Goal: Transaction & Acquisition: Subscribe to service/newsletter

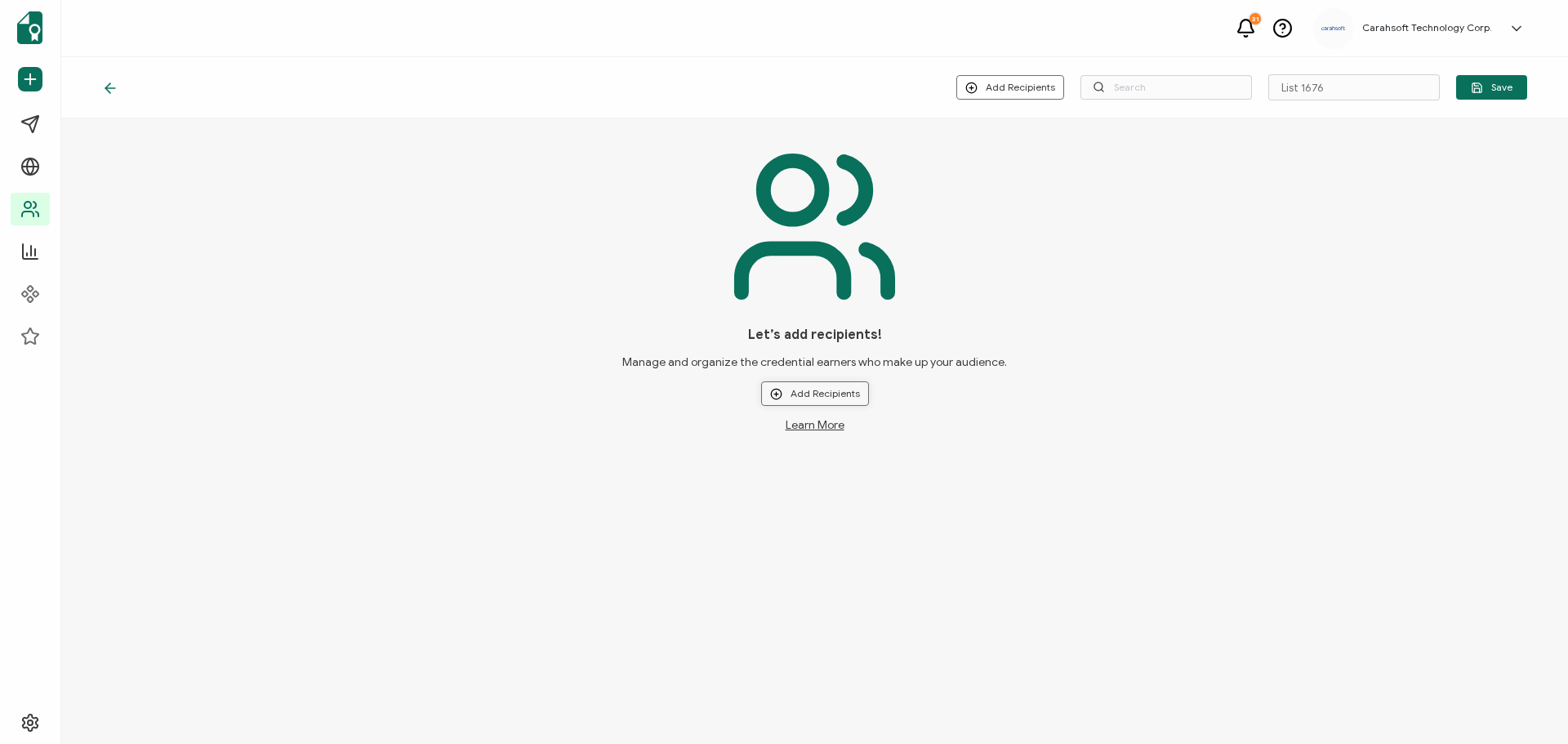
click at [800, 389] on button "Add Recipients" at bounding box center [814, 394] width 108 height 24
click at [812, 428] on li "Upload New Recipients" at bounding box center [838, 439] width 152 height 27
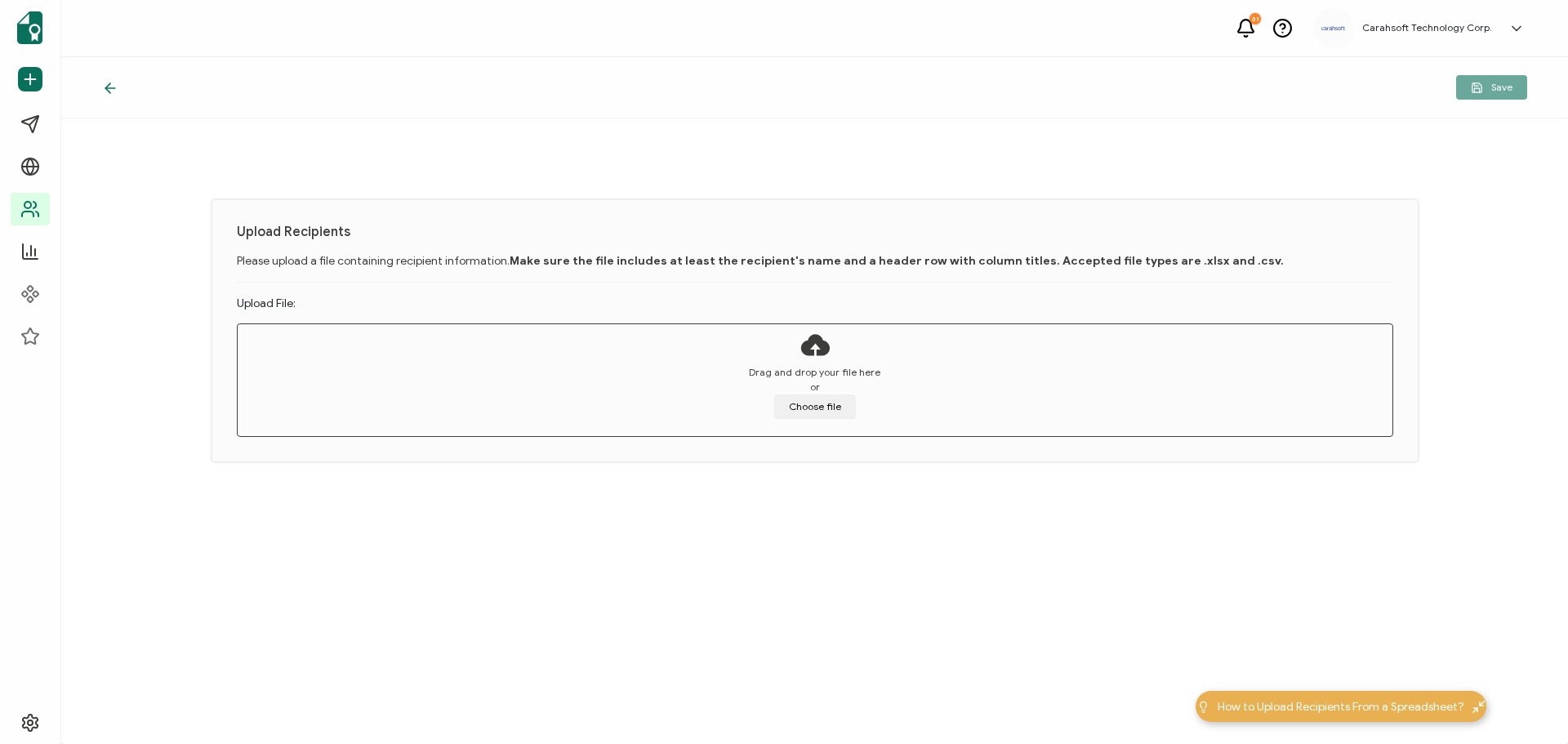
click at [111, 86] on icon at bounding box center [110, 88] width 17 height 17
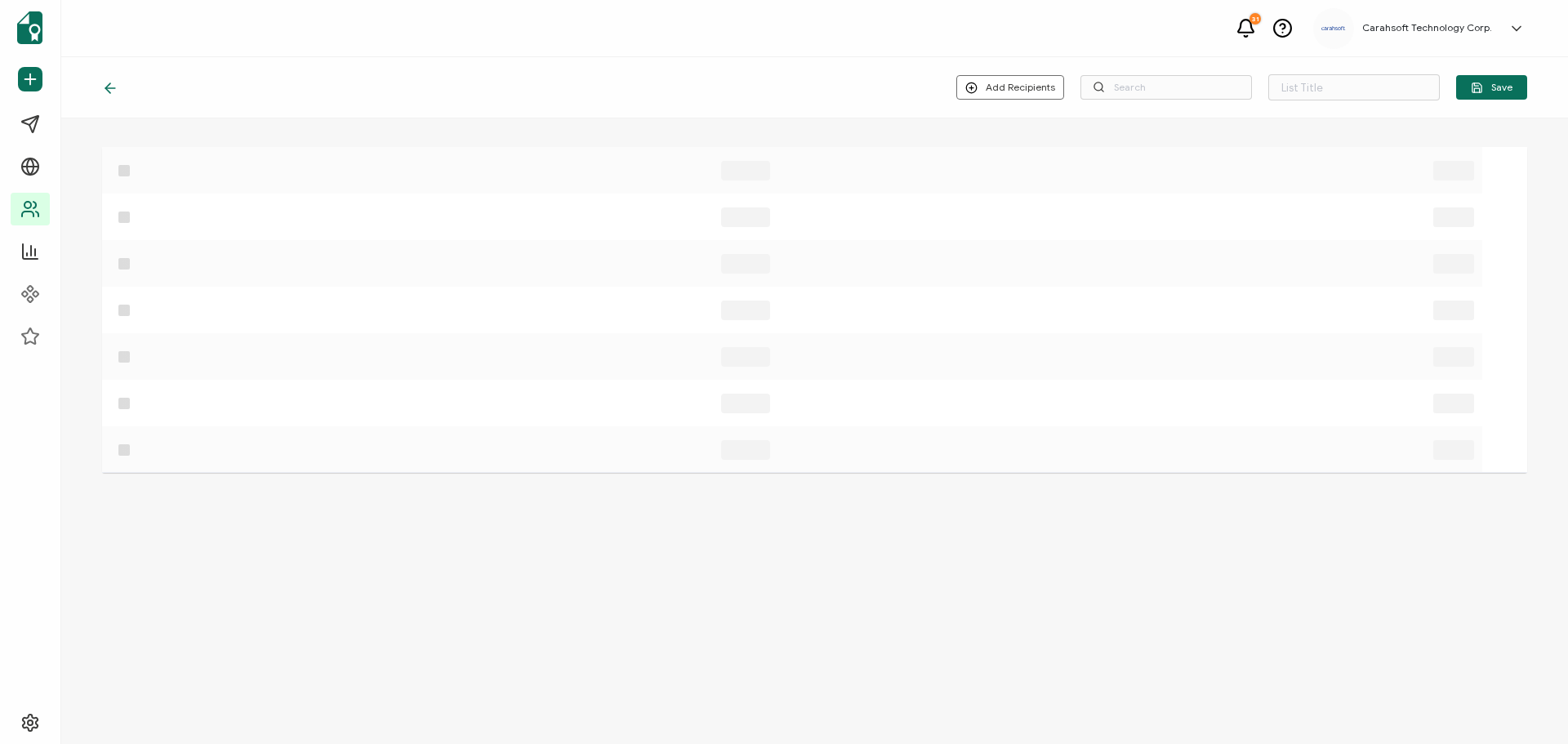
type input "List 1676"
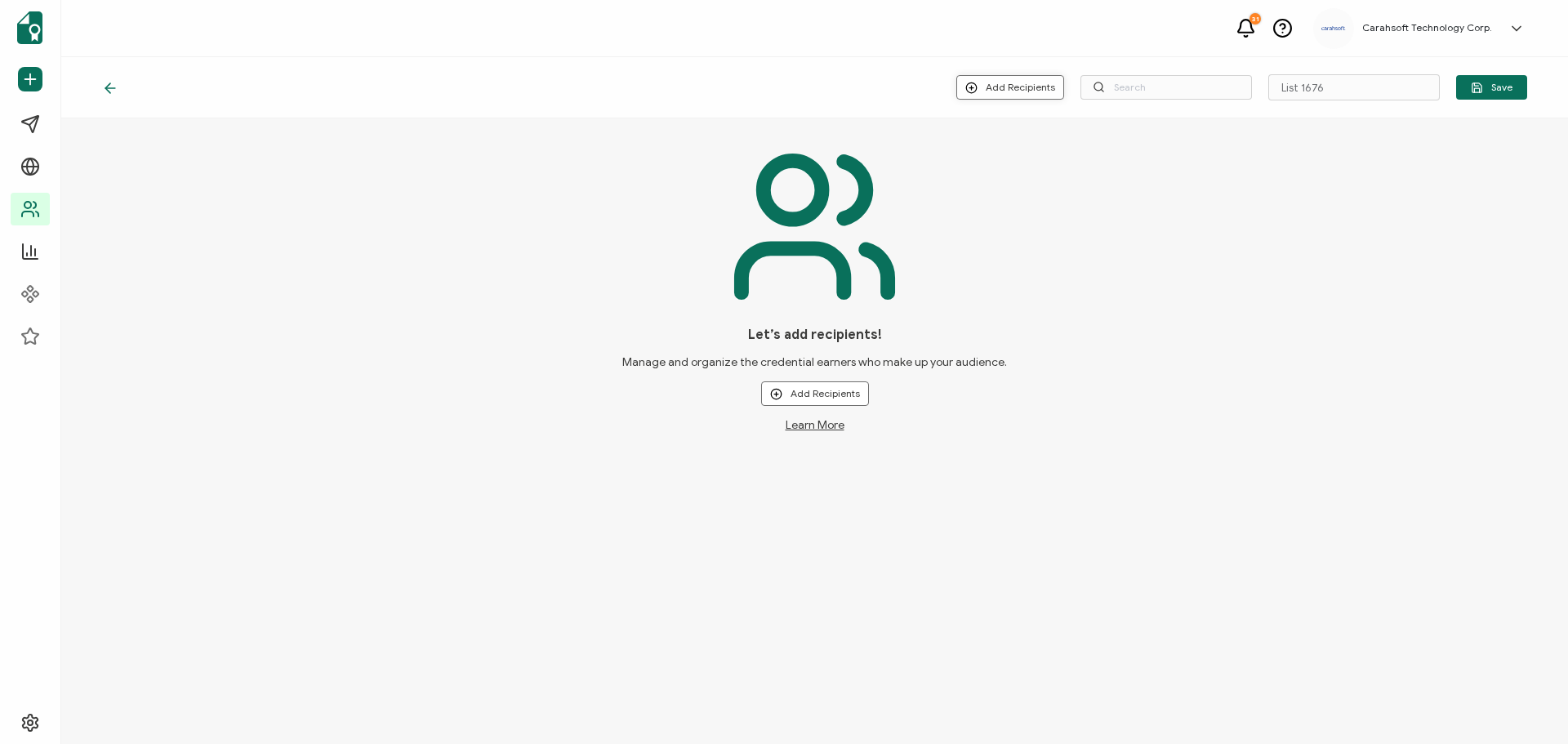
click at [1015, 77] on button "Add Recipients" at bounding box center [1010, 87] width 108 height 24
click at [27, 201] on icon at bounding box center [33, 209] width 20 height 20
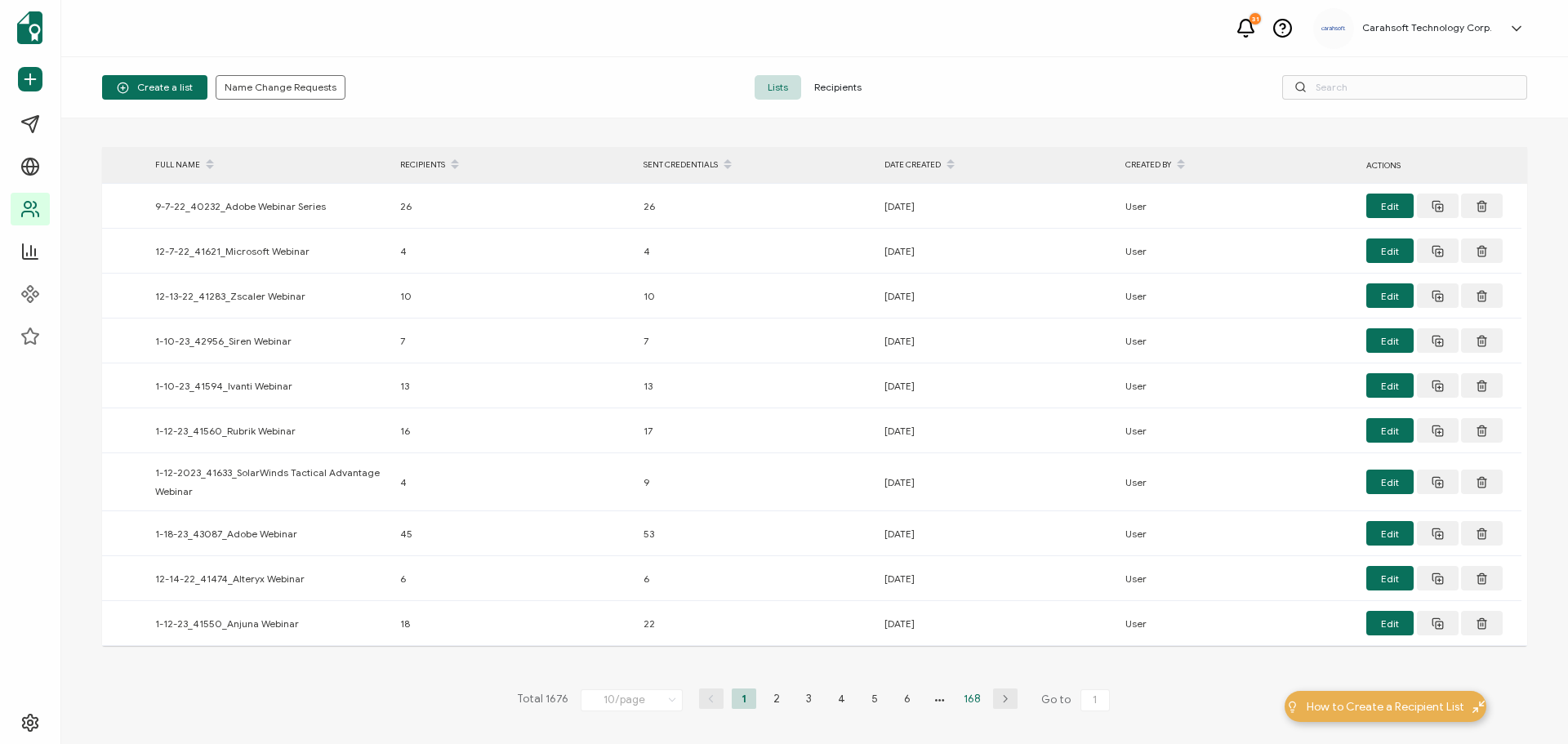
click at [964, 698] on li "168" at bounding box center [972, 698] width 24 height 21
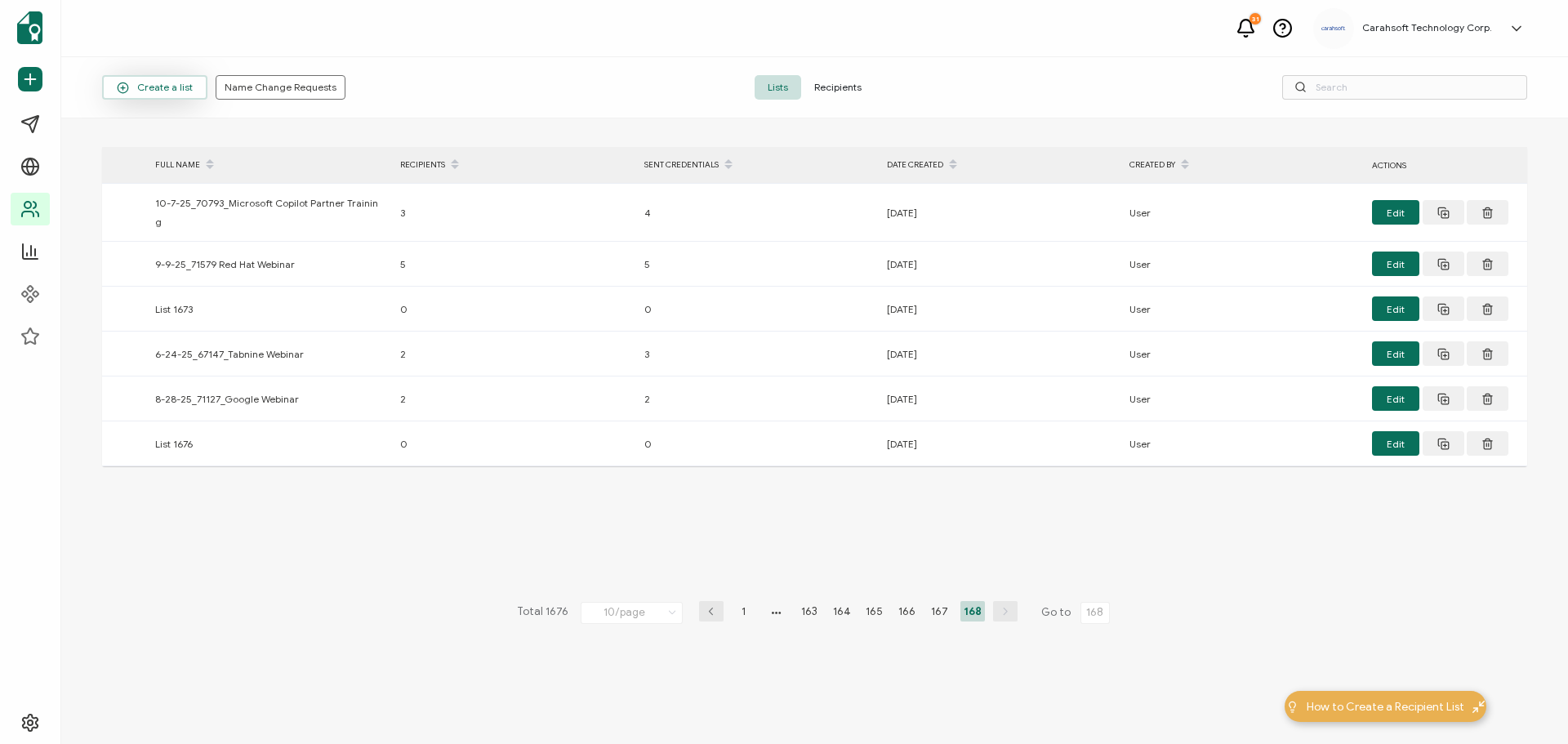
click at [170, 86] on span "Create a list" at bounding box center [155, 87] width 76 height 13
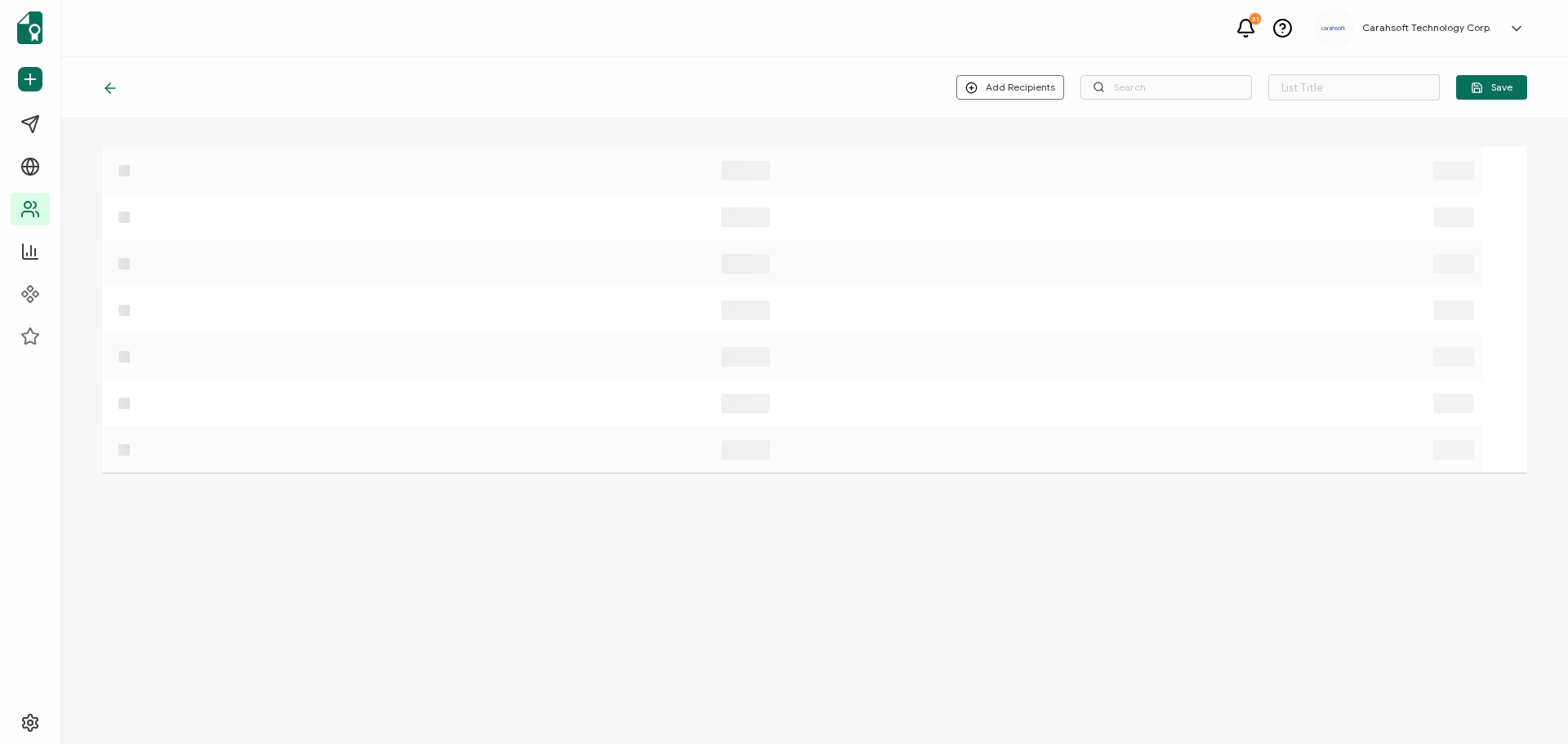
type input "List 1677"
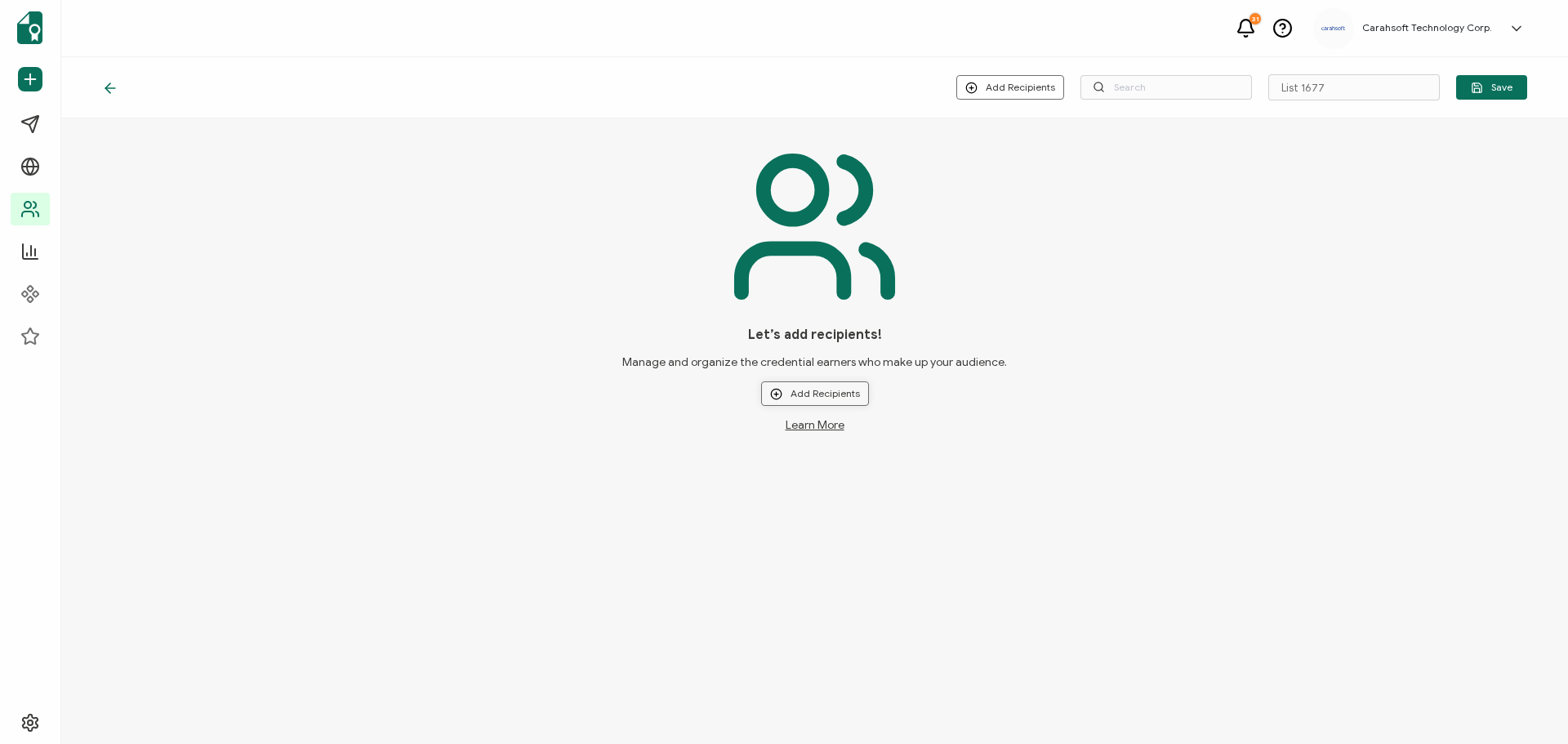
click at [847, 392] on button "Add Recipients" at bounding box center [814, 394] width 108 height 24
click at [848, 435] on span "Upload New Recipients" at bounding box center [849, 437] width 106 height 13
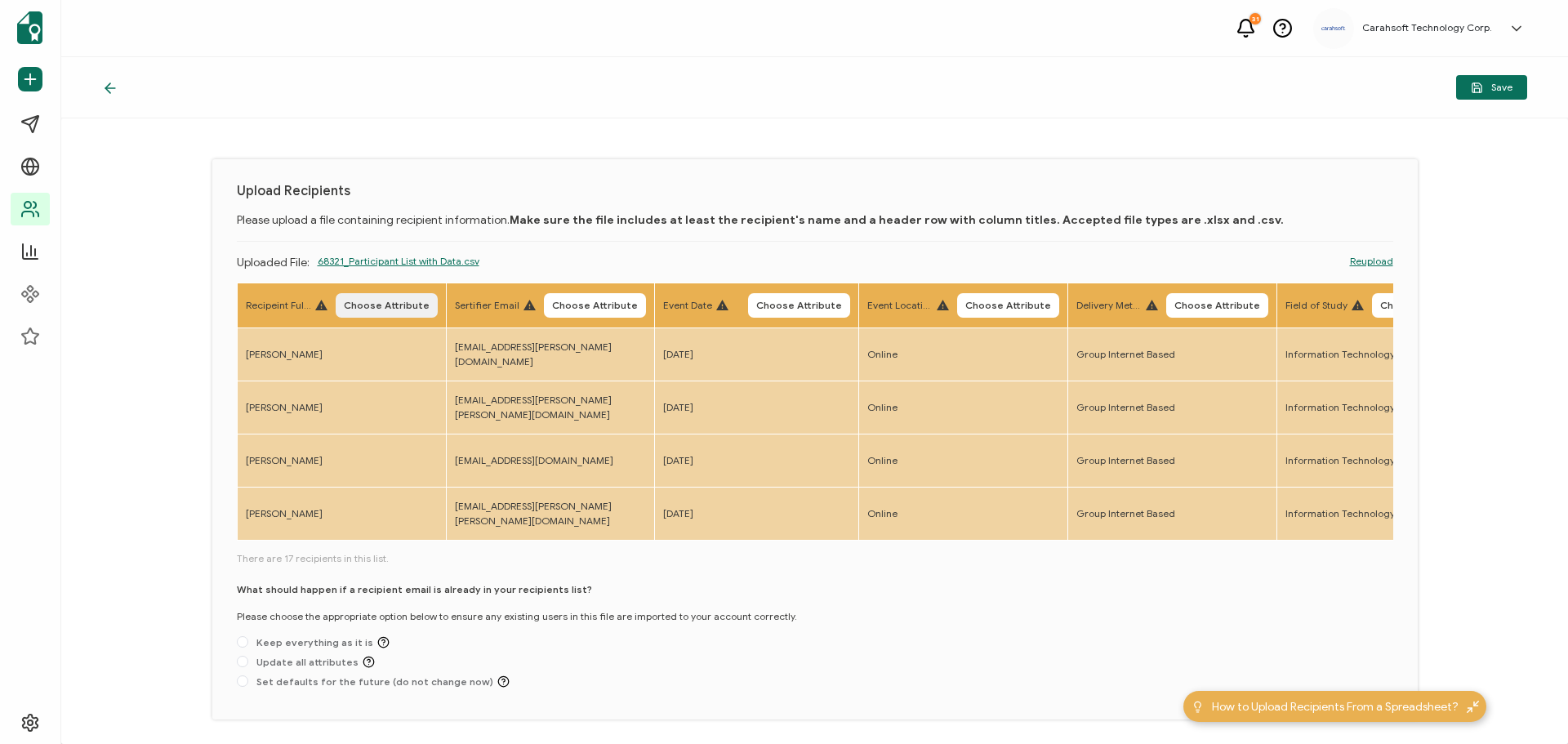
click at [387, 301] on span "Choose Attribute" at bounding box center [387, 305] width 86 height 10
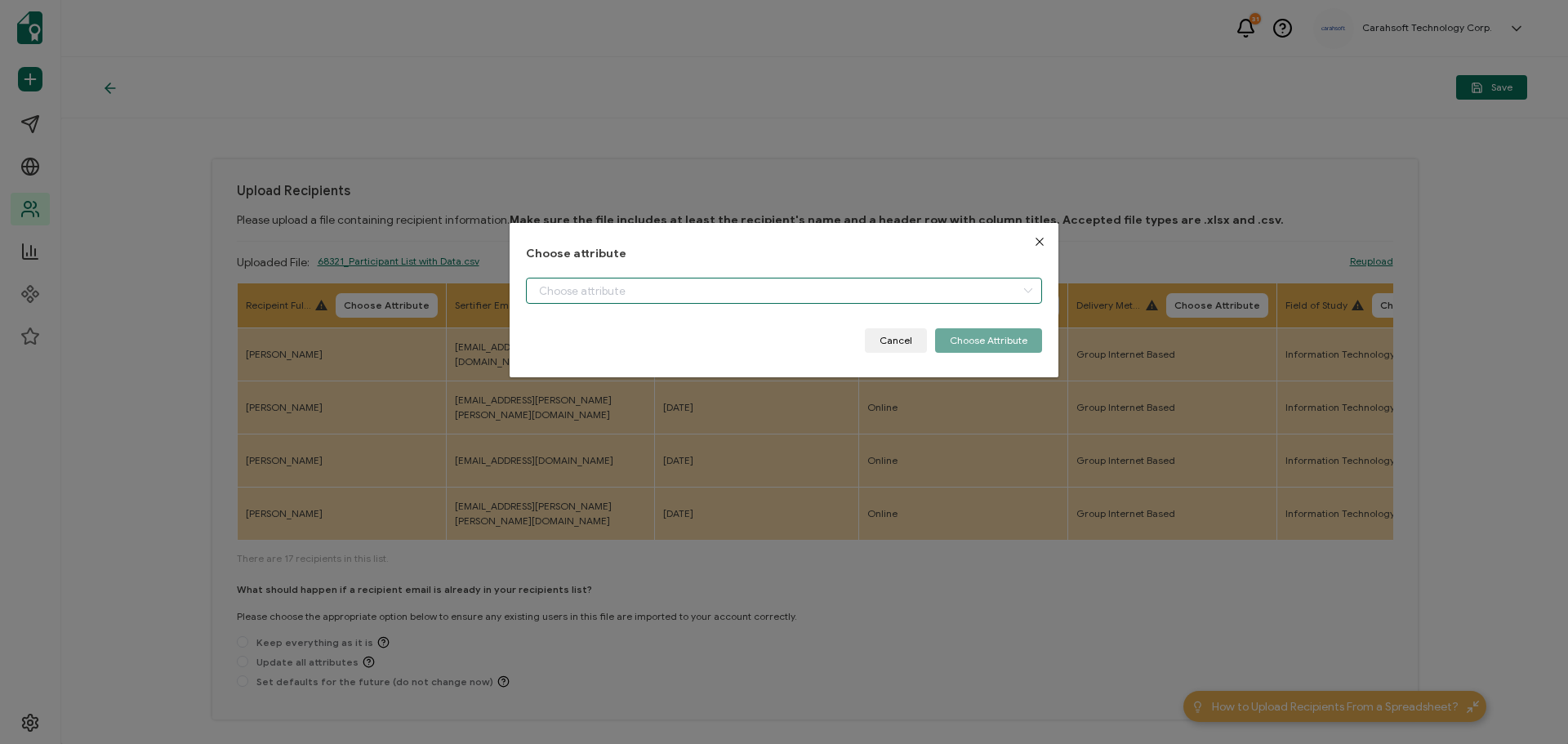
click at [583, 278] on input "dialog" at bounding box center [783, 291] width 516 height 26
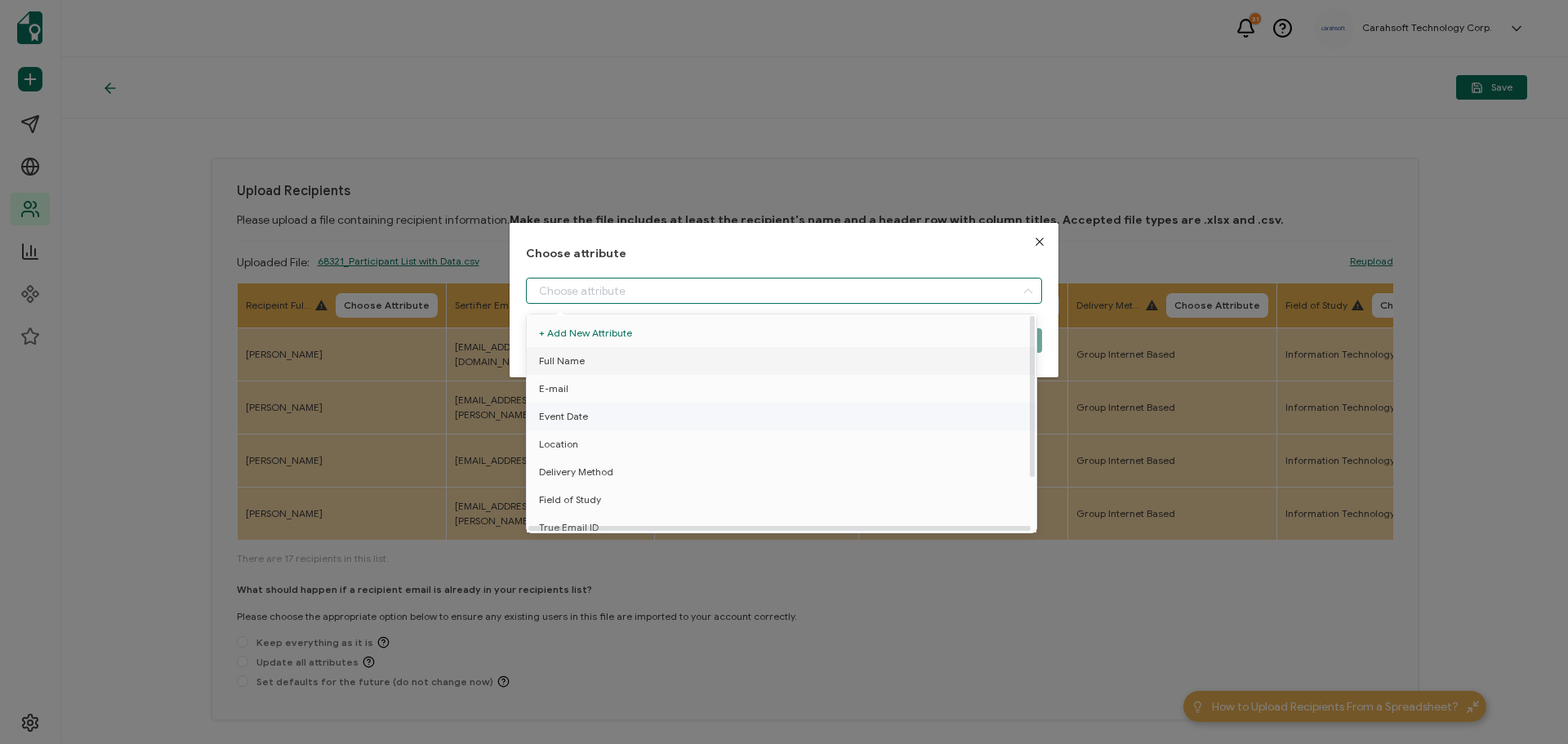
click at [578, 357] on span "Full Name" at bounding box center [562, 361] width 46 height 27
type input "Full Name"
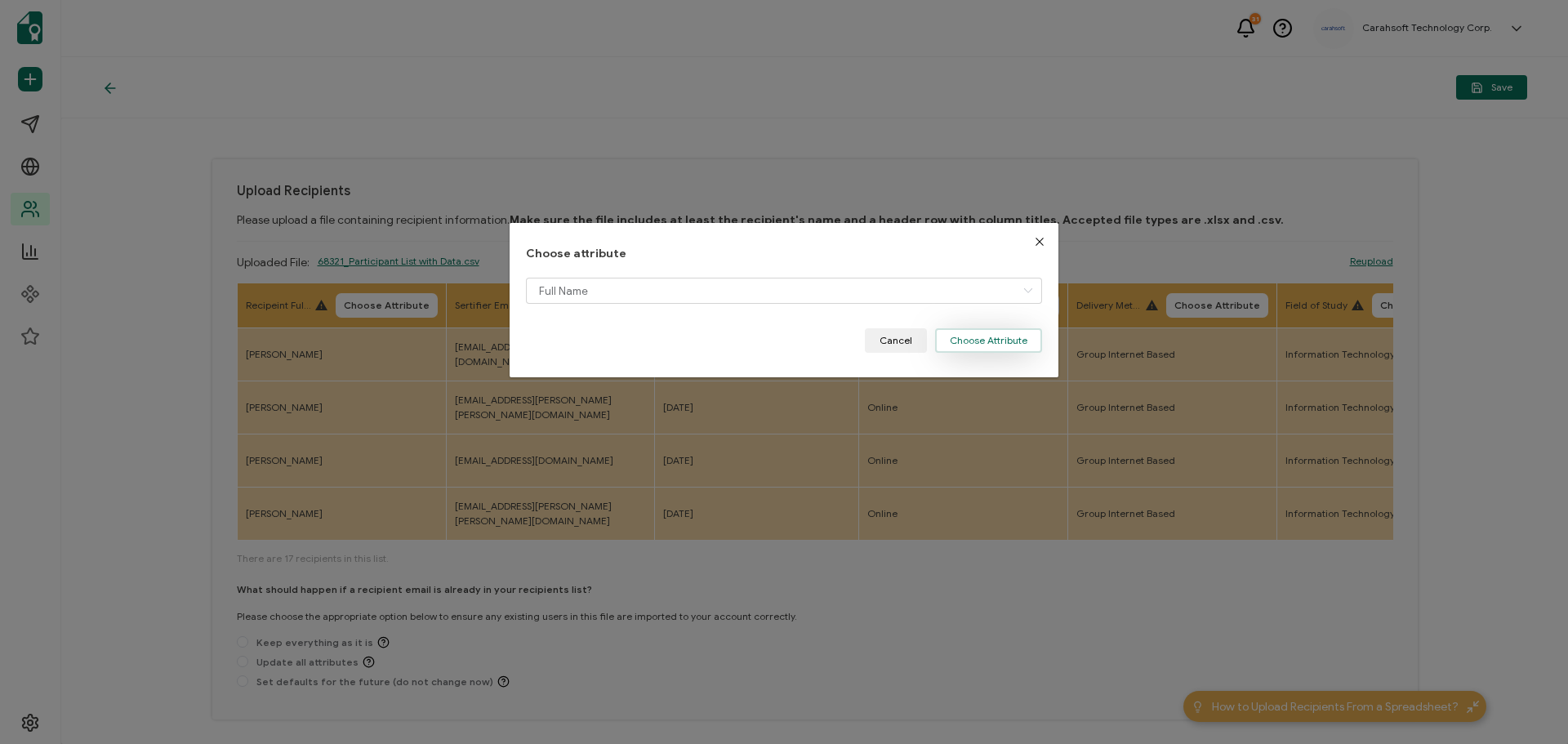
click at [985, 336] on button "Choose Attribute" at bounding box center [988, 340] width 107 height 24
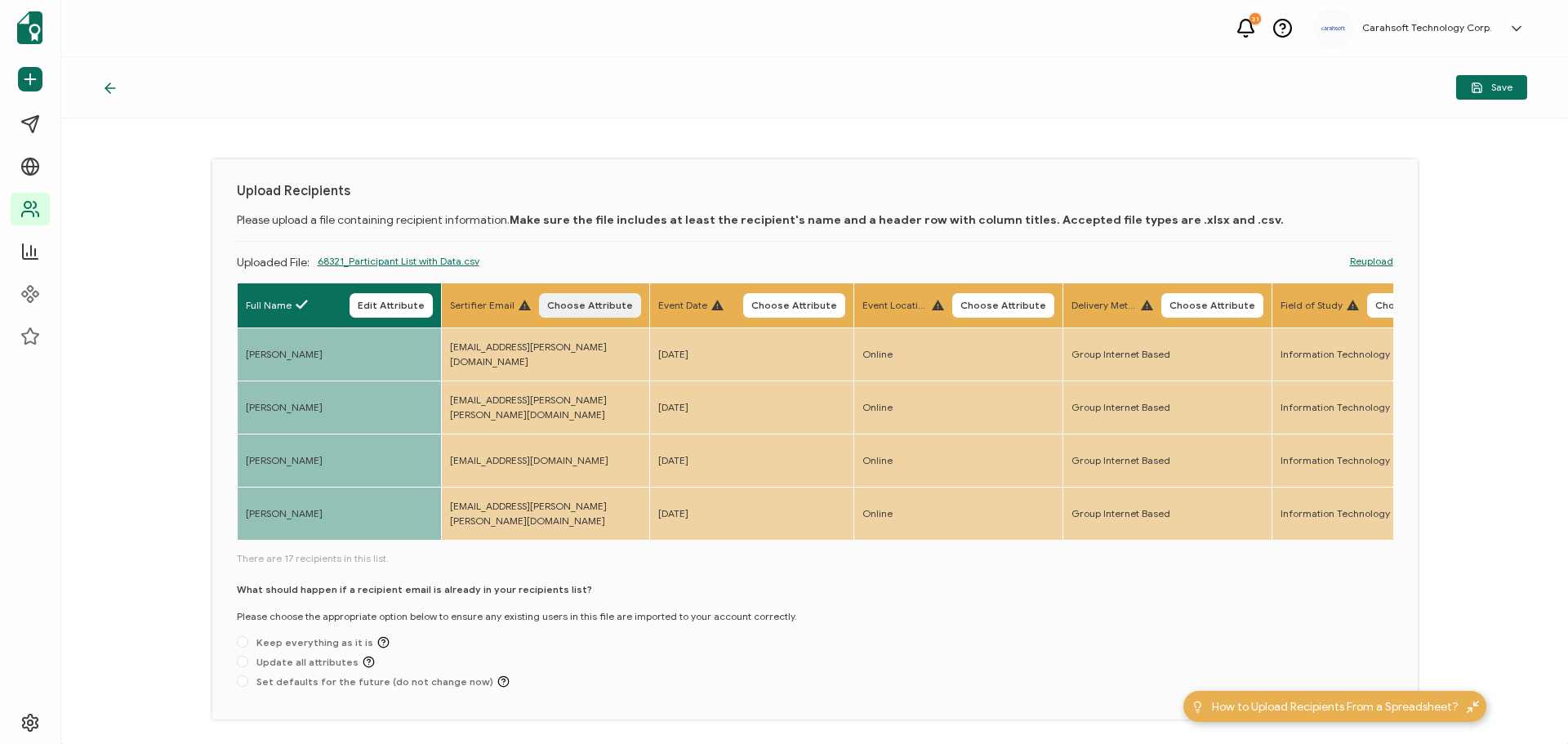
click at [615, 304] on span "Choose Attribute" at bounding box center [590, 305] width 86 height 10
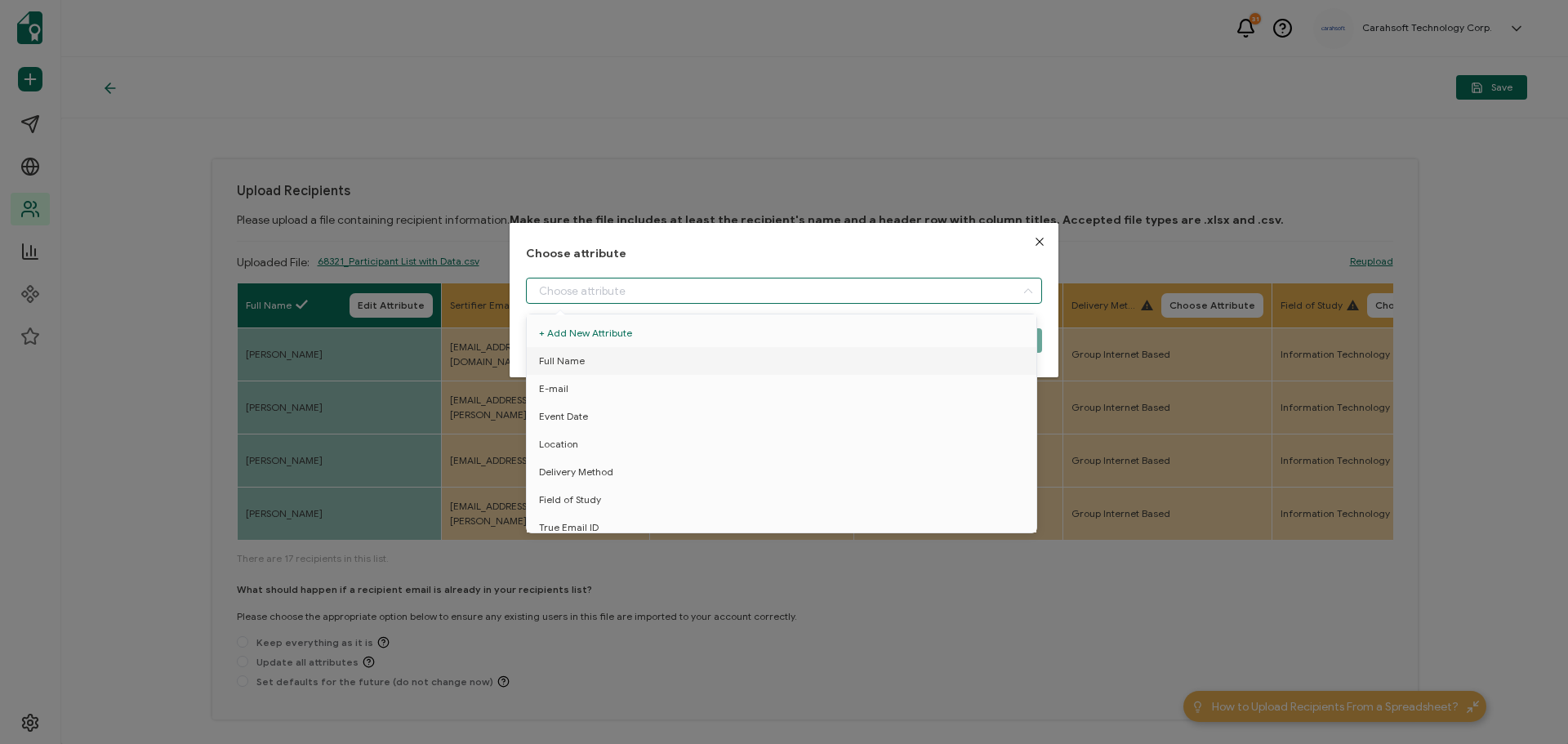
click at [574, 297] on input "dialog" at bounding box center [783, 291] width 516 height 26
drag, startPoint x: 560, startPoint y: 394, endPoint x: 653, endPoint y: 356, distance: 100.5
click at [561, 393] on span "E-mail" at bounding box center [554, 389] width 29 height 27
type input "E-mail"
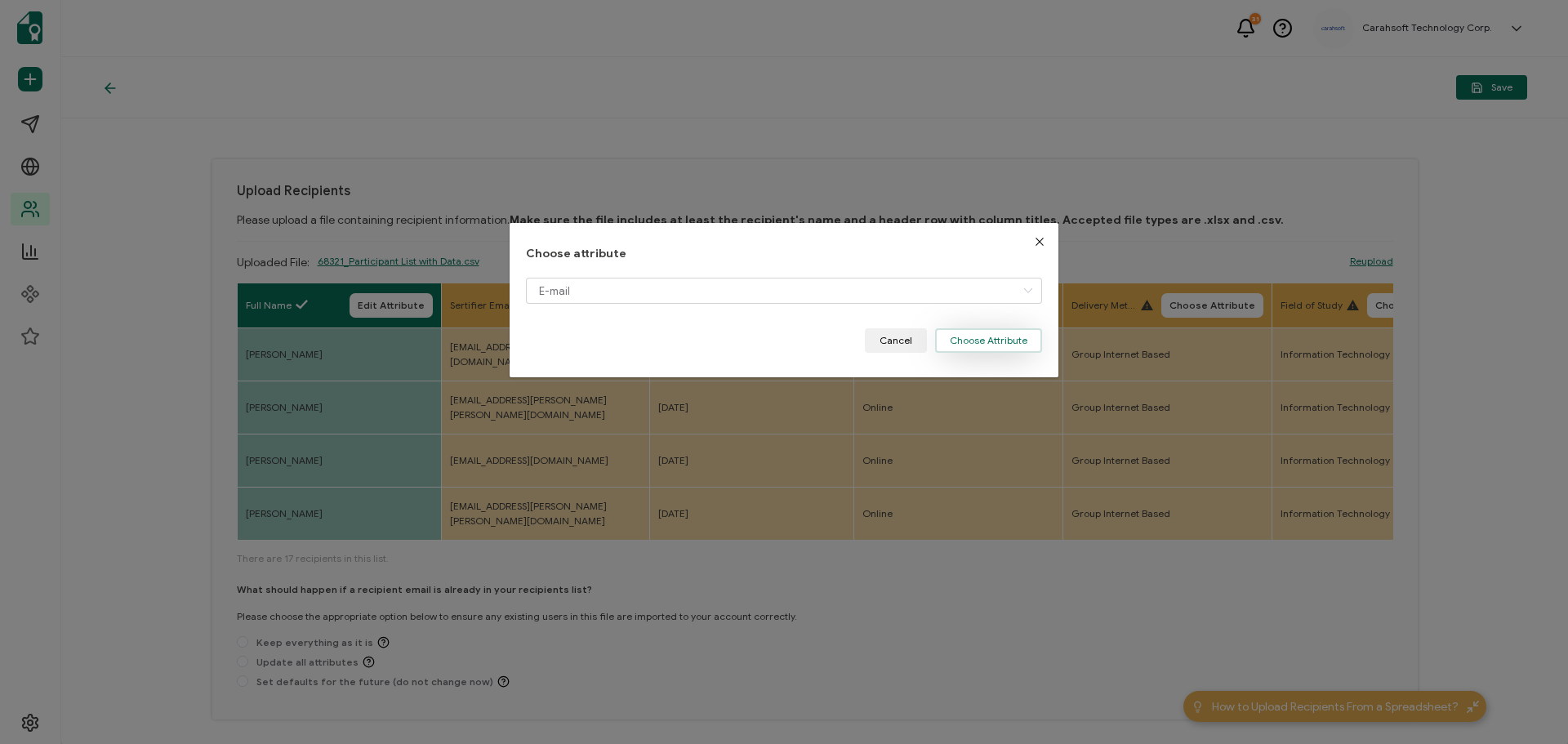
click at [985, 348] on button "Choose Attribute" at bounding box center [988, 340] width 107 height 24
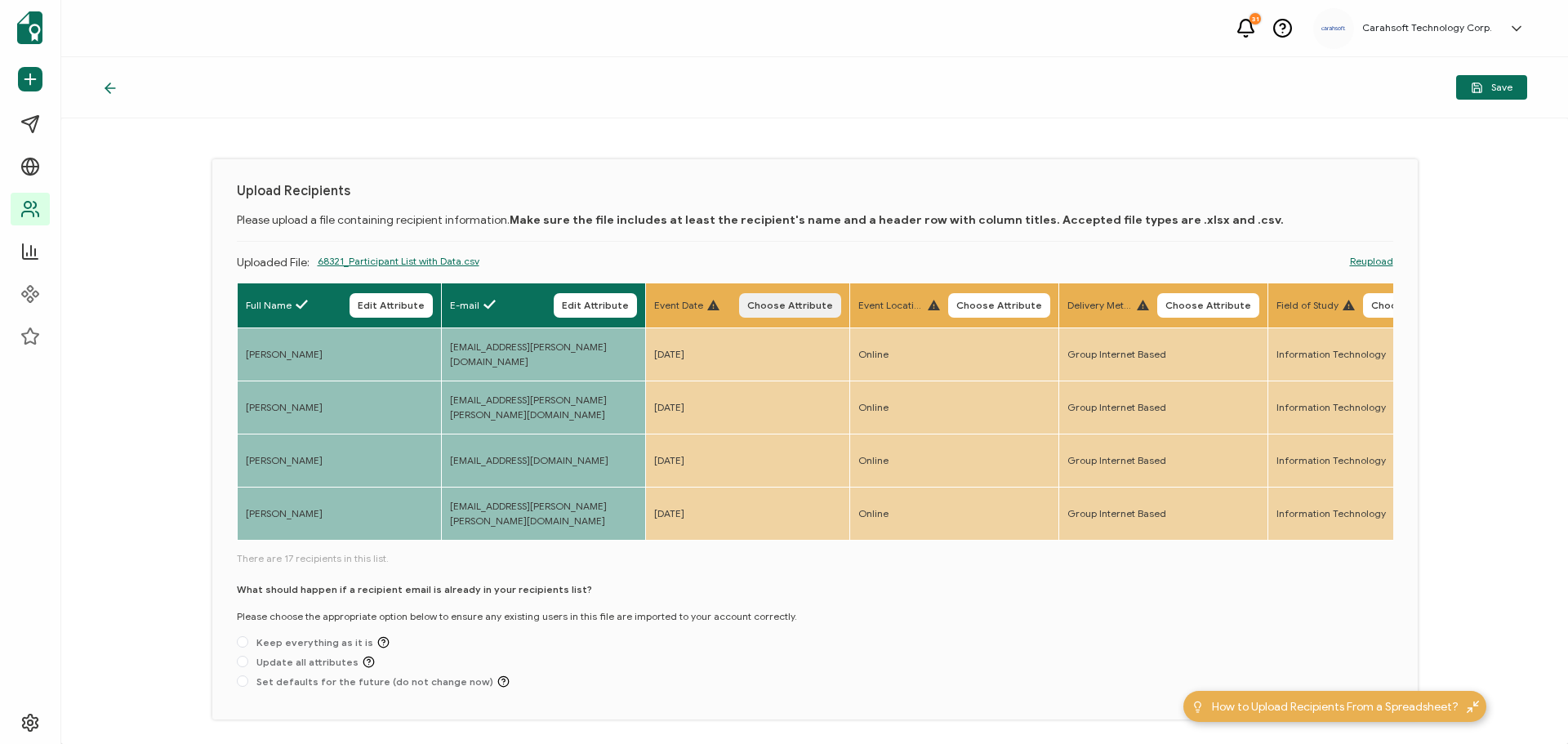
click at [785, 302] on span "Choose Attribute" at bounding box center [790, 305] width 86 height 10
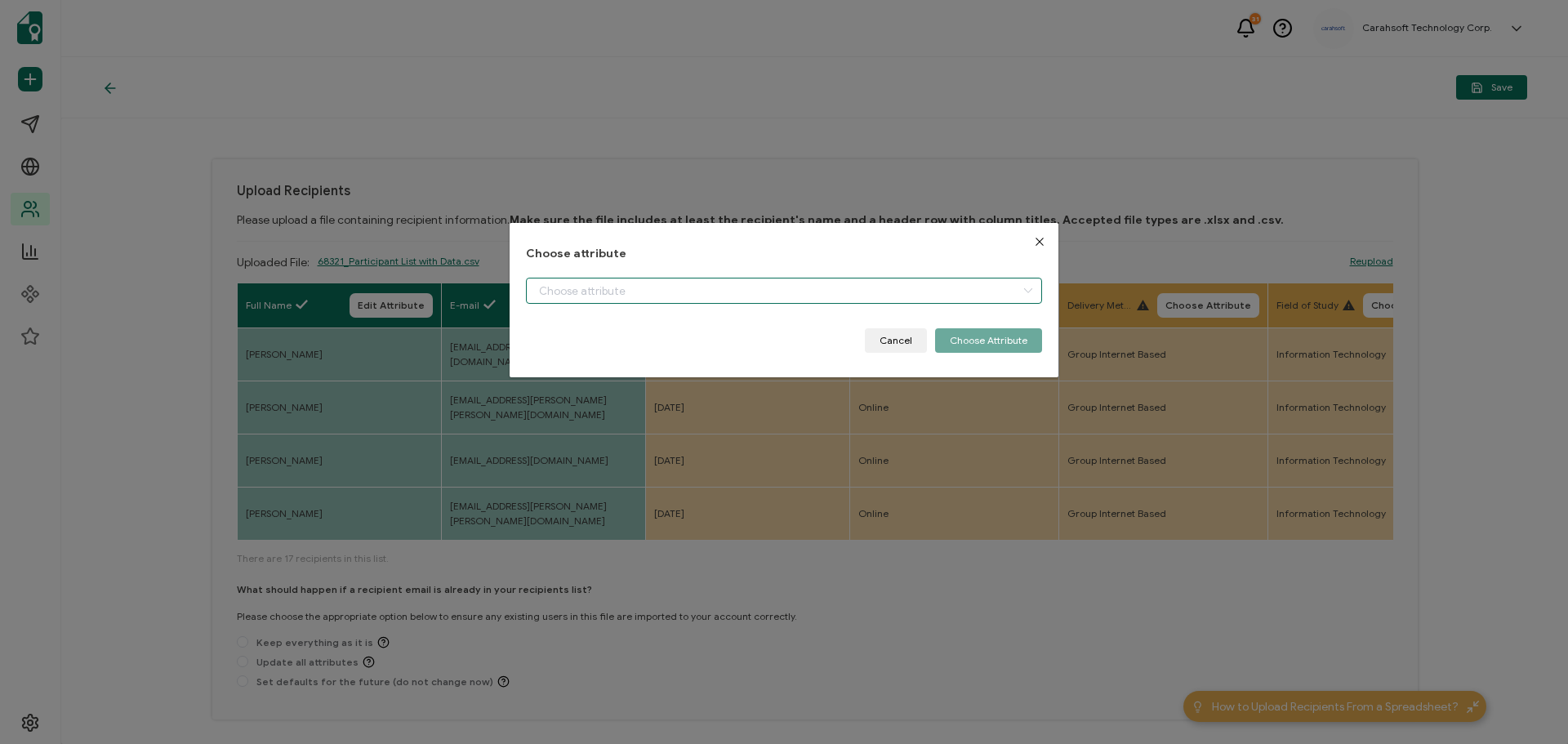
click at [616, 293] on input "dialog" at bounding box center [783, 291] width 516 height 26
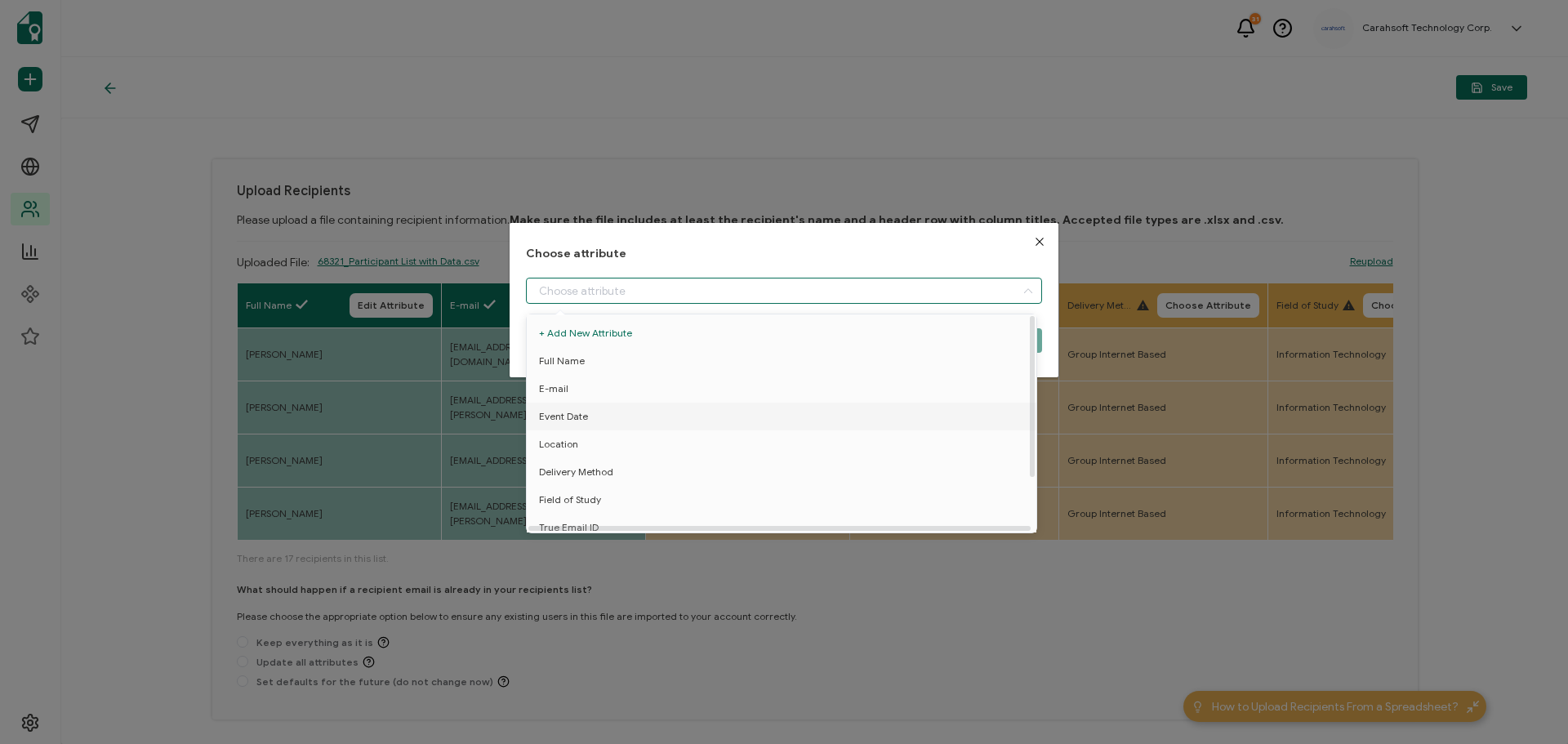
click at [574, 412] on span "Event Date" at bounding box center [564, 416] width 49 height 27
type input "Event Date"
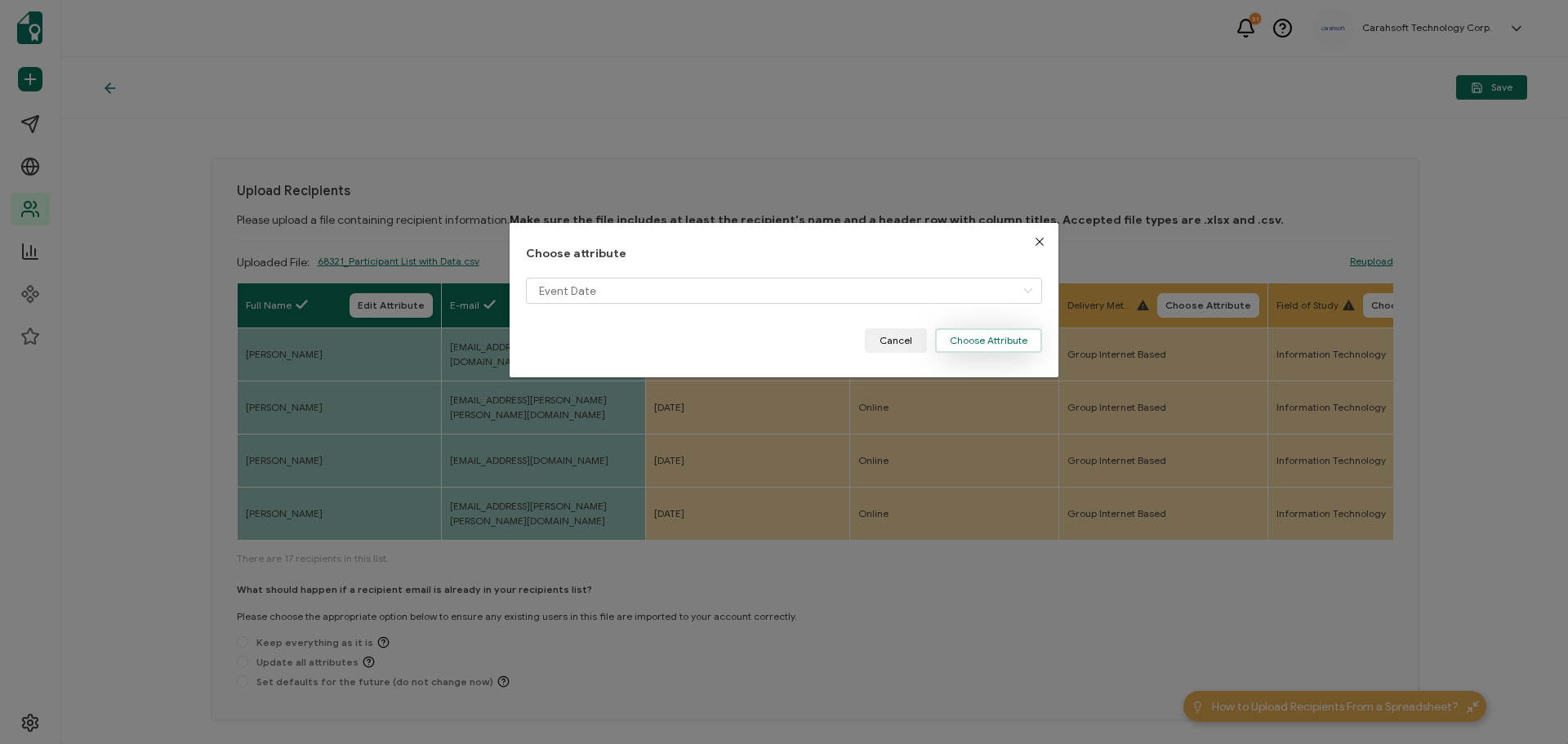
click at [958, 336] on button "Choose Attribute" at bounding box center [988, 340] width 107 height 24
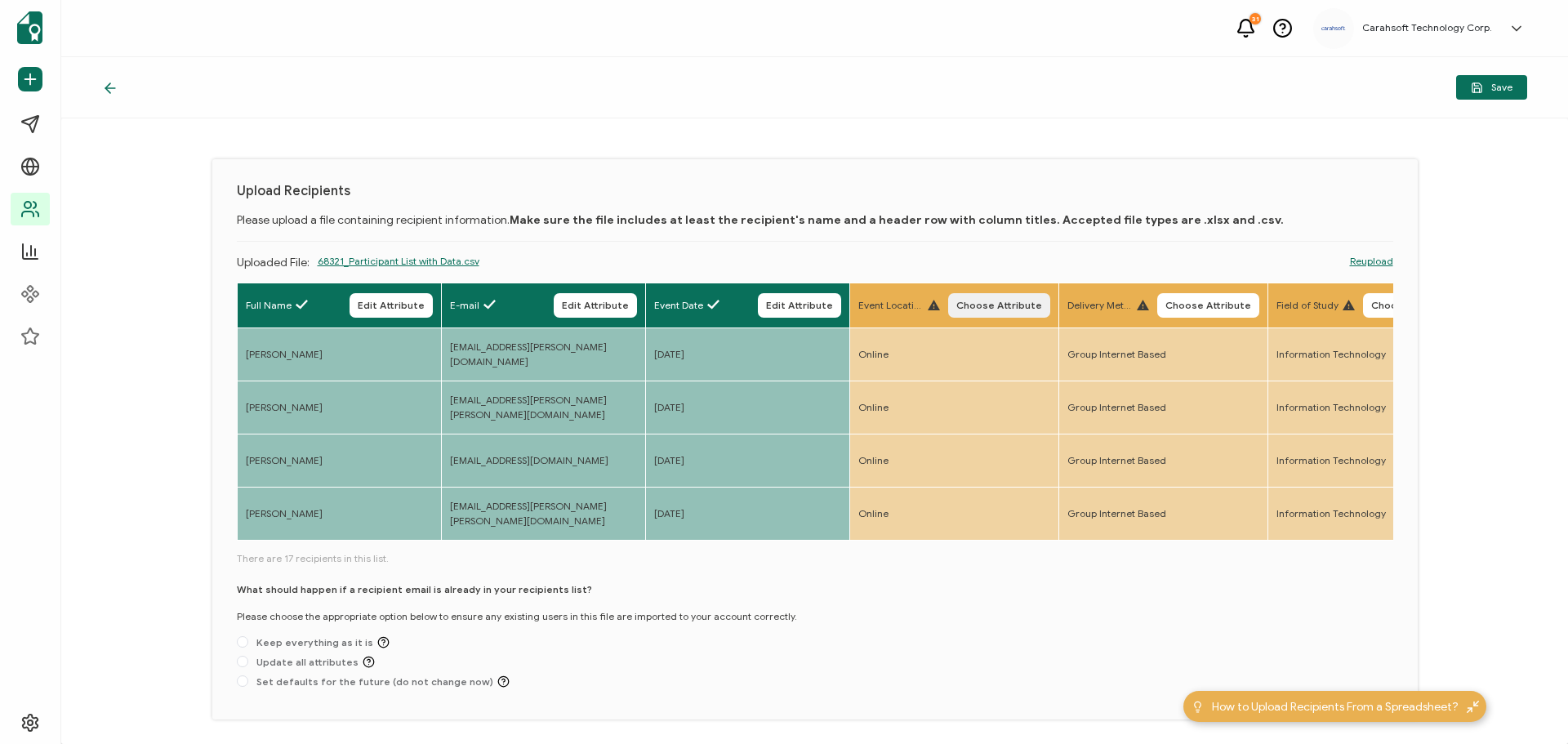
click at [980, 307] on span "Choose Attribute" at bounding box center [999, 305] width 86 height 10
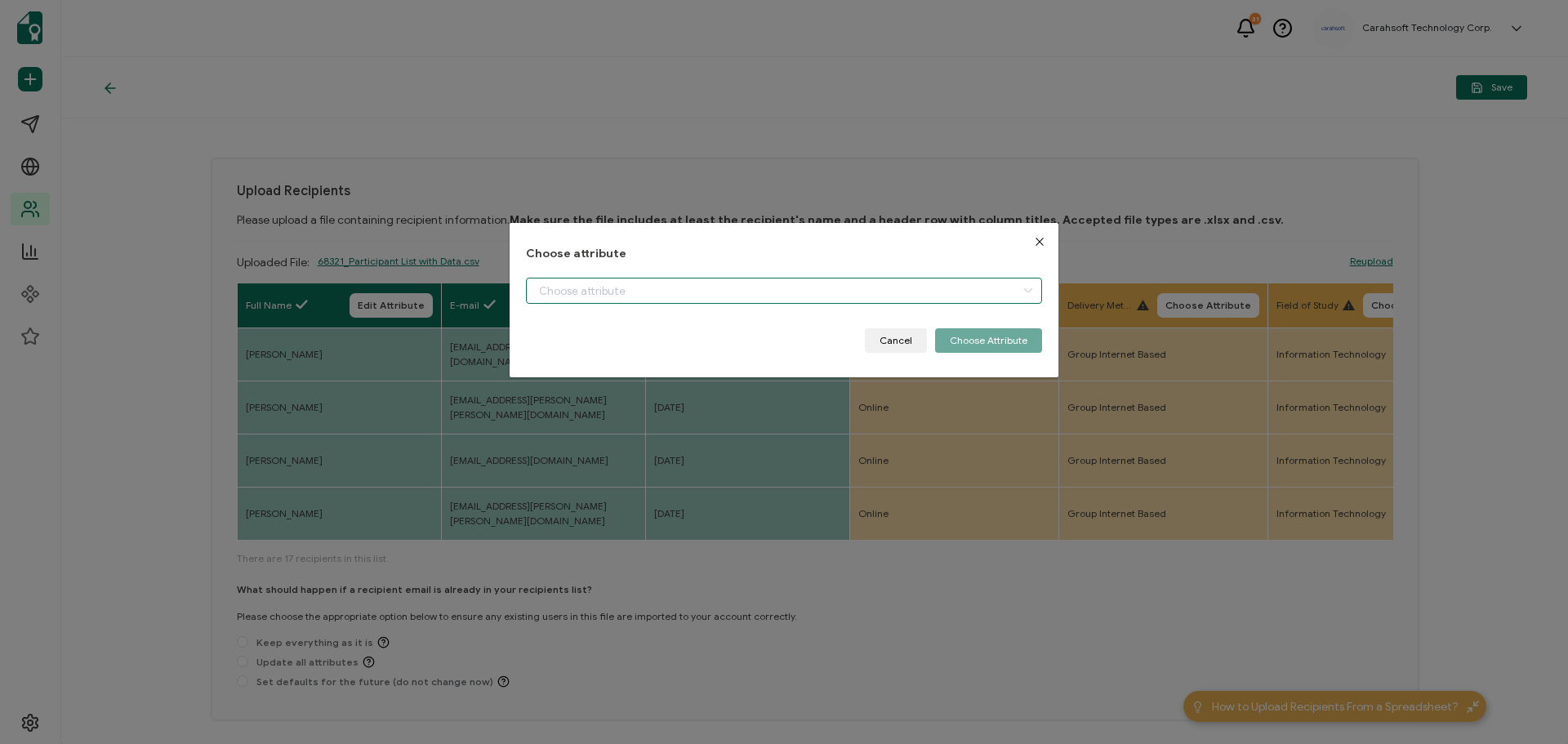
click at [647, 298] on input "dialog" at bounding box center [783, 291] width 516 height 26
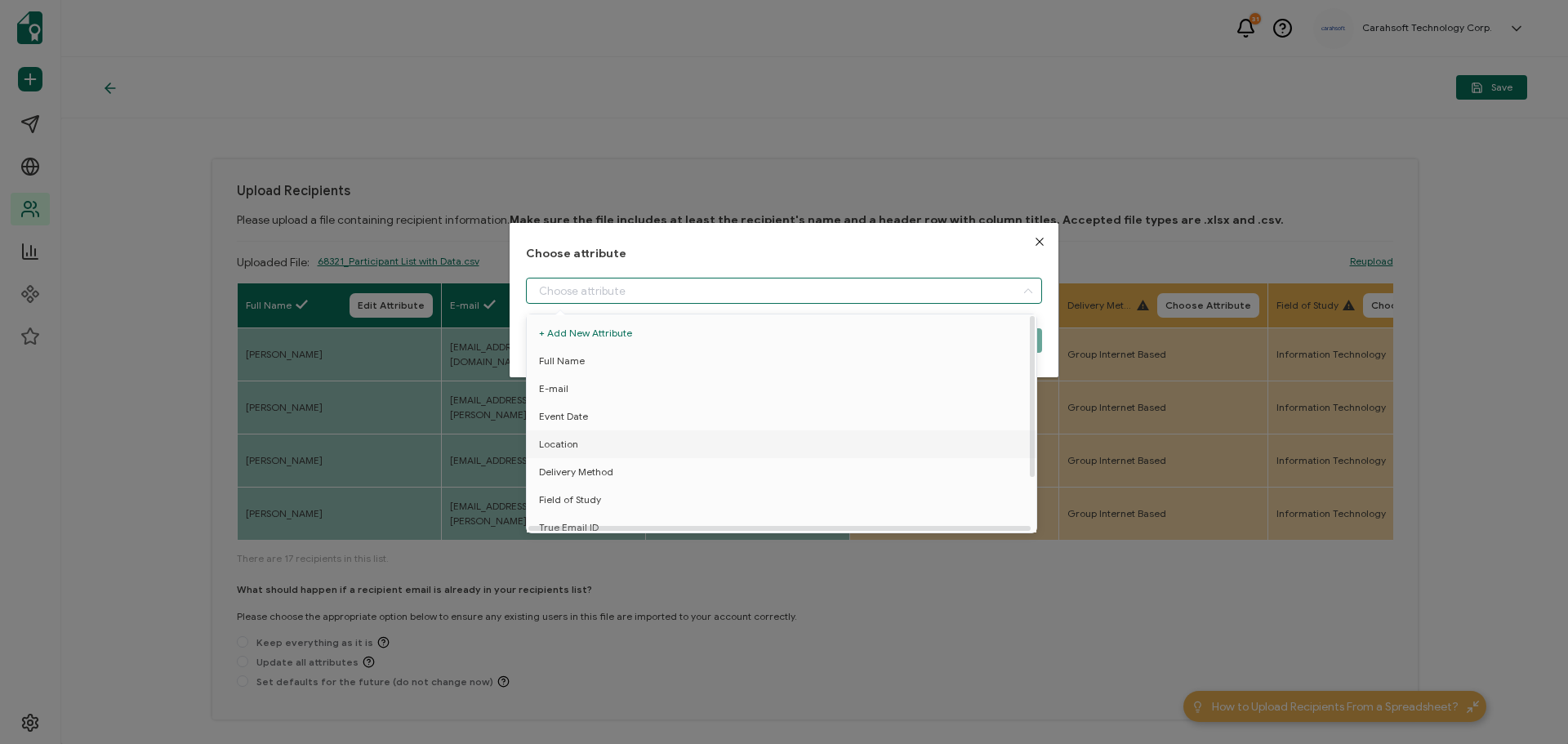
click at [576, 442] on span "Location" at bounding box center [559, 444] width 39 height 27
type input "Location"
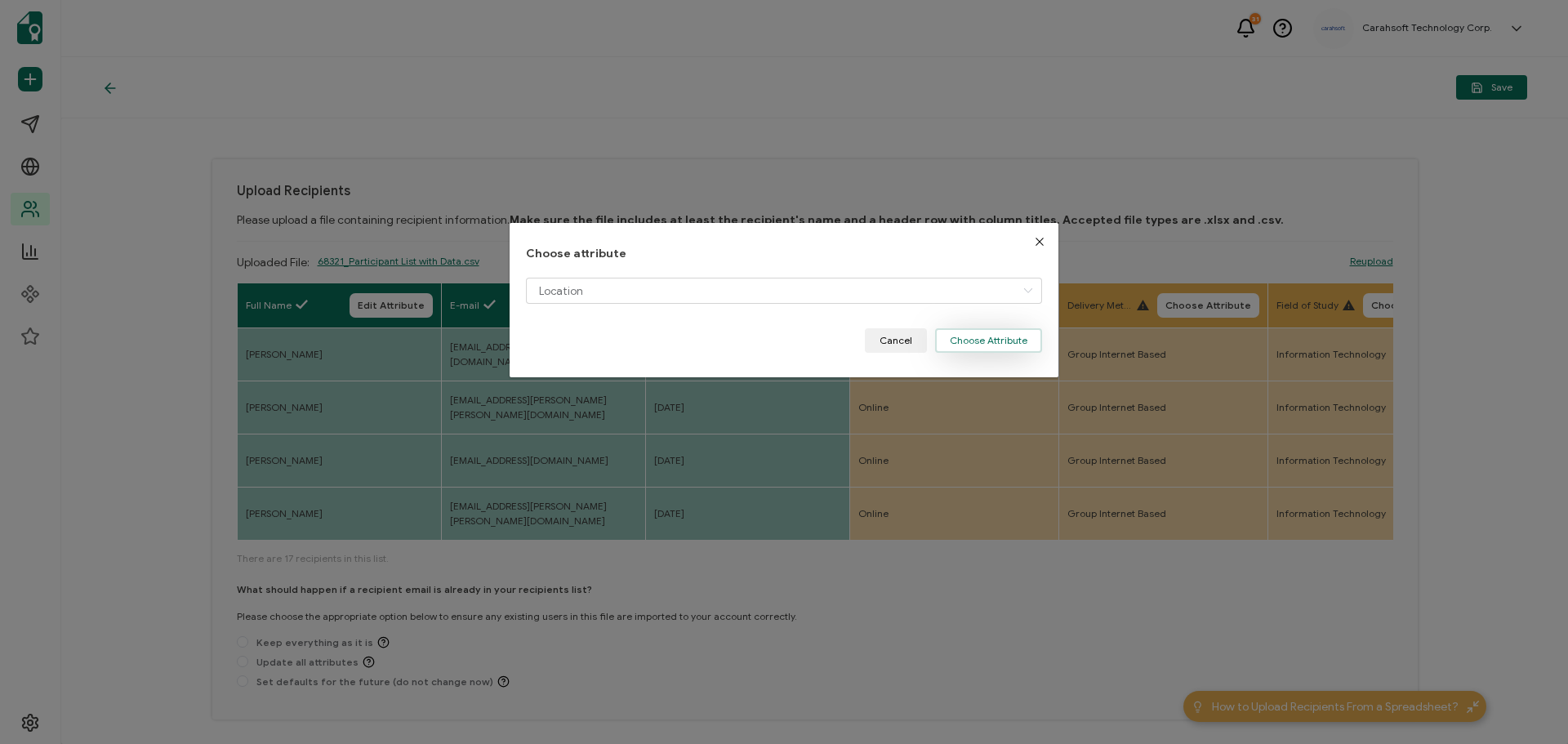
click at [973, 336] on button "Choose Attribute" at bounding box center [988, 340] width 107 height 24
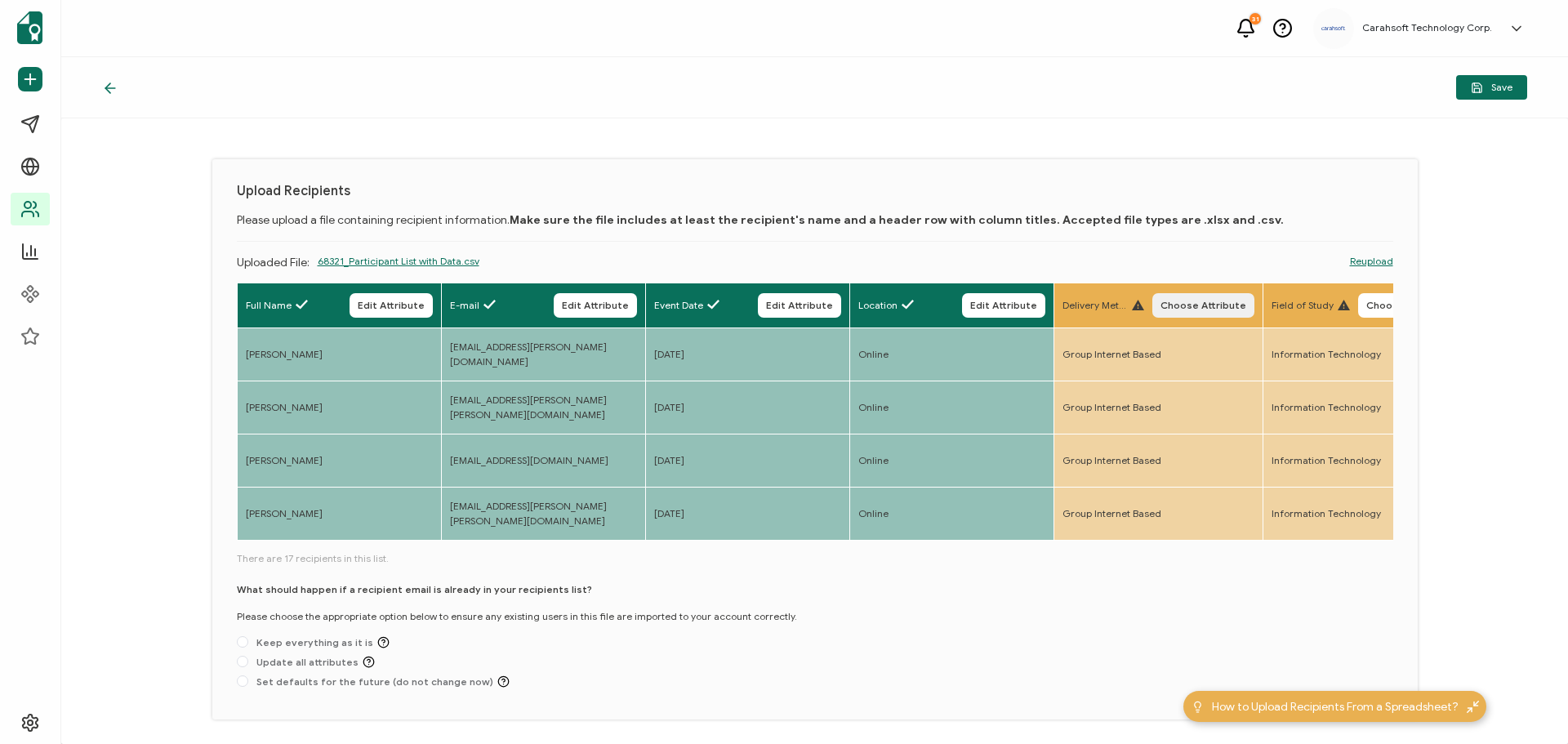
click at [1238, 302] on span "Choose Attribute" at bounding box center [1203, 305] width 86 height 10
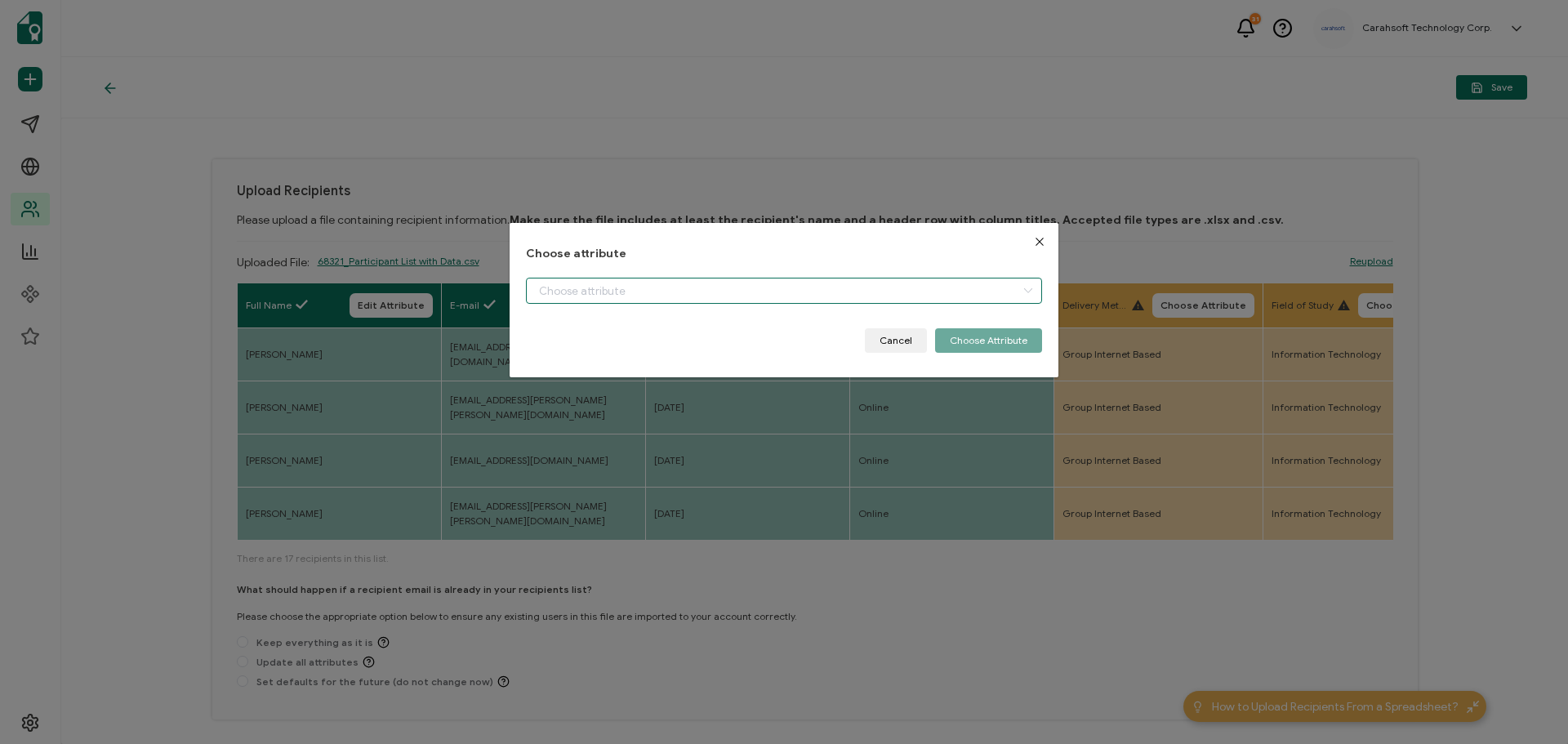
click at [613, 287] on input "dialog" at bounding box center [783, 291] width 516 height 26
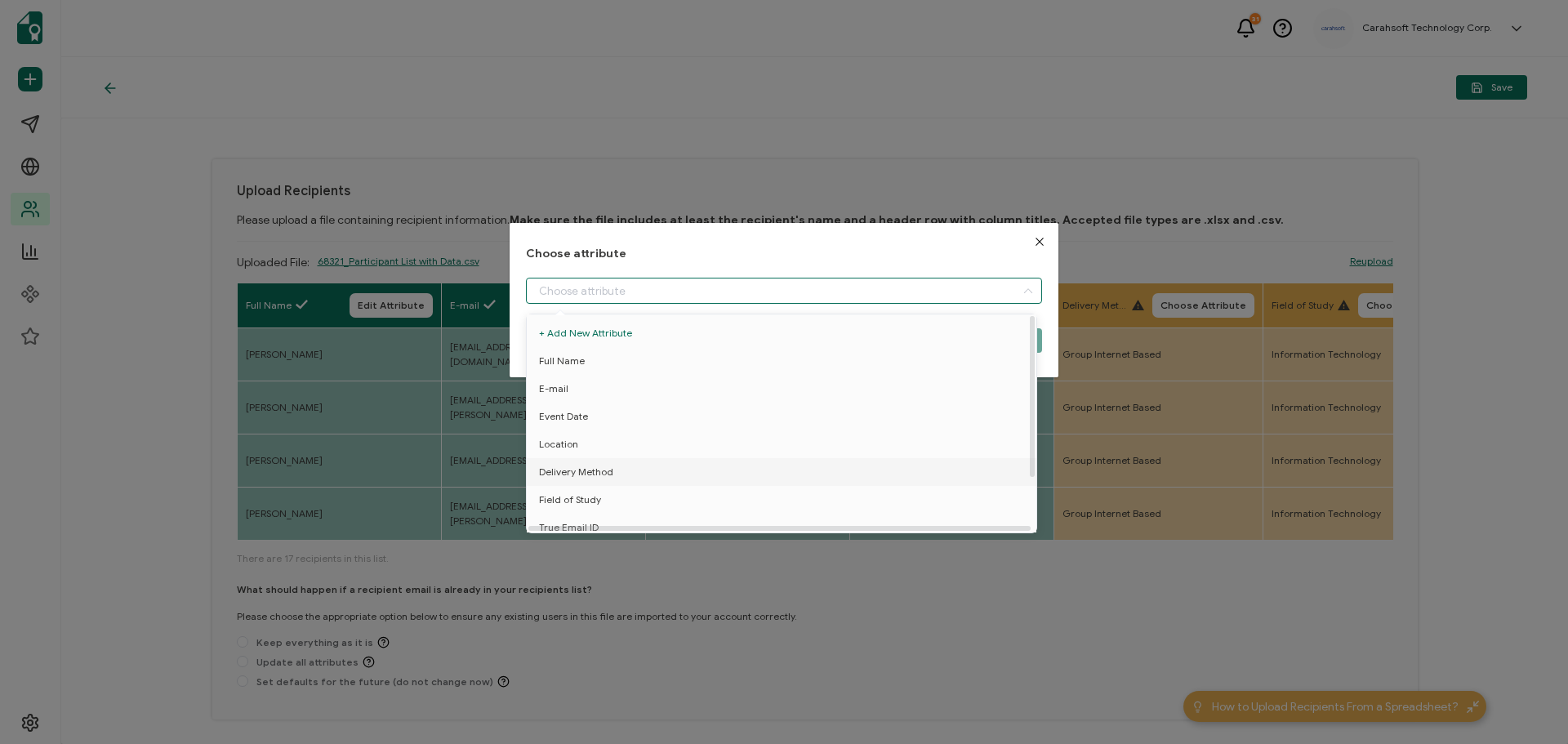
click at [559, 474] on span "Delivery Method" at bounding box center [576, 472] width 74 height 27
type input "Delivery Method"
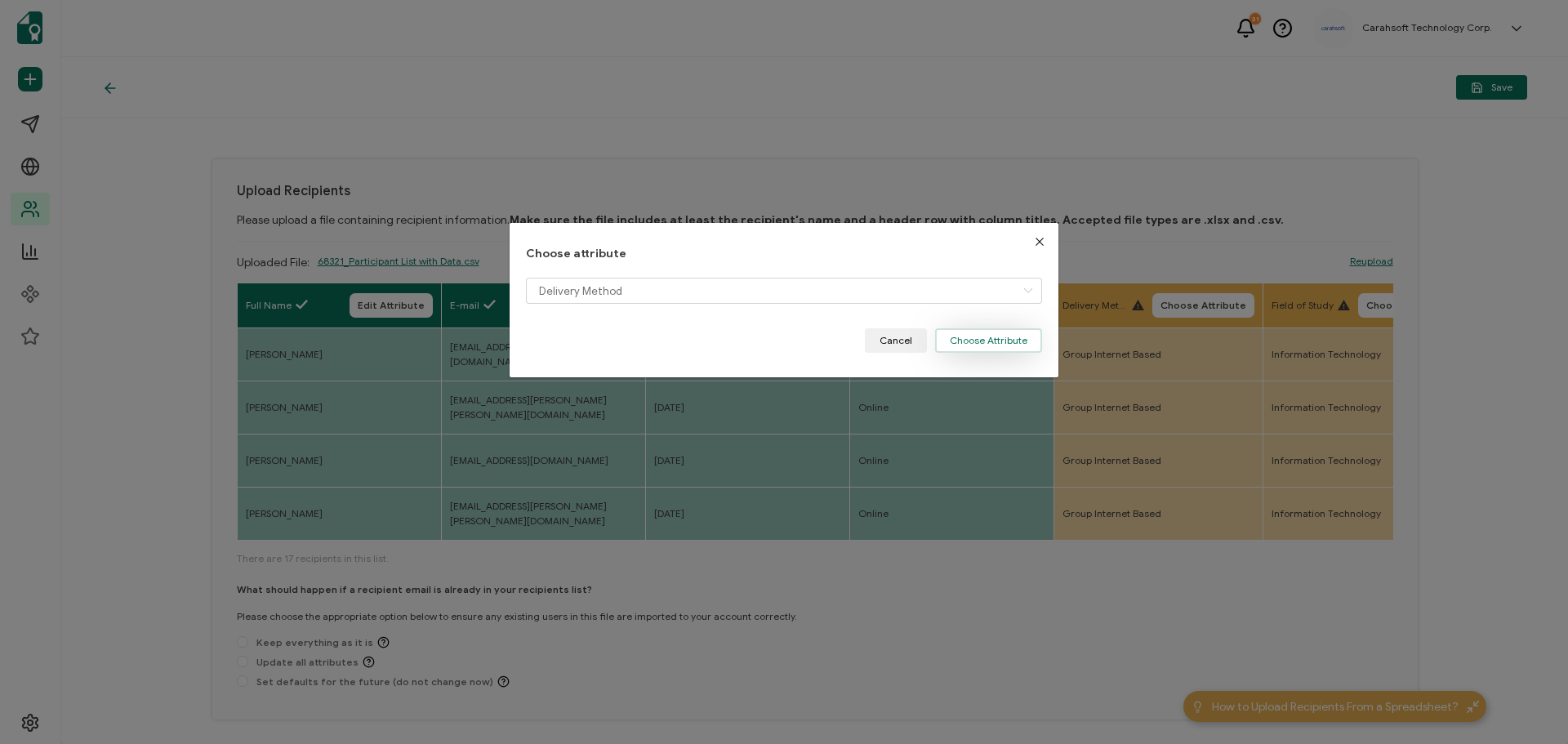
click at [980, 337] on button "Choose Attribute" at bounding box center [988, 340] width 107 height 24
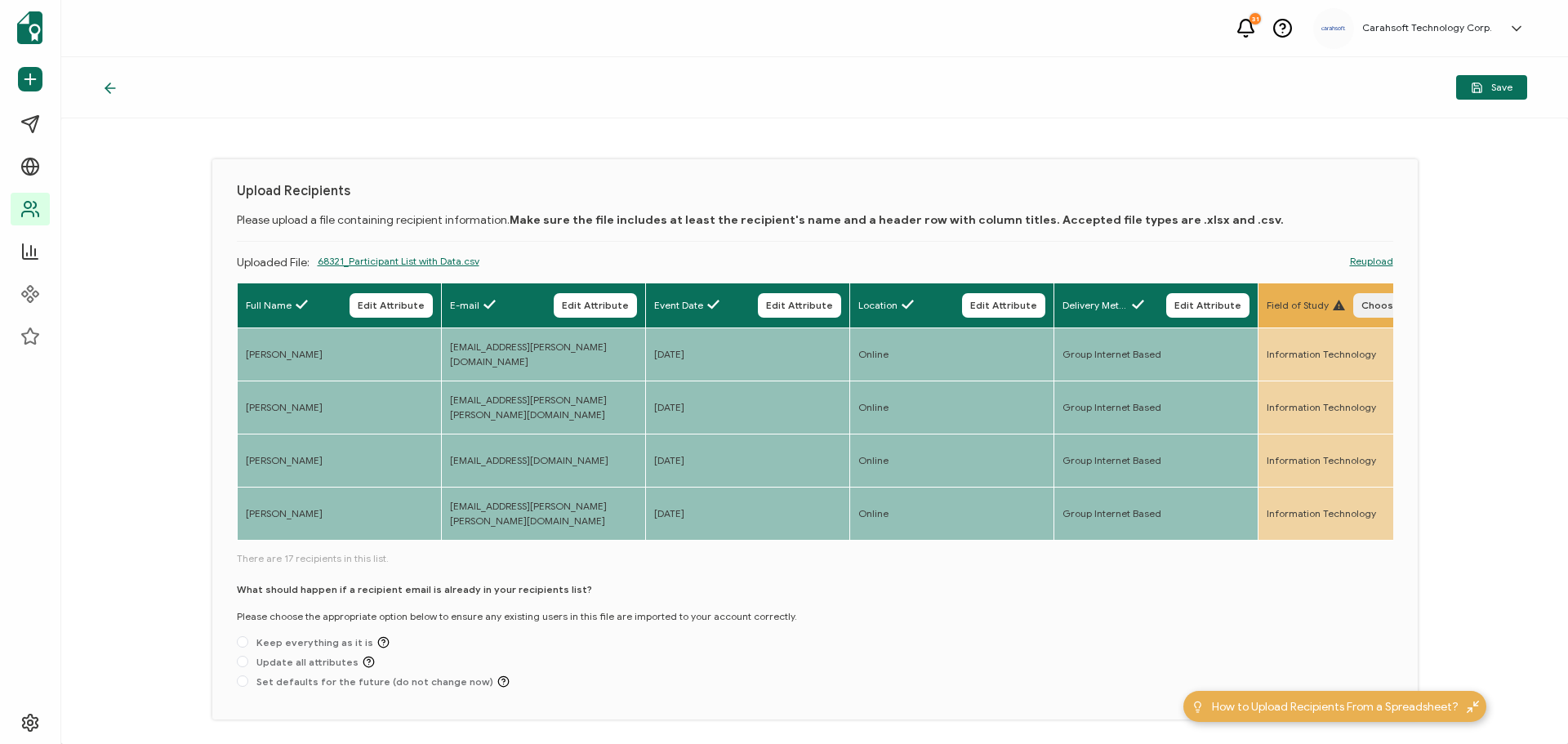
click at [1380, 301] on span "Choose Attribute" at bounding box center [1405, 305] width 86 height 10
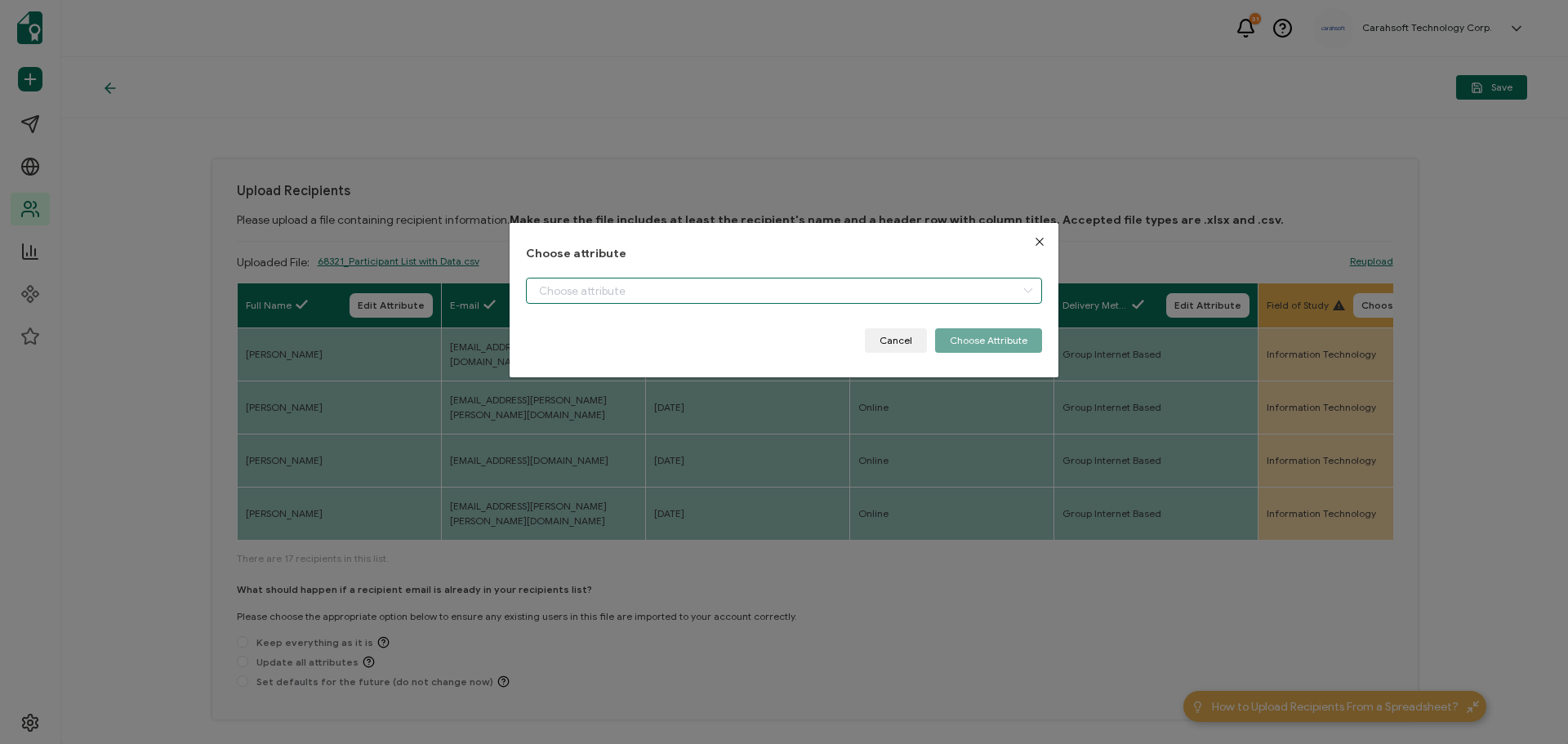
click at [566, 291] on input "dialog" at bounding box center [783, 291] width 516 height 26
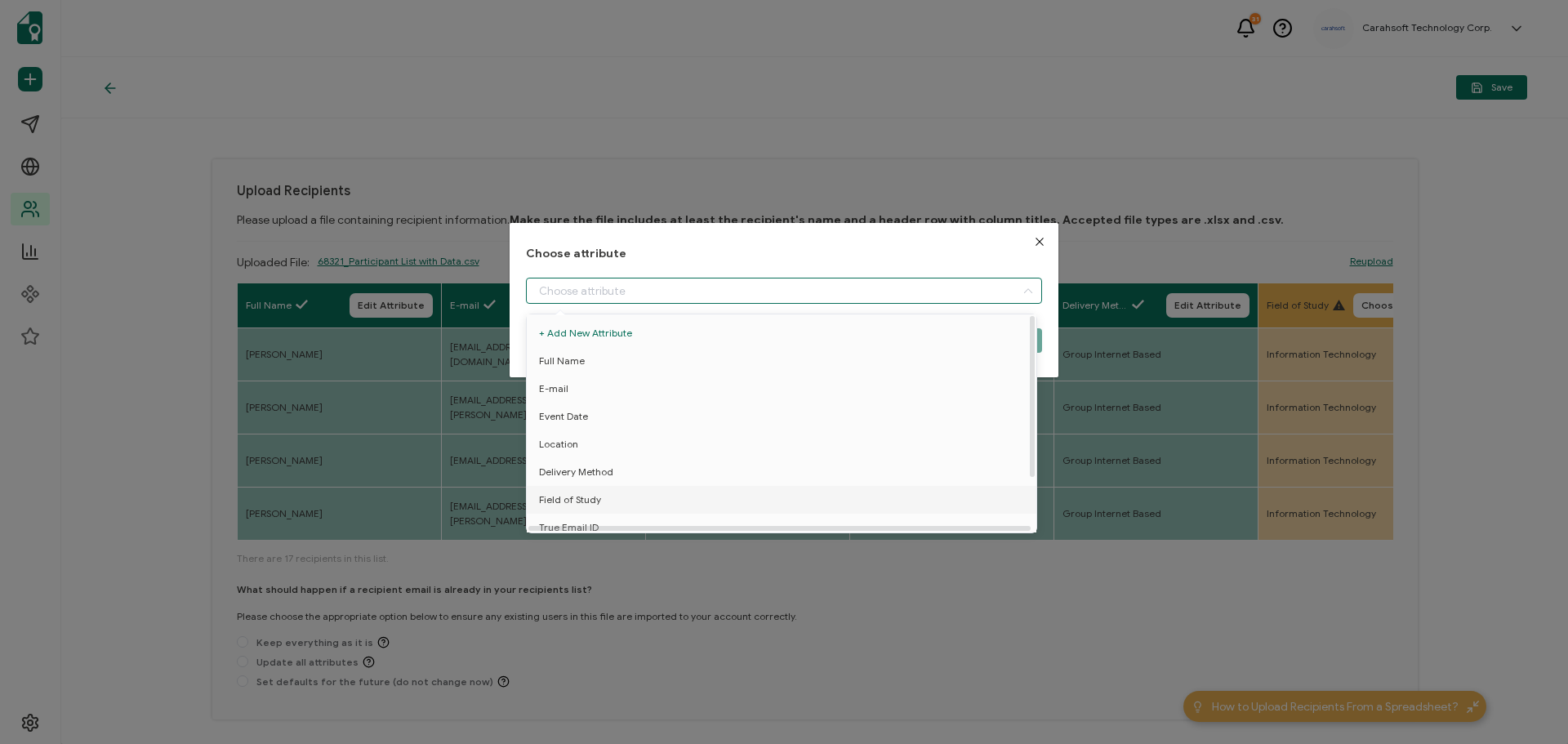
click at [572, 502] on span "Field of Study" at bounding box center [570, 499] width 62 height 27
type input "Field of Study"
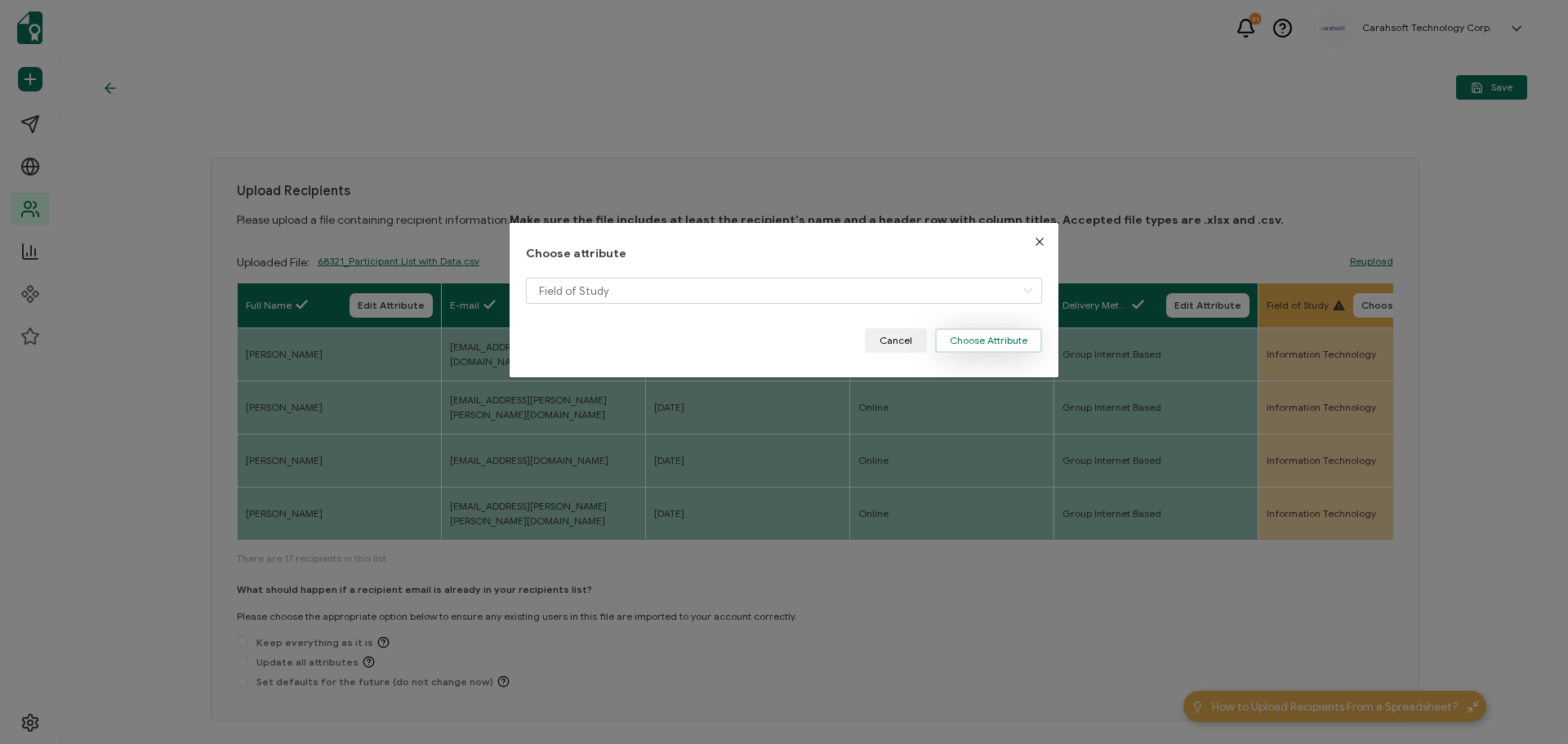
click at [970, 343] on button "Choose Attribute" at bounding box center [988, 340] width 107 height 24
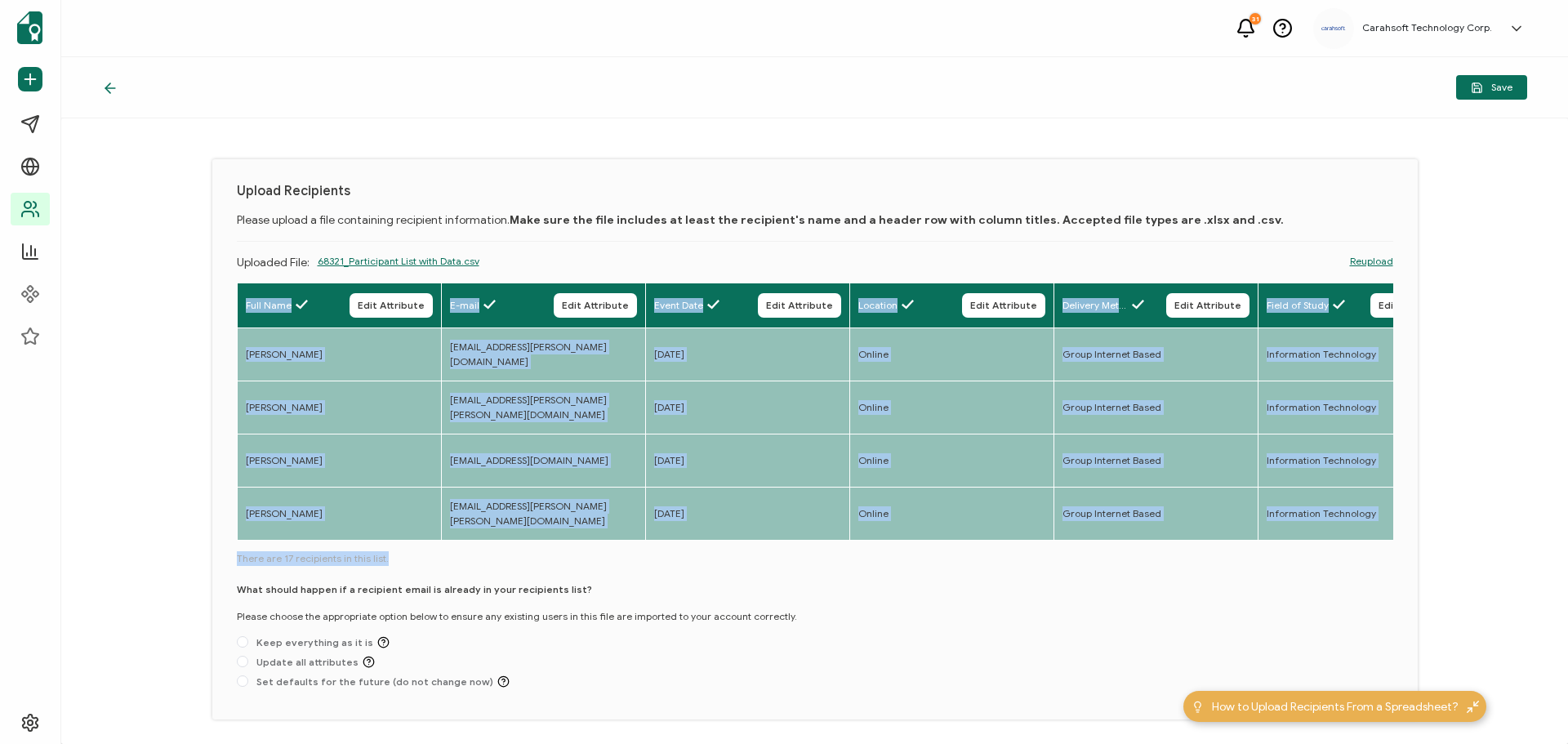
drag, startPoint x: 440, startPoint y: 541, endPoint x: 540, endPoint y: 552, distance: 100.6
click at [551, 553] on div "Full Name Edit Attribute E-mail Edit Attribute Event Date Edit Attribute Locati…" at bounding box center [814, 488] width 1156 height 412
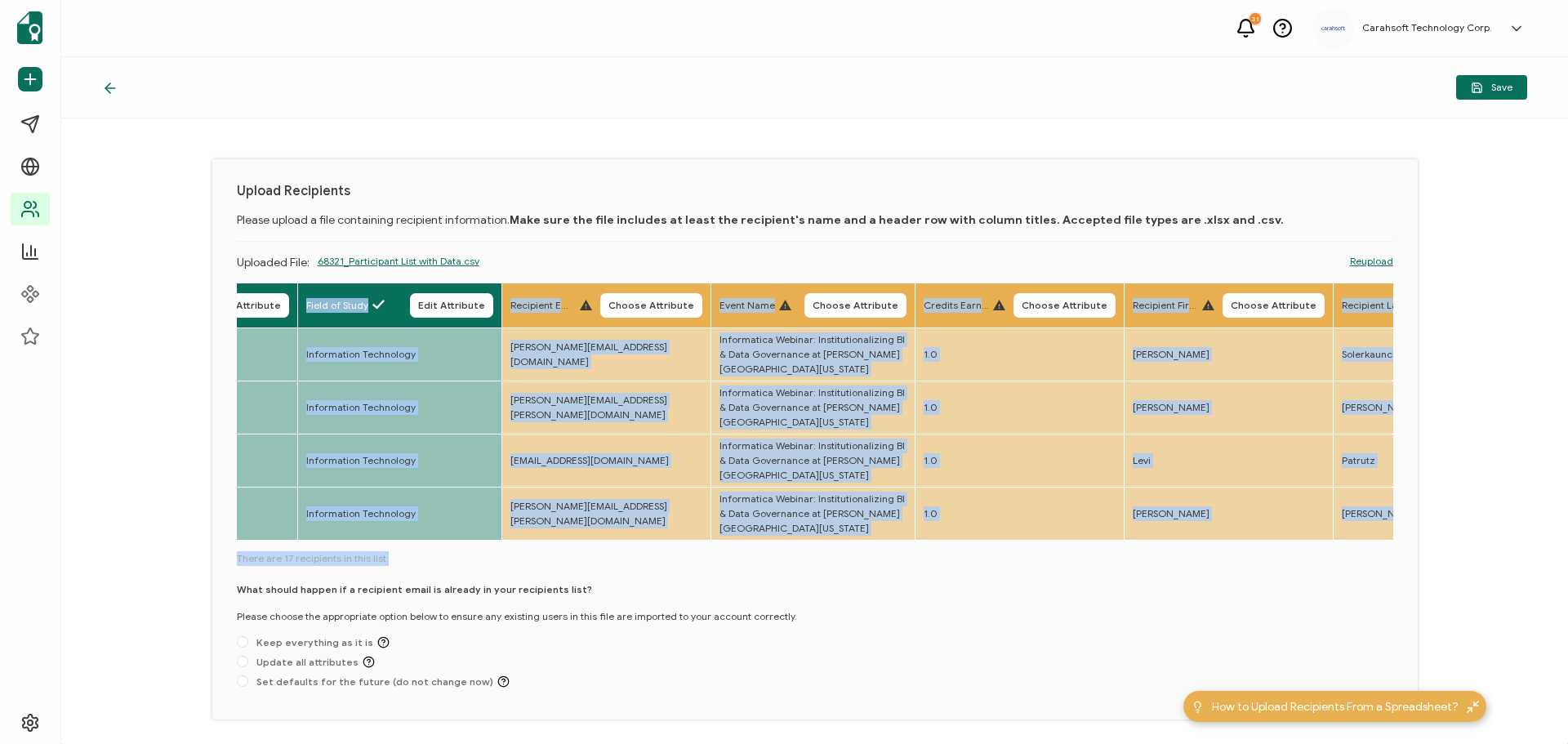
scroll to position [0, 1168]
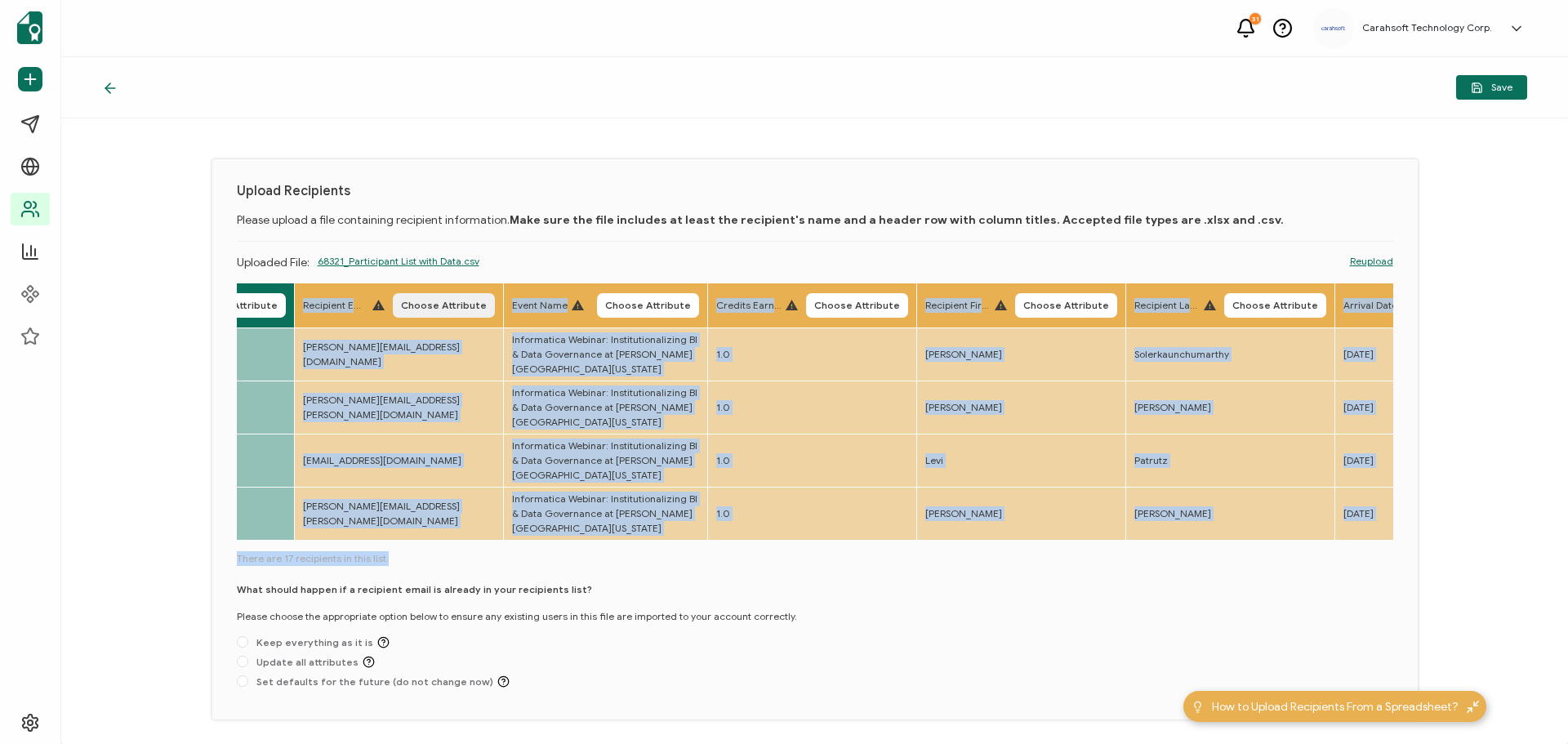
click at [458, 298] on button "Choose Attribute" at bounding box center [443, 304] width 102 height 24
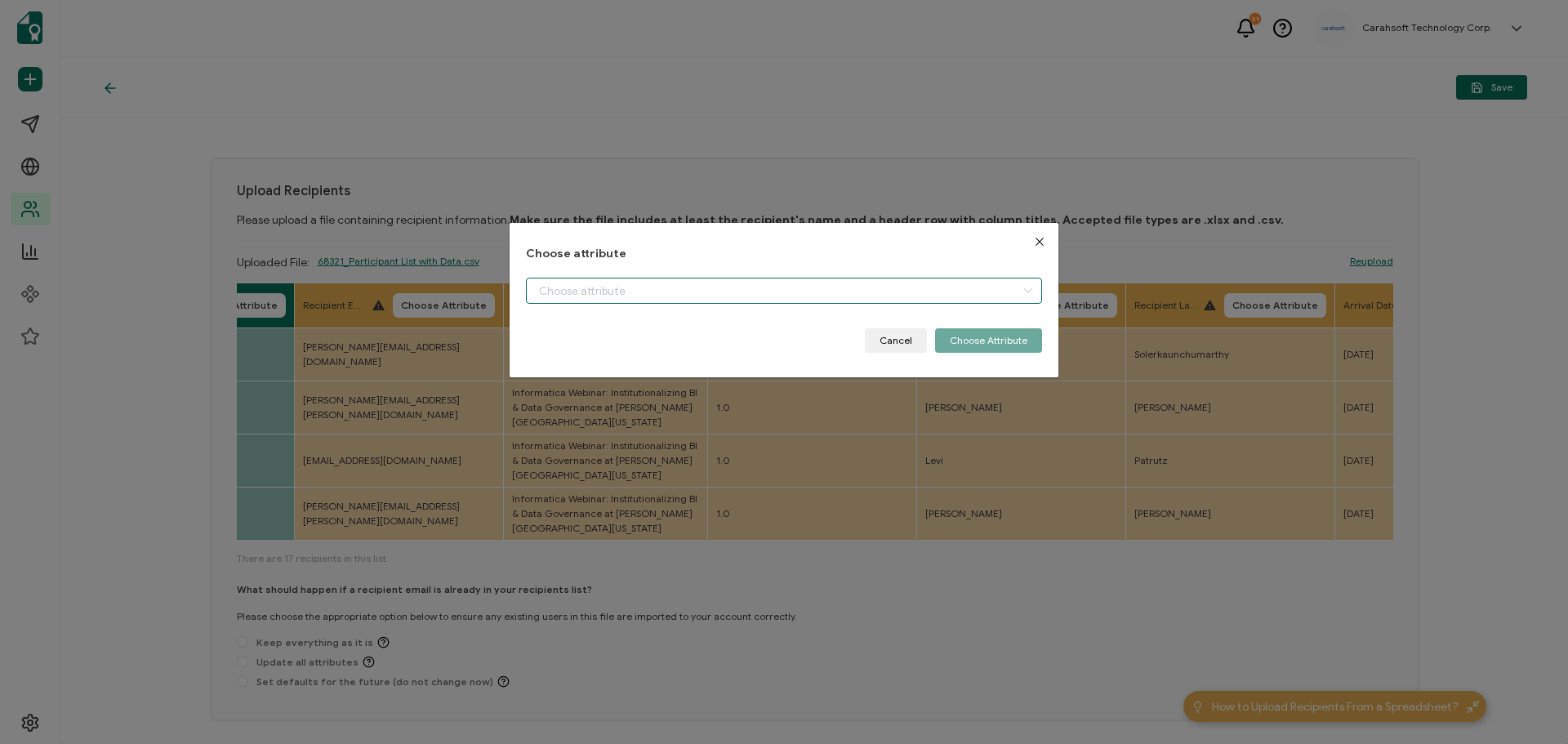
click at [567, 293] on input "dialog" at bounding box center [783, 291] width 516 height 26
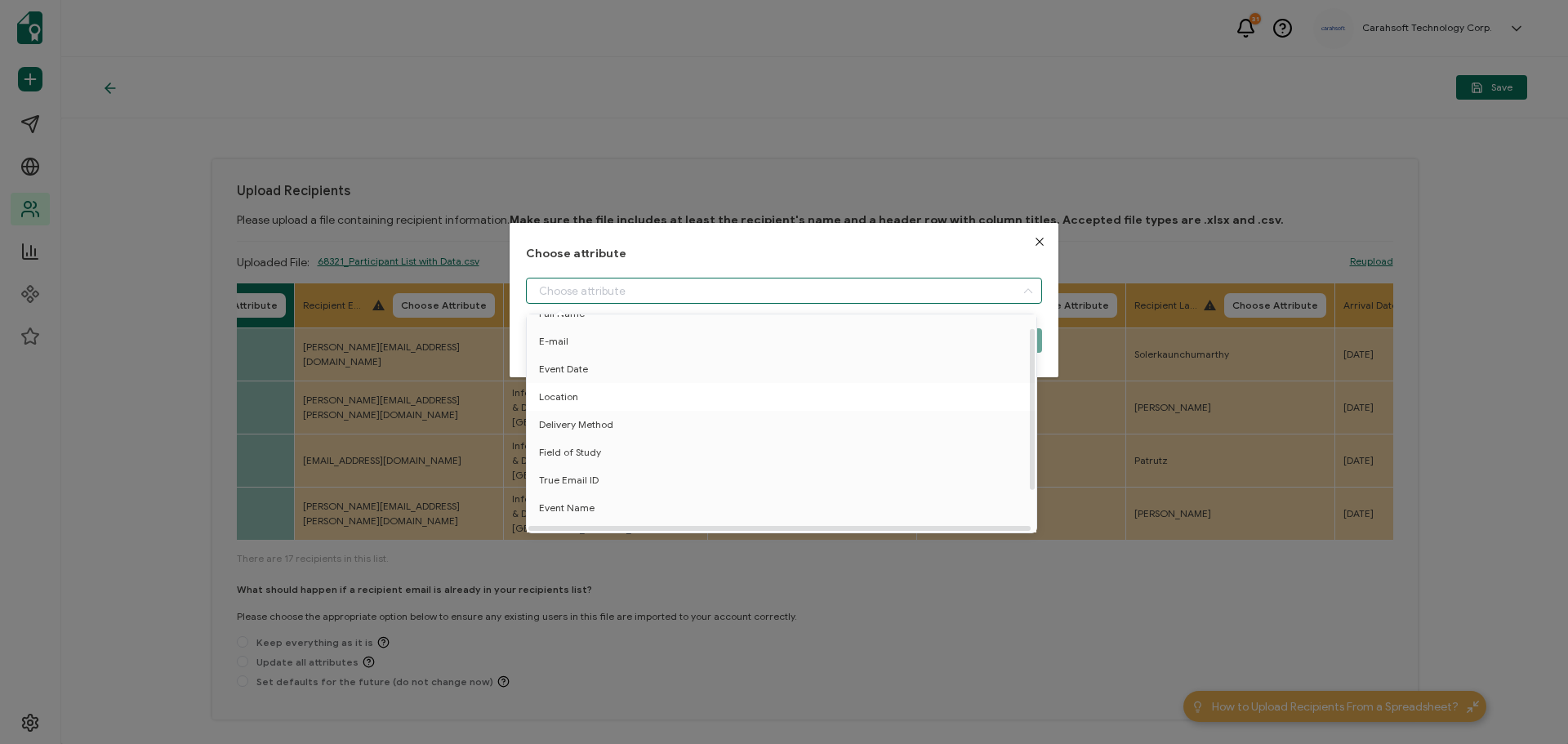
scroll to position [71, 0]
click at [559, 453] on span "True Email ID" at bounding box center [569, 464] width 60 height 27
type input "True Email ID"
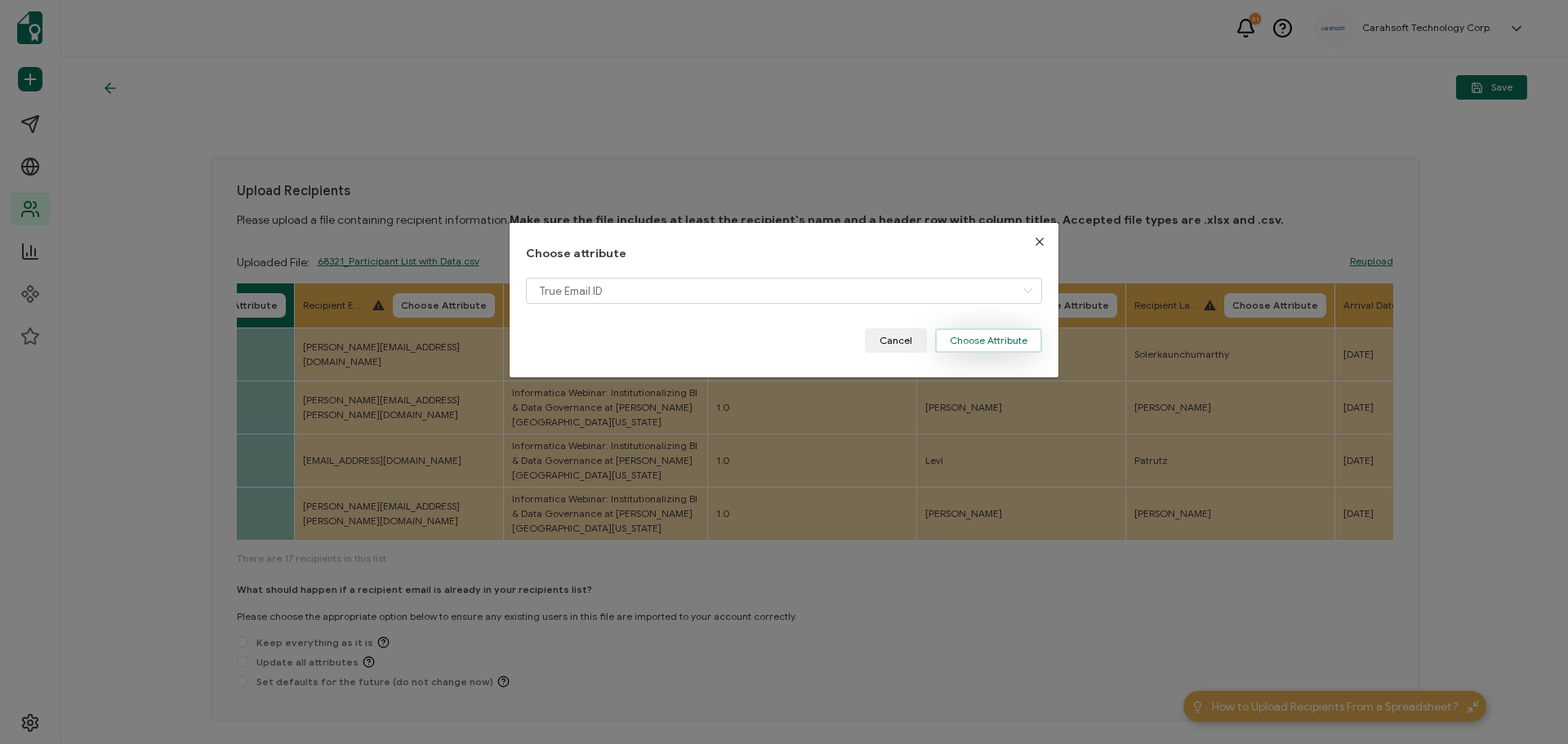
click at [970, 333] on button "Choose Attribute" at bounding box center [988, 340] width 107 height 24
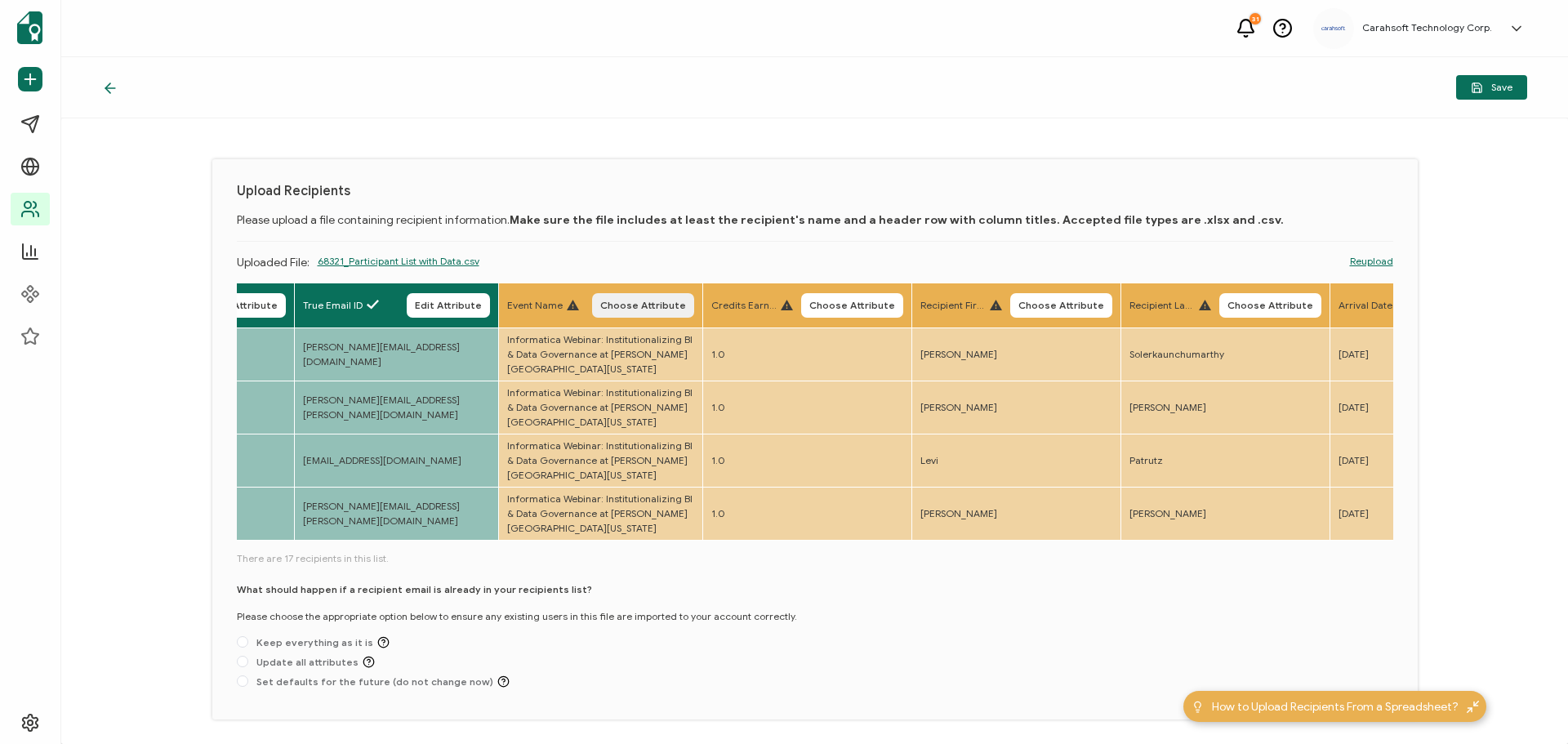
click at [650, 295] on button "Choose Attribute" at bounding box center [643, 304] width 102 height 24
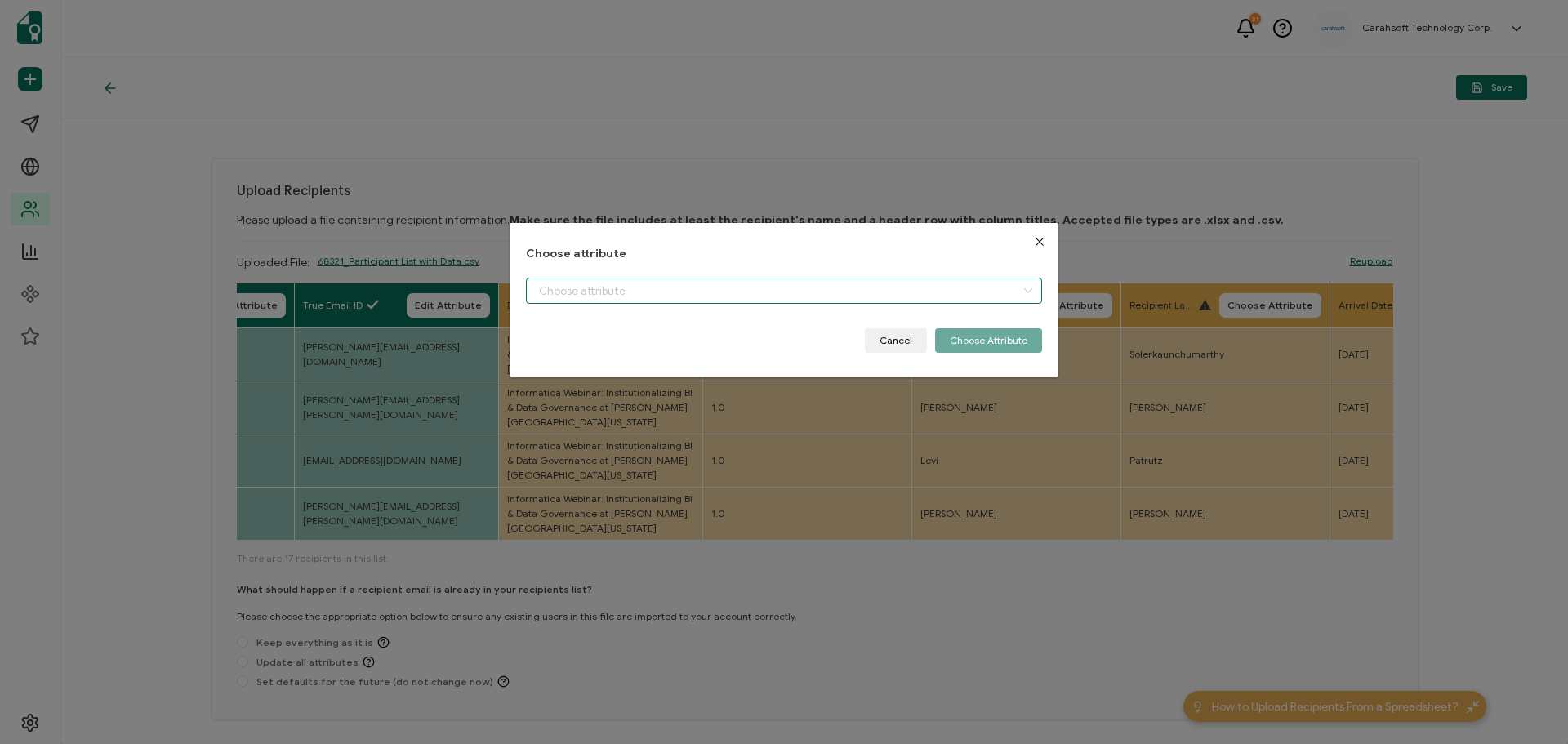
click at [603, 293] on input "dialog" at bounding box center [783, 291] width 516 height 26
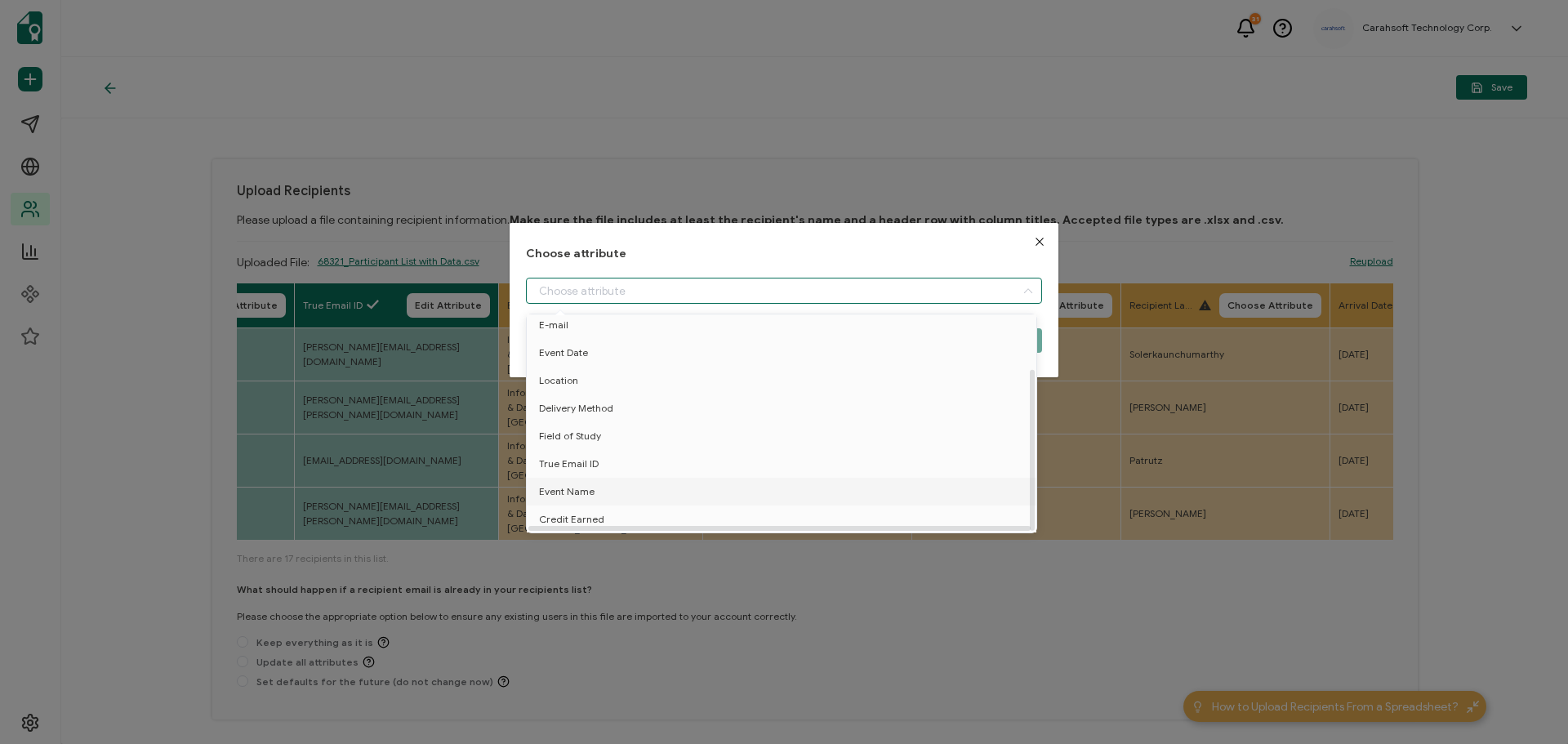
click at [581, 485] on span "Event Name" at bounding box center [567, 491] width 56 height 27
type input "Event Name"
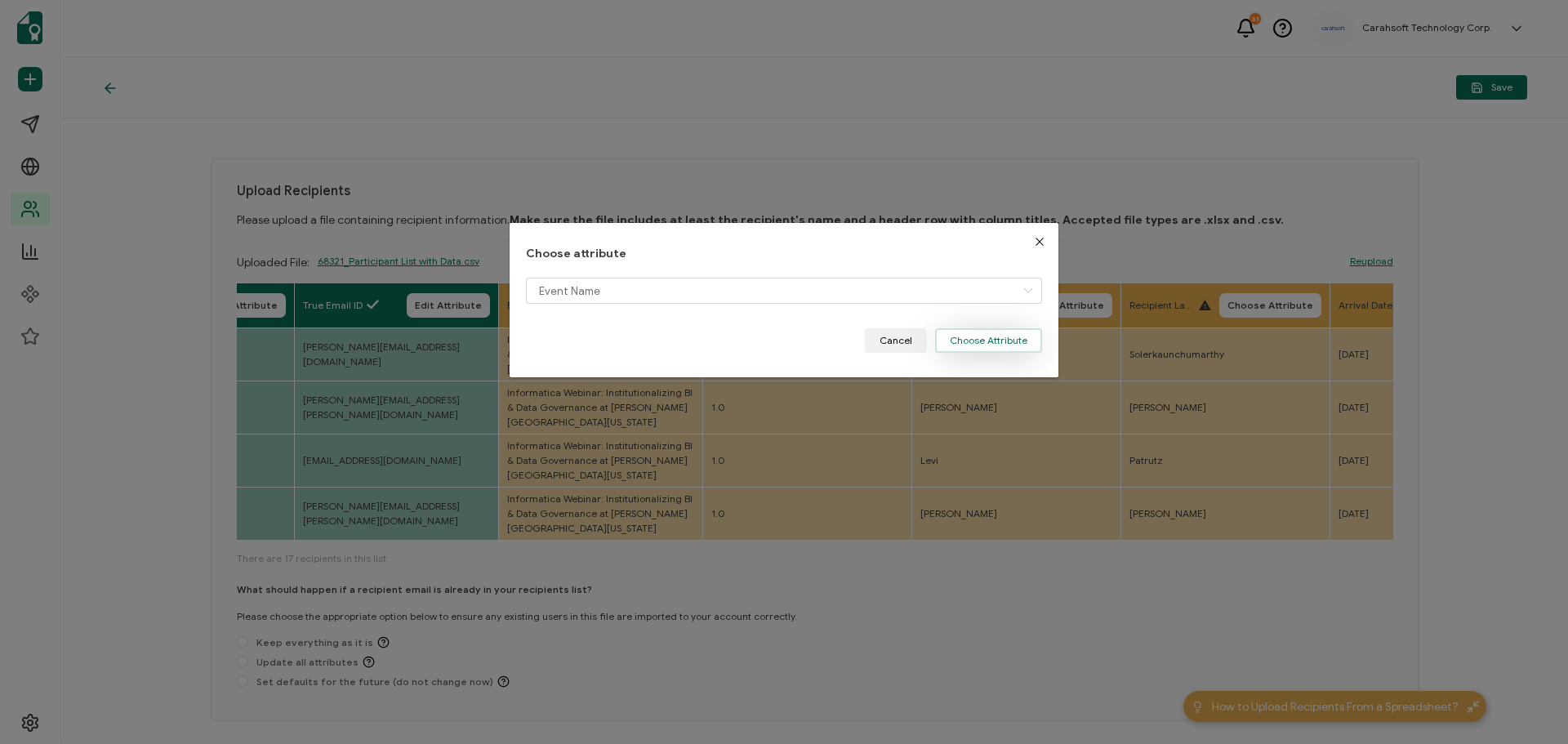
click at [988, 341] on button "Choose Attribute" at bounding box center [988, 340] width 107 height 24
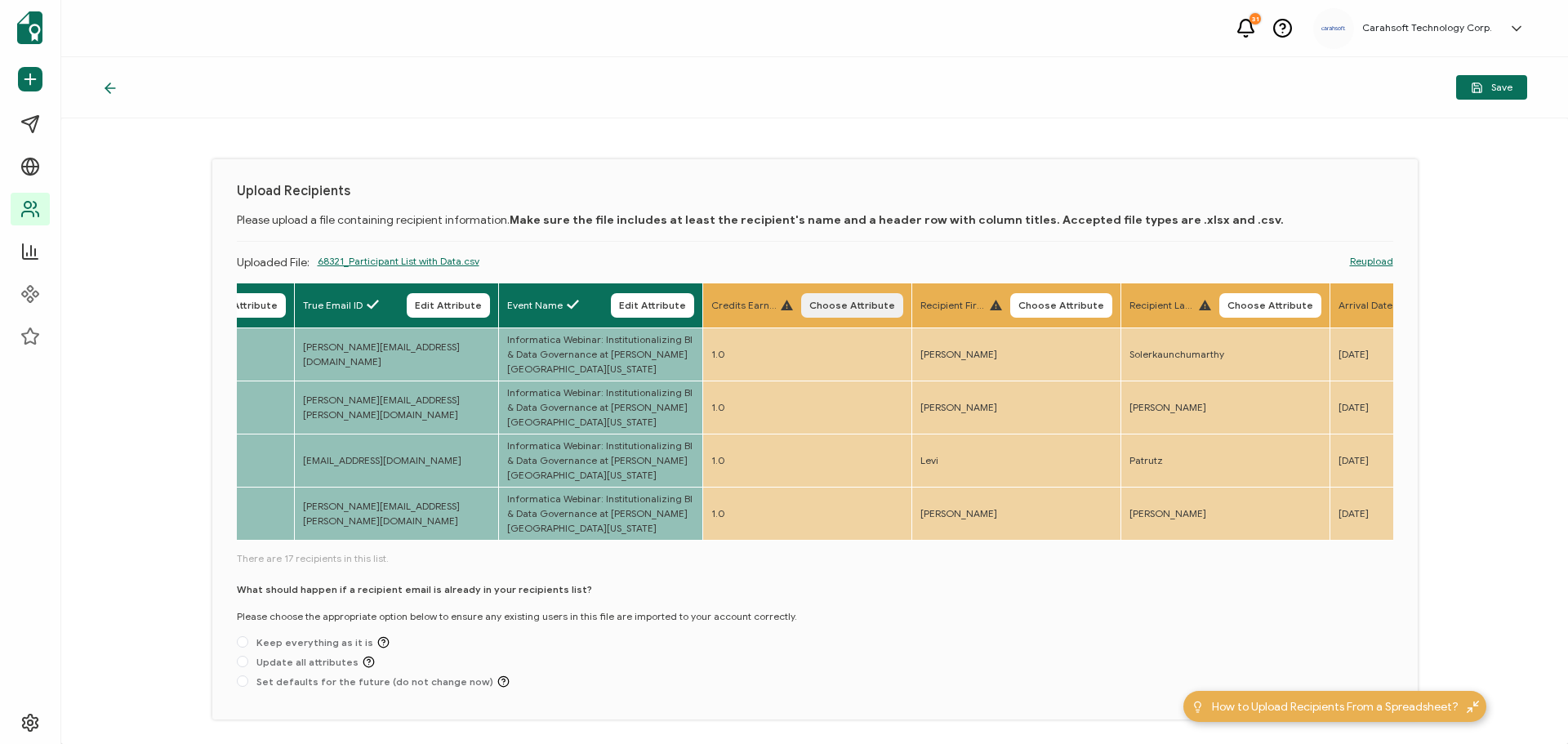
click at [861, 308] on span "Choose Attribute" at bounding box center [853, 305] width 86 height 10
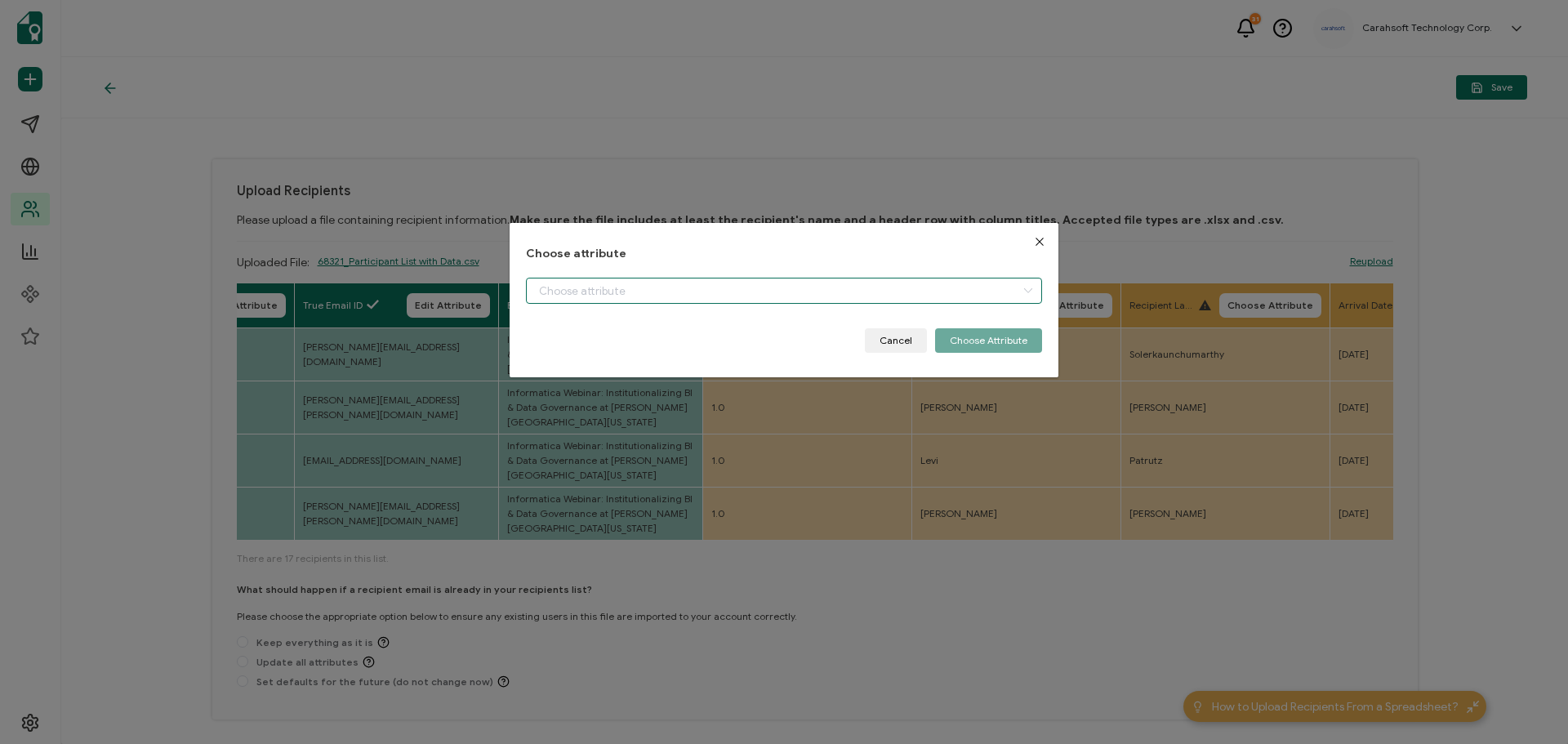
click at [697, 282] on input "dialog" at bounding box center [783, 291] width 516 height 26
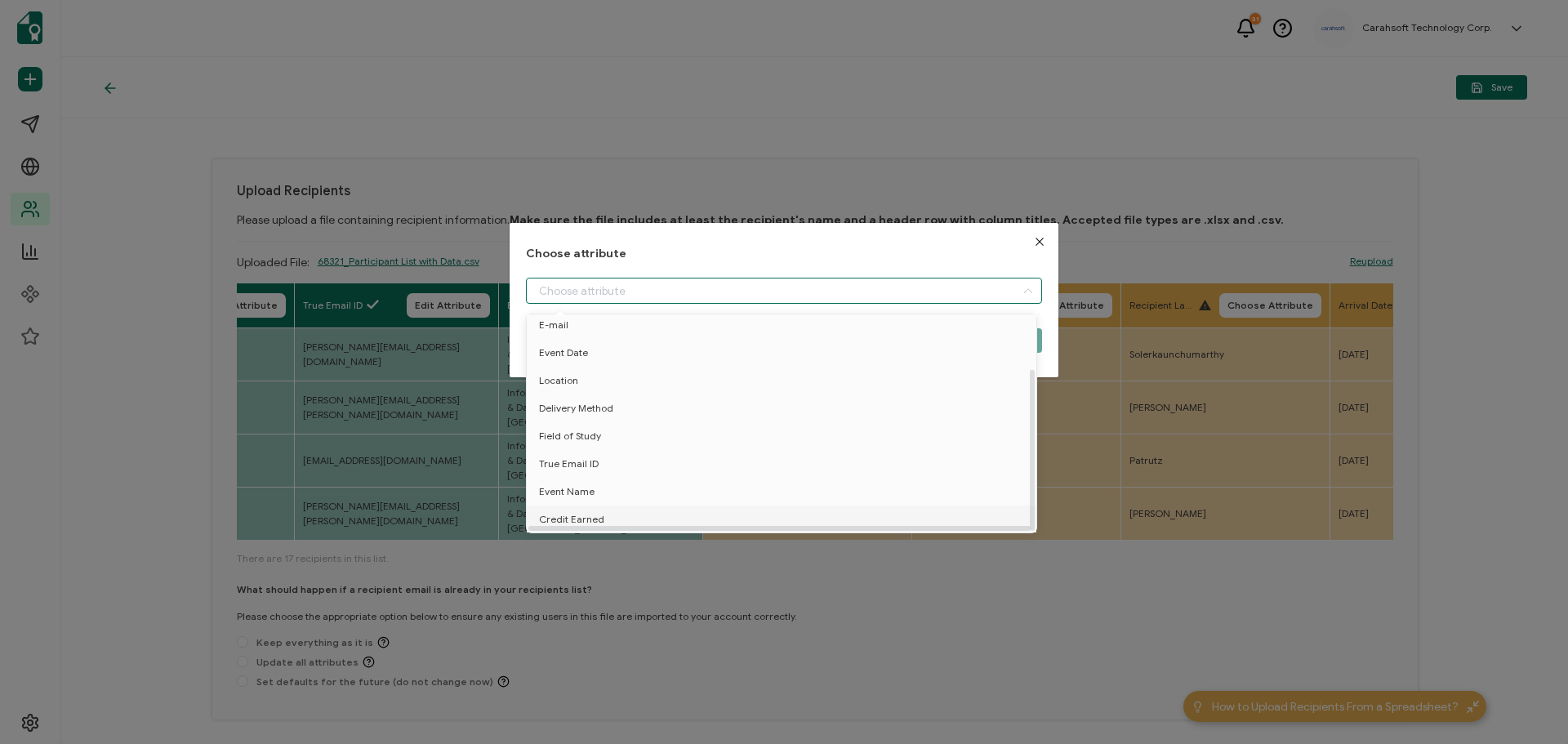
click at [554, 515] on span "Credit Earned" at bounding box center [572, 519] width 66 height 27
type input "Credit Earned"
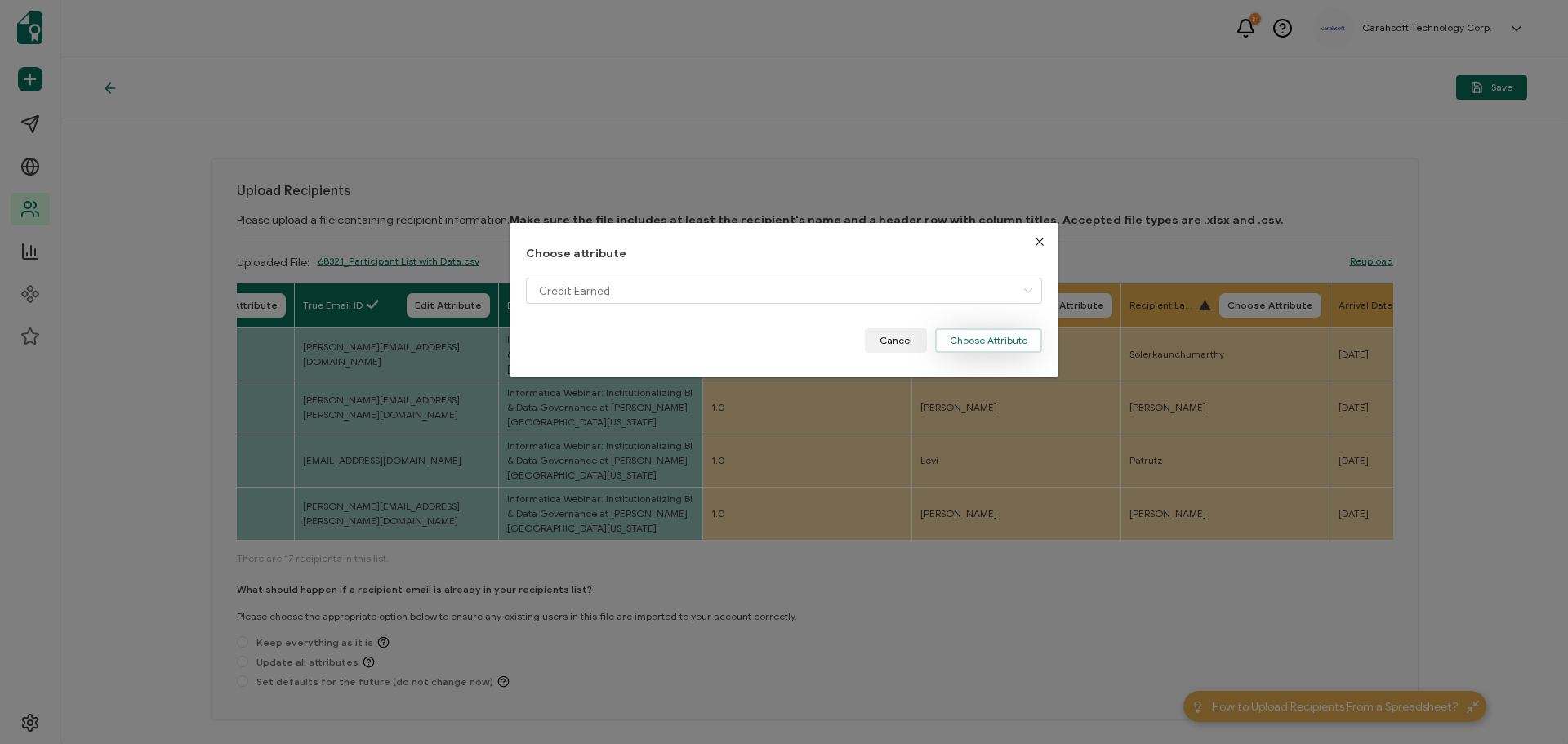
click at [957, 339] on button "Choose Attribute" at bounding box center [988, 340] width 107 height 24
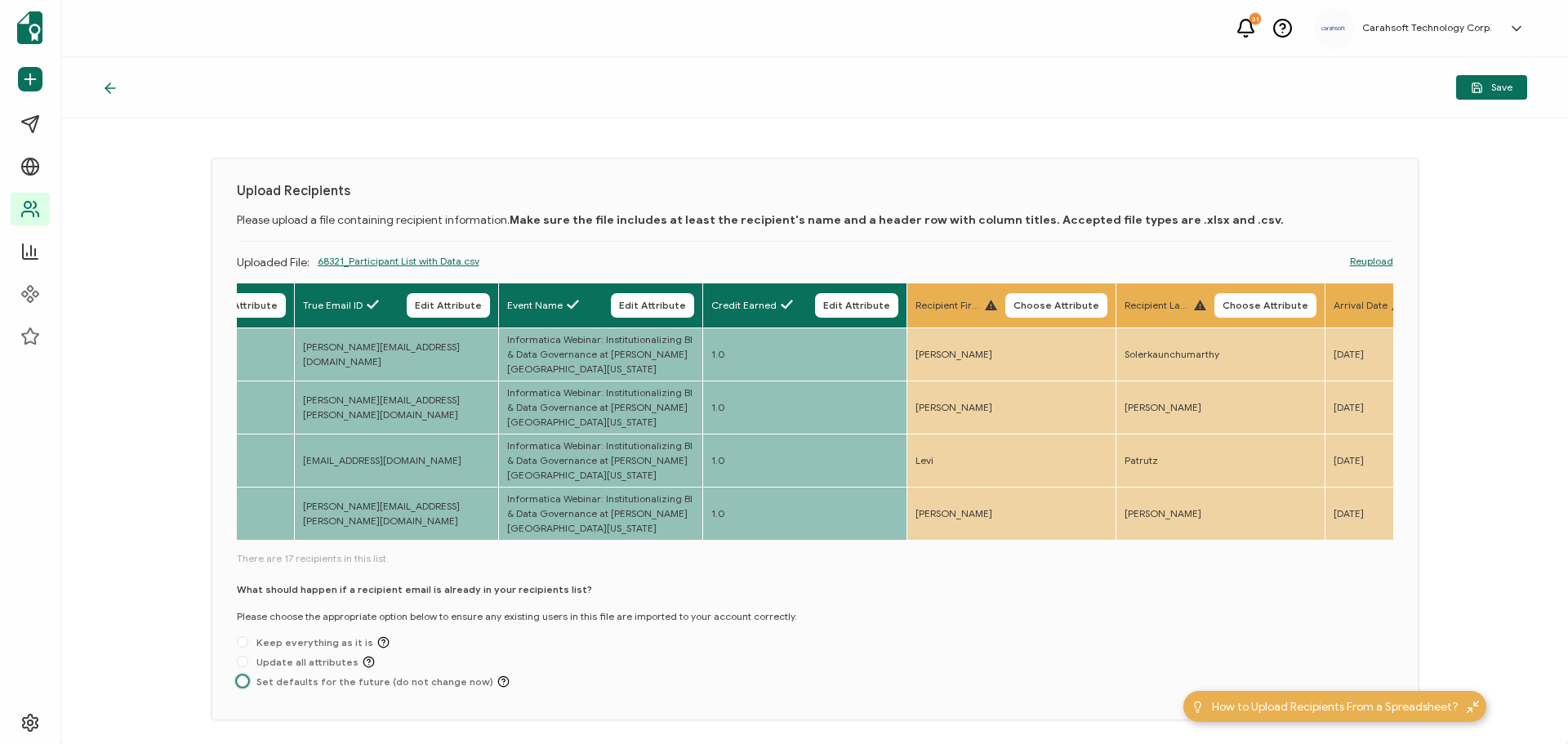
click at [382, 687] on span "Set defaults for the future (do not change now)" at bounding box center [379, 681] width 261 height 13
click at [249, 687] on input "Set defaults for the future (do not change now)" at bounding box center [243, 681] width 12 height 13
radio input "true"
click at [1485, 88] on span "Save" at bounding box center [1491, 87] width 42 height 13
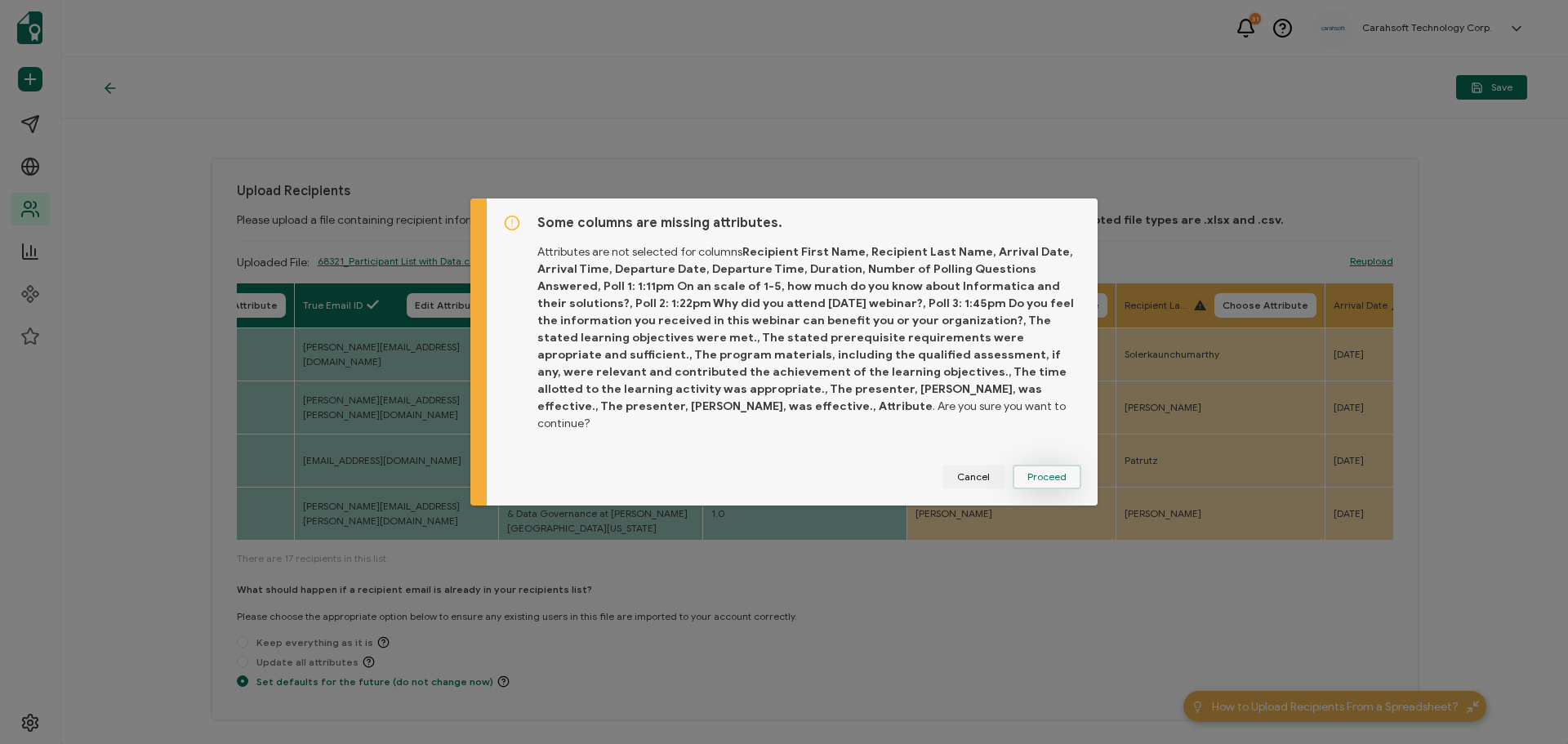
click at [1027, 473] on span "Proceed" at bounding box center [1046, 477] width 39 height 10
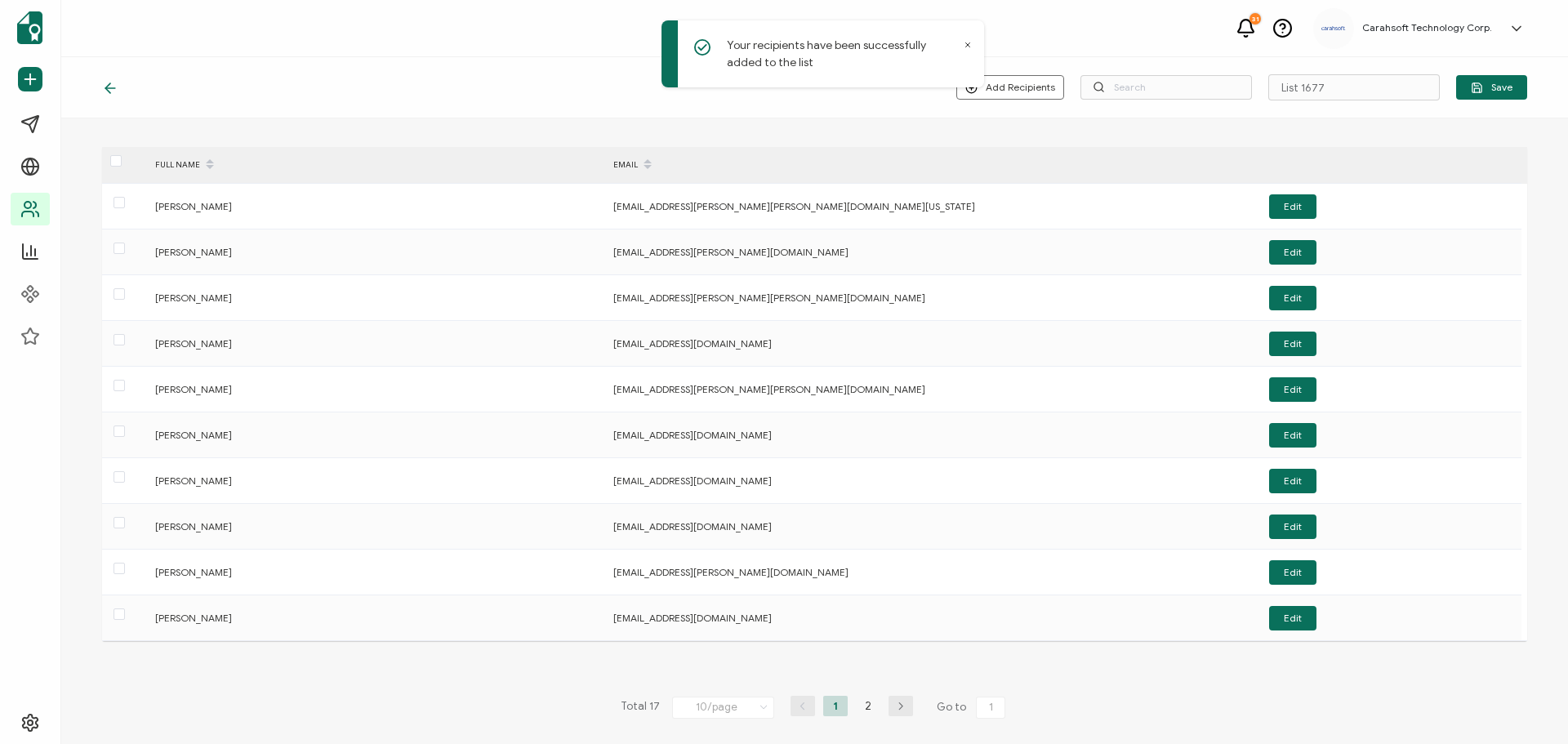
click at [968, 43] on icon at bounding box center [967, 45] width 8 height 8
click at [1338, 90] on input "List 1677" at bounding box center [1353, 87] width 171 height 26
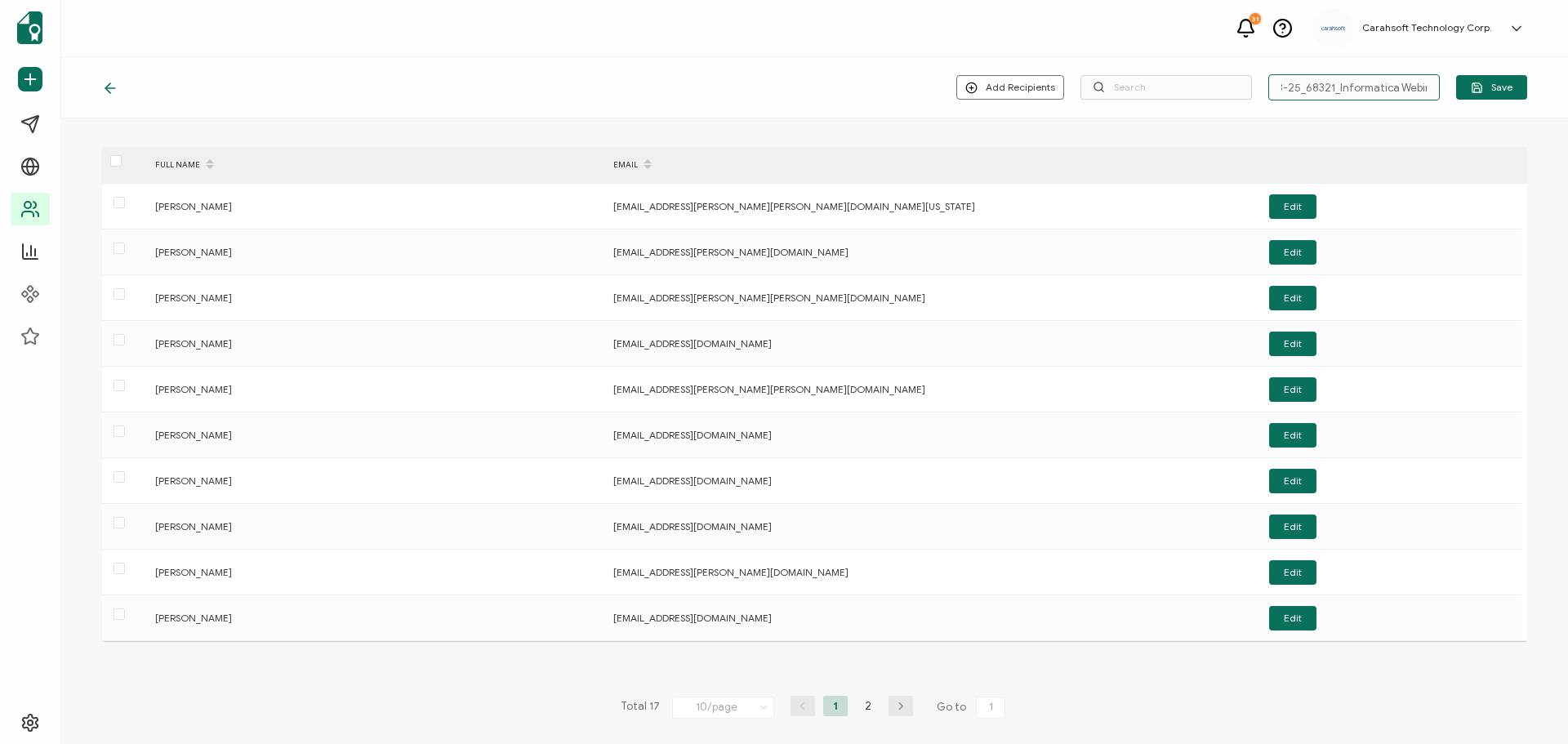
scroll to position [0, 24]
type input "9-18-25_68321_Informatica Webinar"
click at [1484, 86] on span "Save" at bounding box center [1491, 87] width 42 height 13
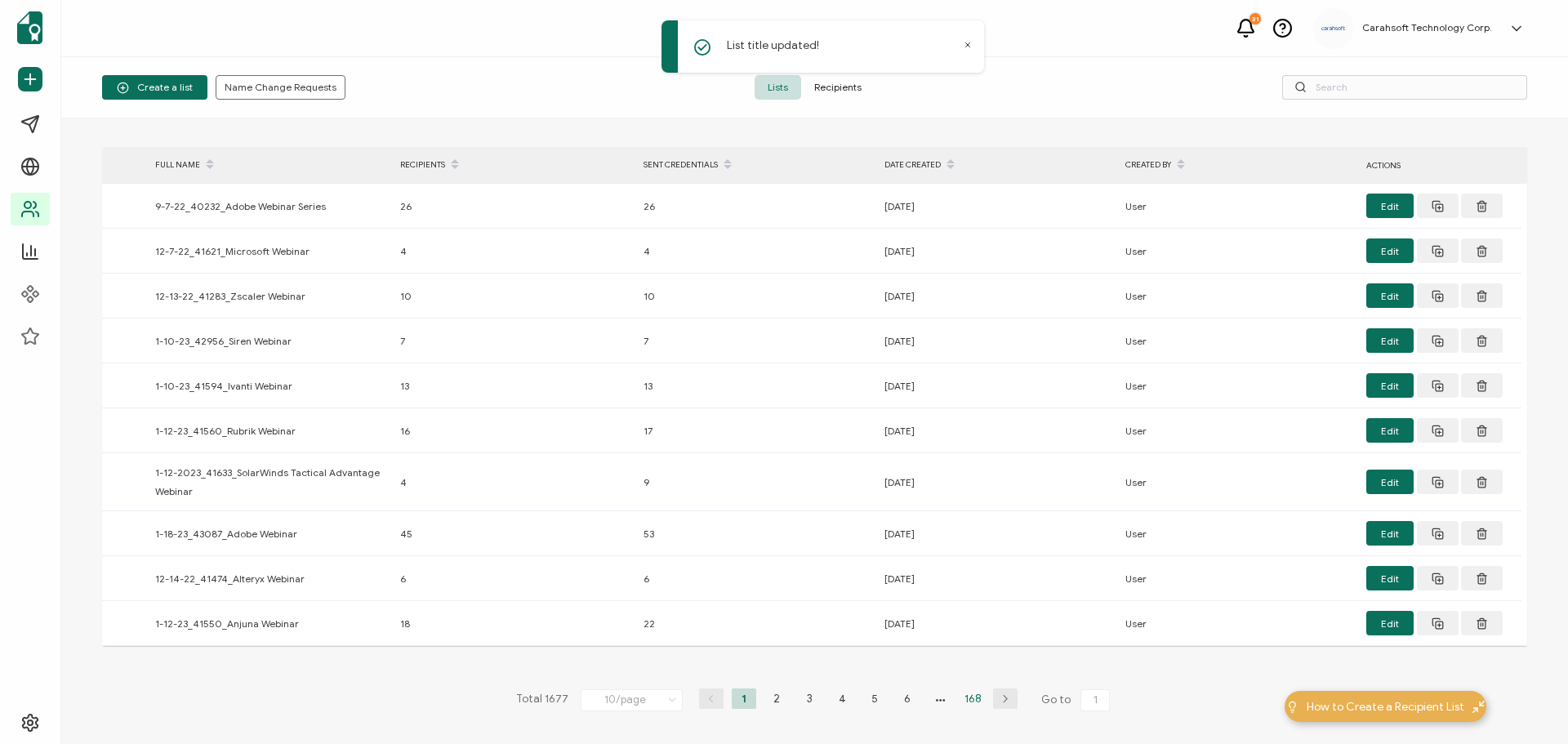
click at [961, 700] on li "168" at bounding box center [972, 698] width 24 height 21
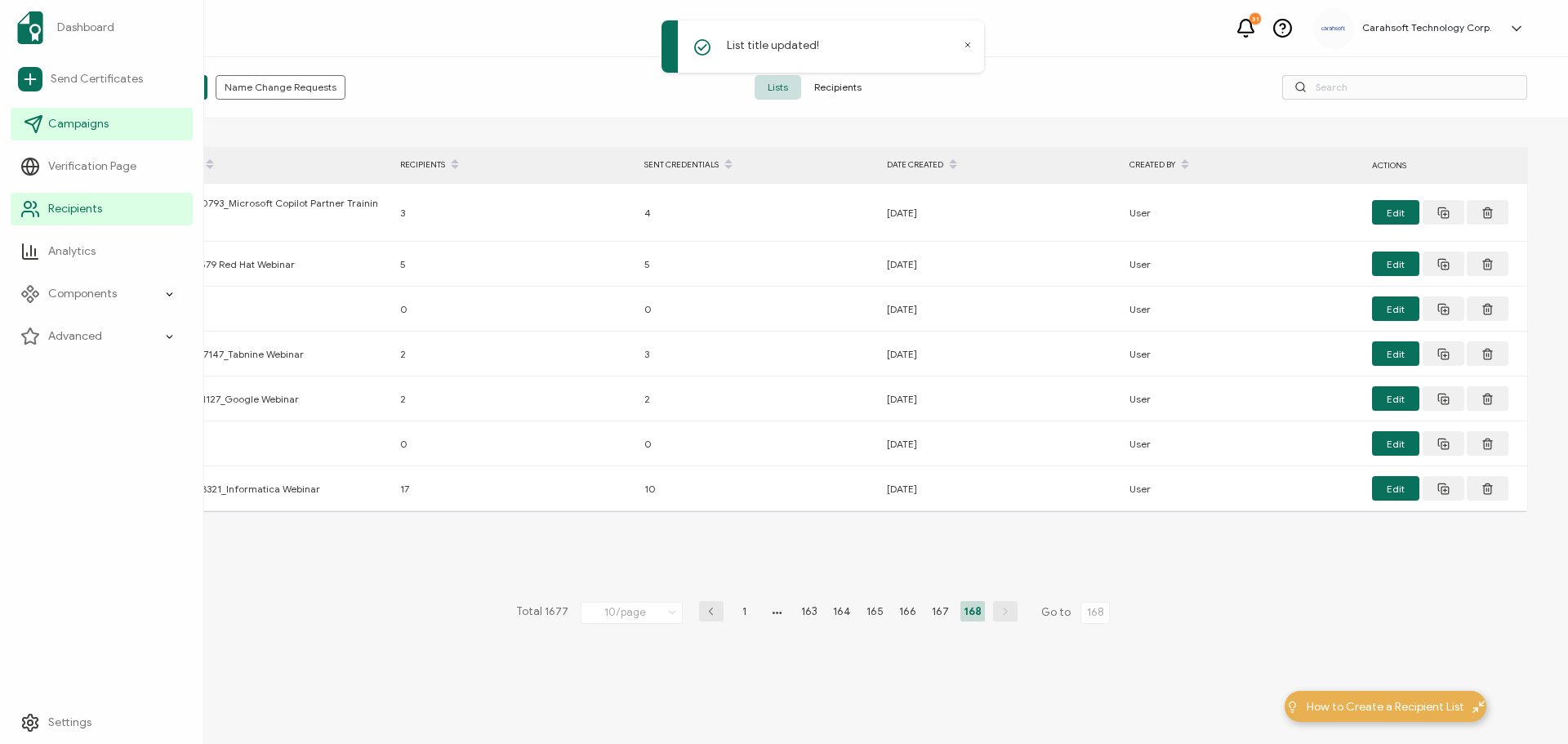
click at [66, 118] on span "Campaigns" at bounding box center [78, 123] width 61 height 17
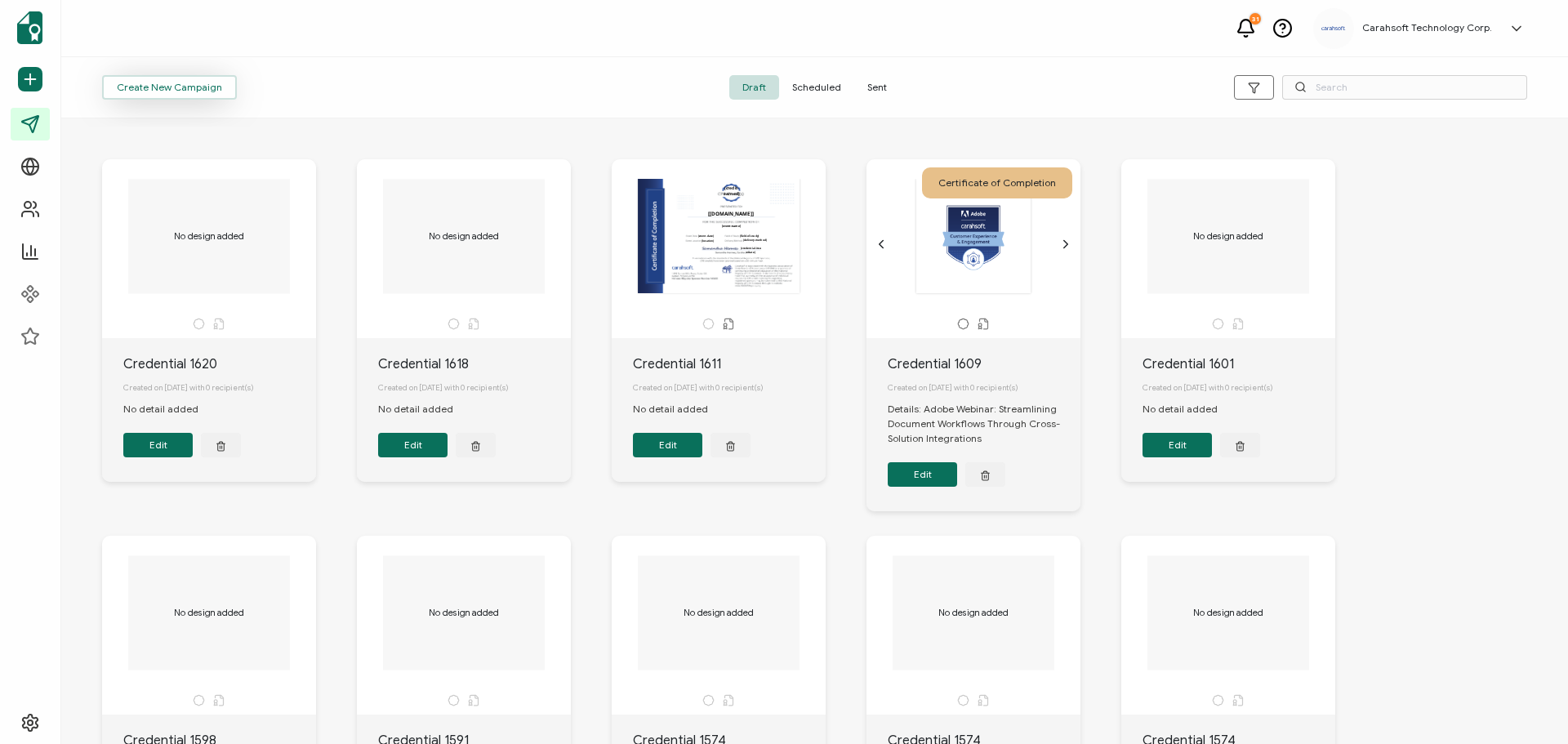
click at [173, 85] on span "Create New Campaign" at bounding box center [169, 87] width 106 height 10
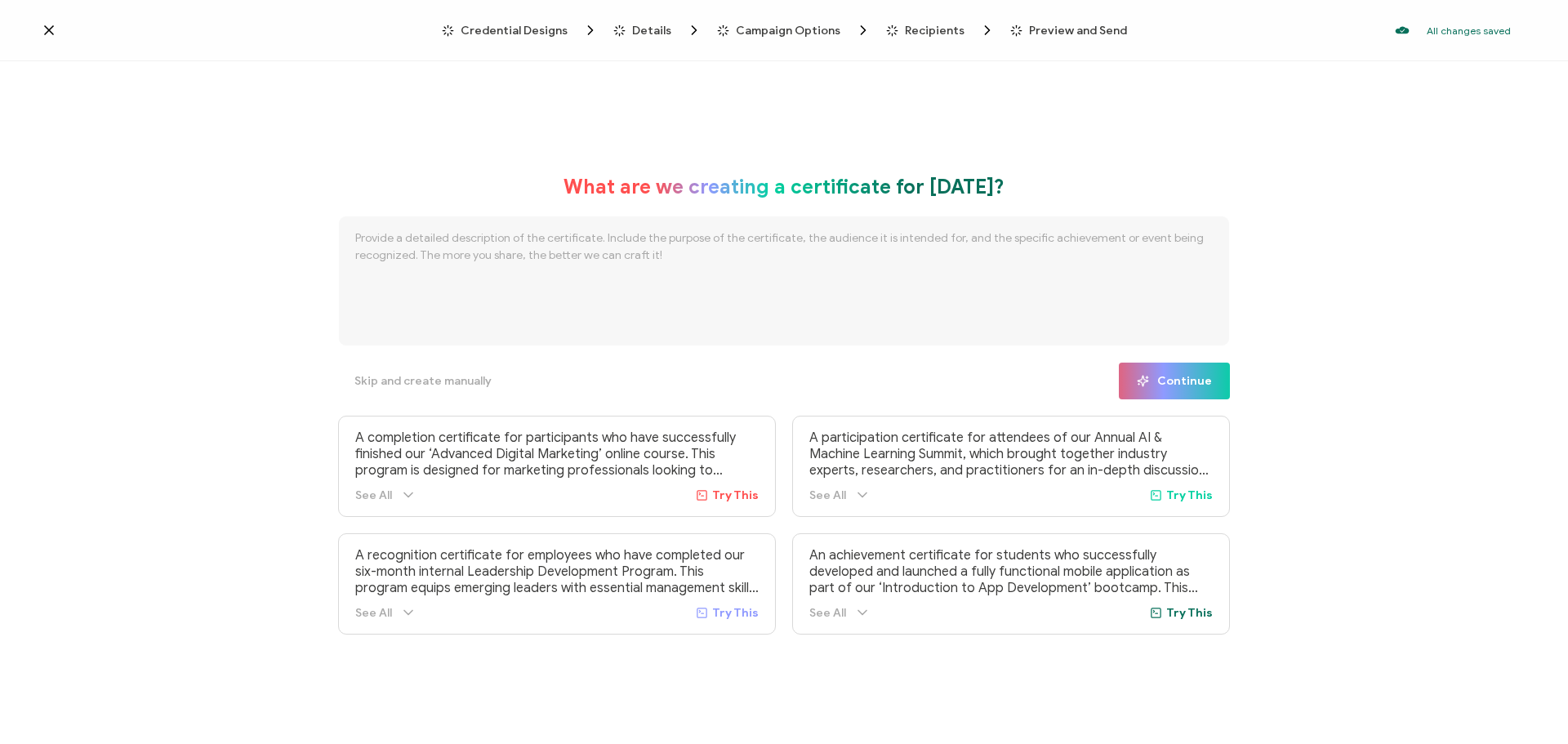
click at [530, 23] on div "Credential Designs" at bounding box center [488, 30] width 94 height 17
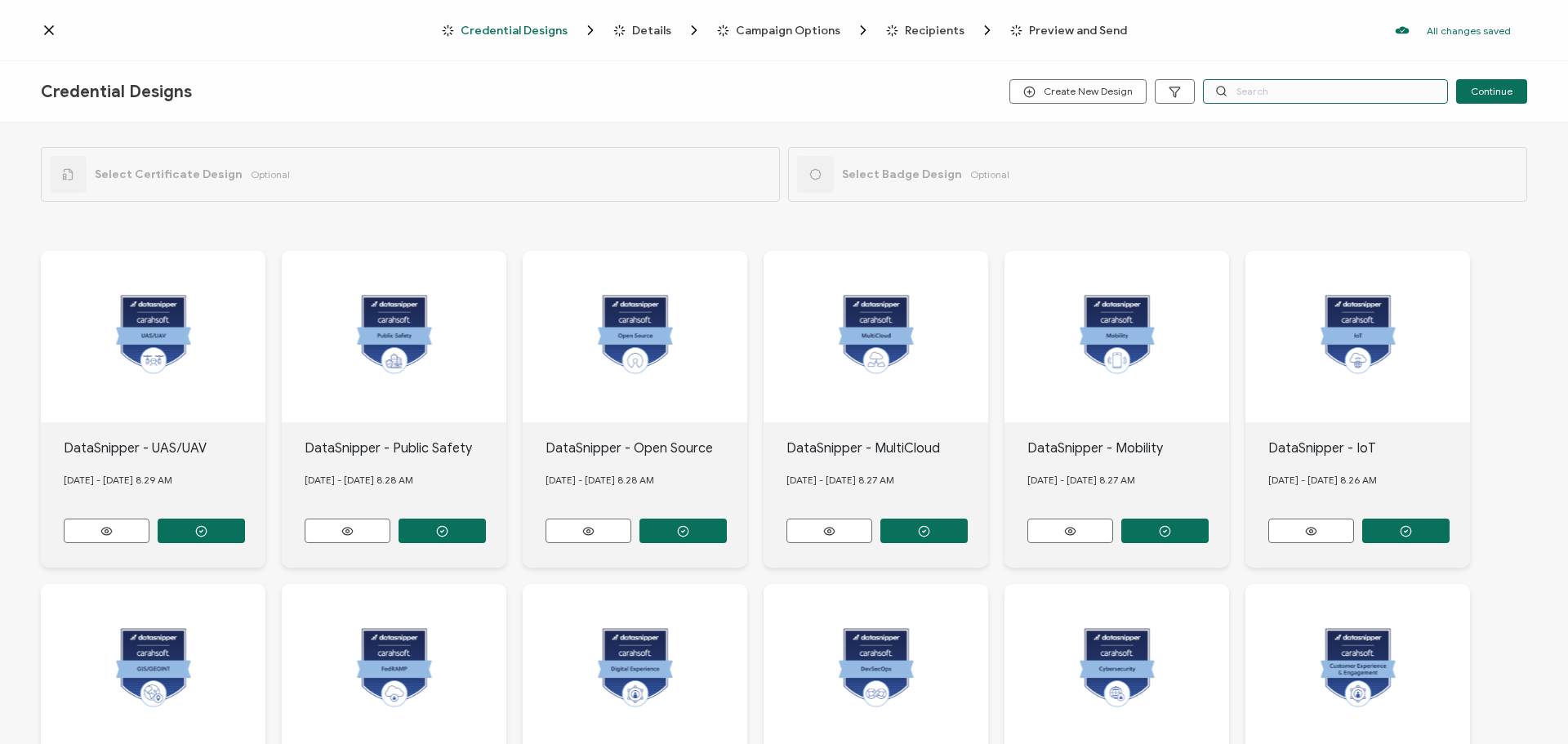
click at [1265, 87] on input "text" at bounding box center [1325, 91] width 245 height 24
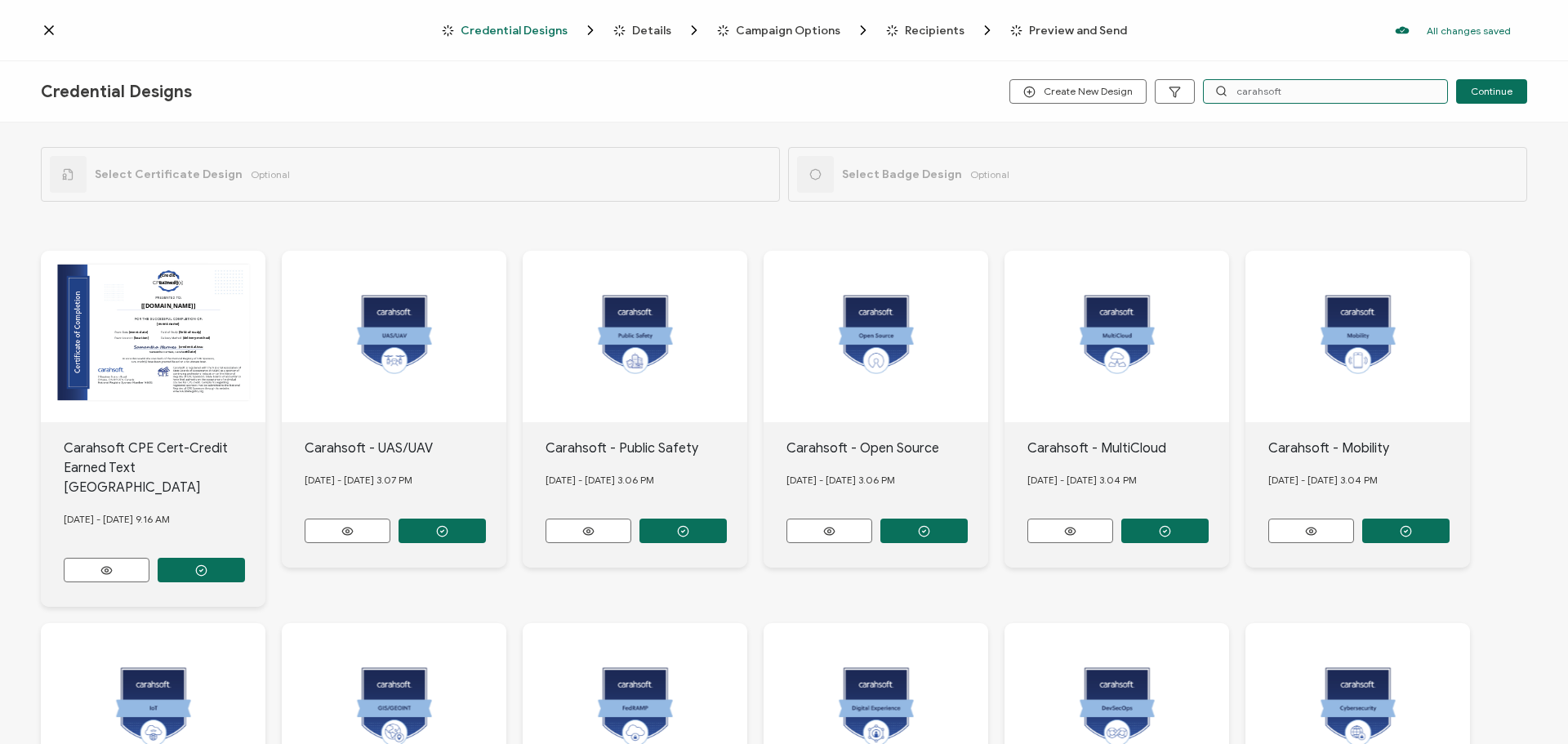
type input "carahsoft"
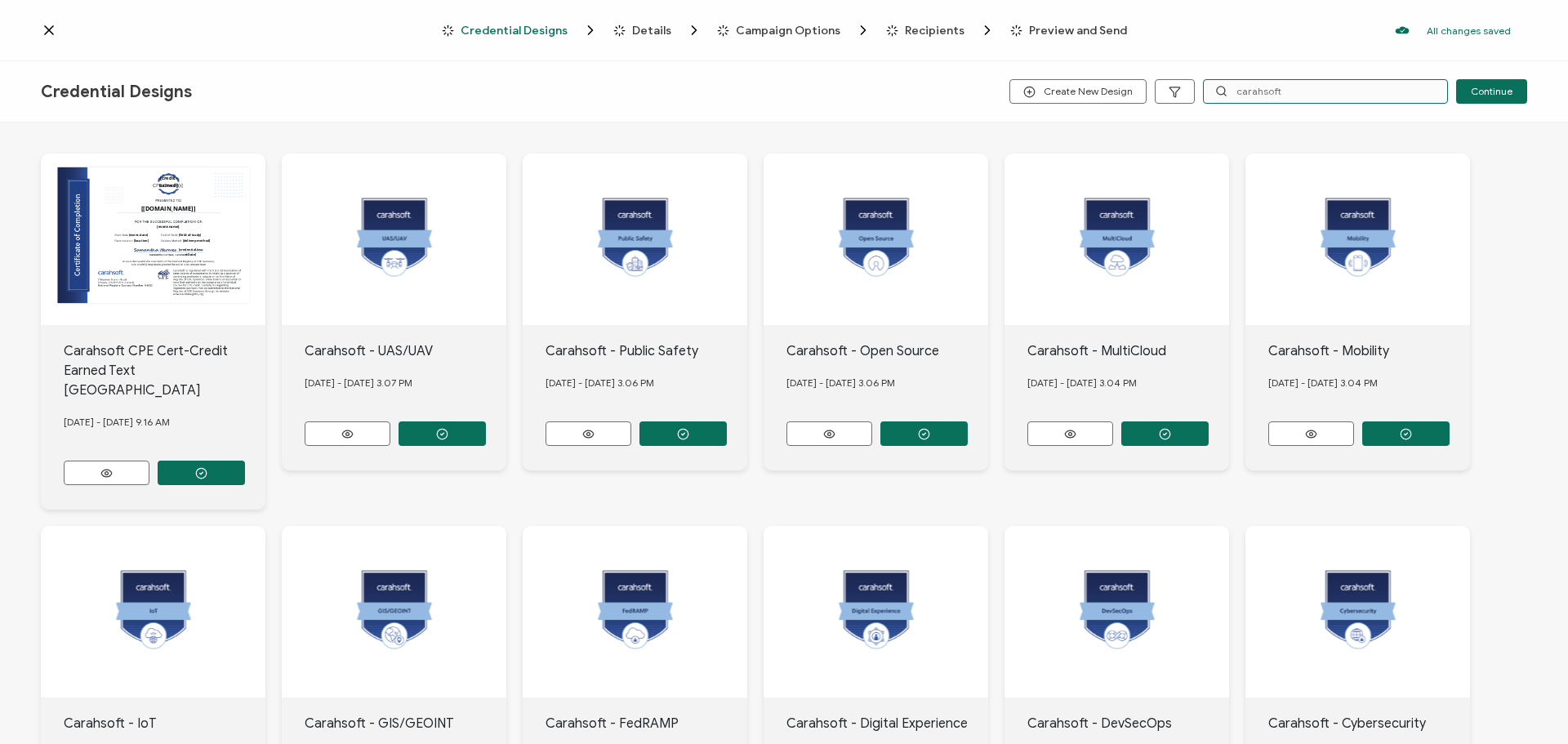
scroll to position [266, 0]
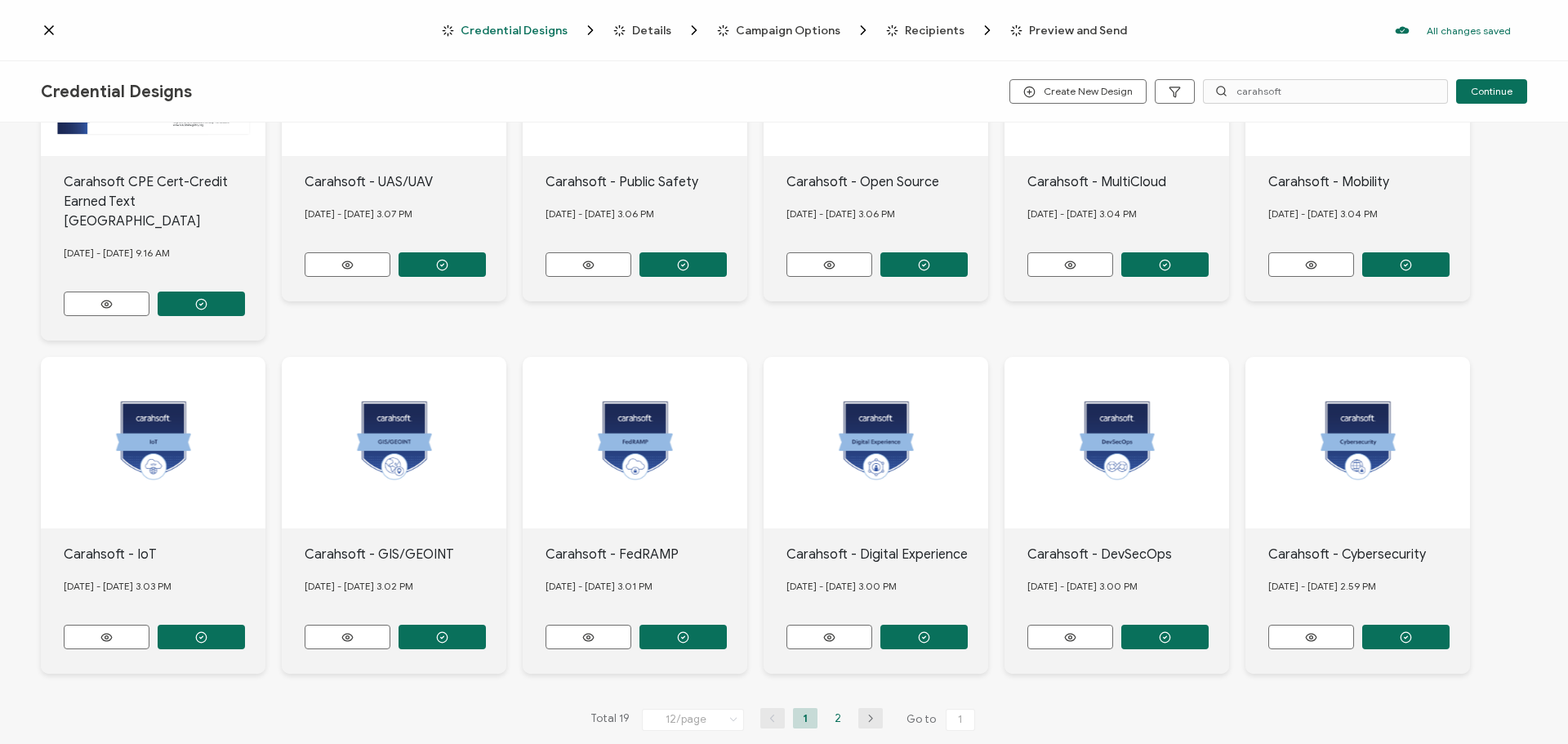
click at [833, 708] on li "2" at bounding box center [837, 718] width 24 height 21
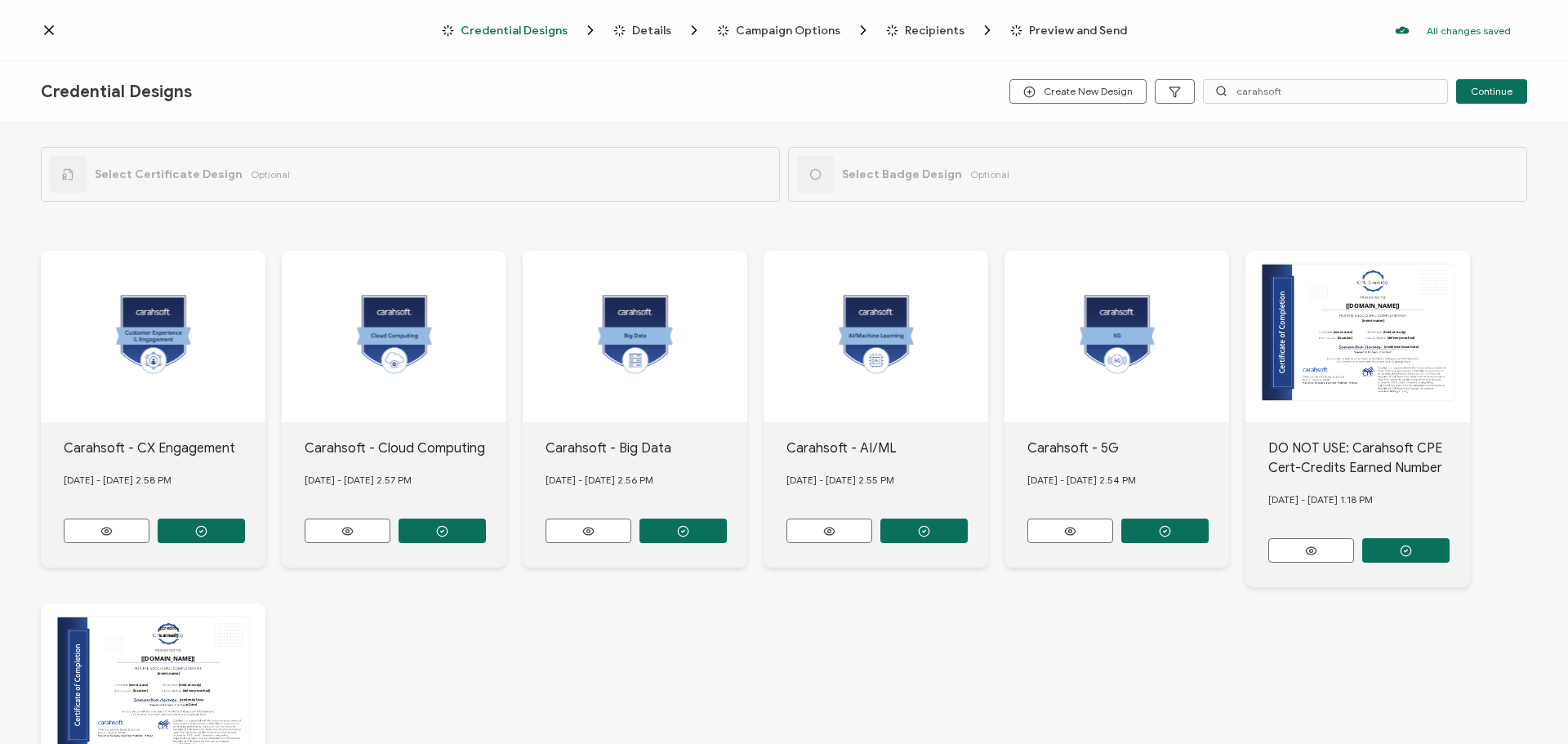
scroll to position [286, 0]
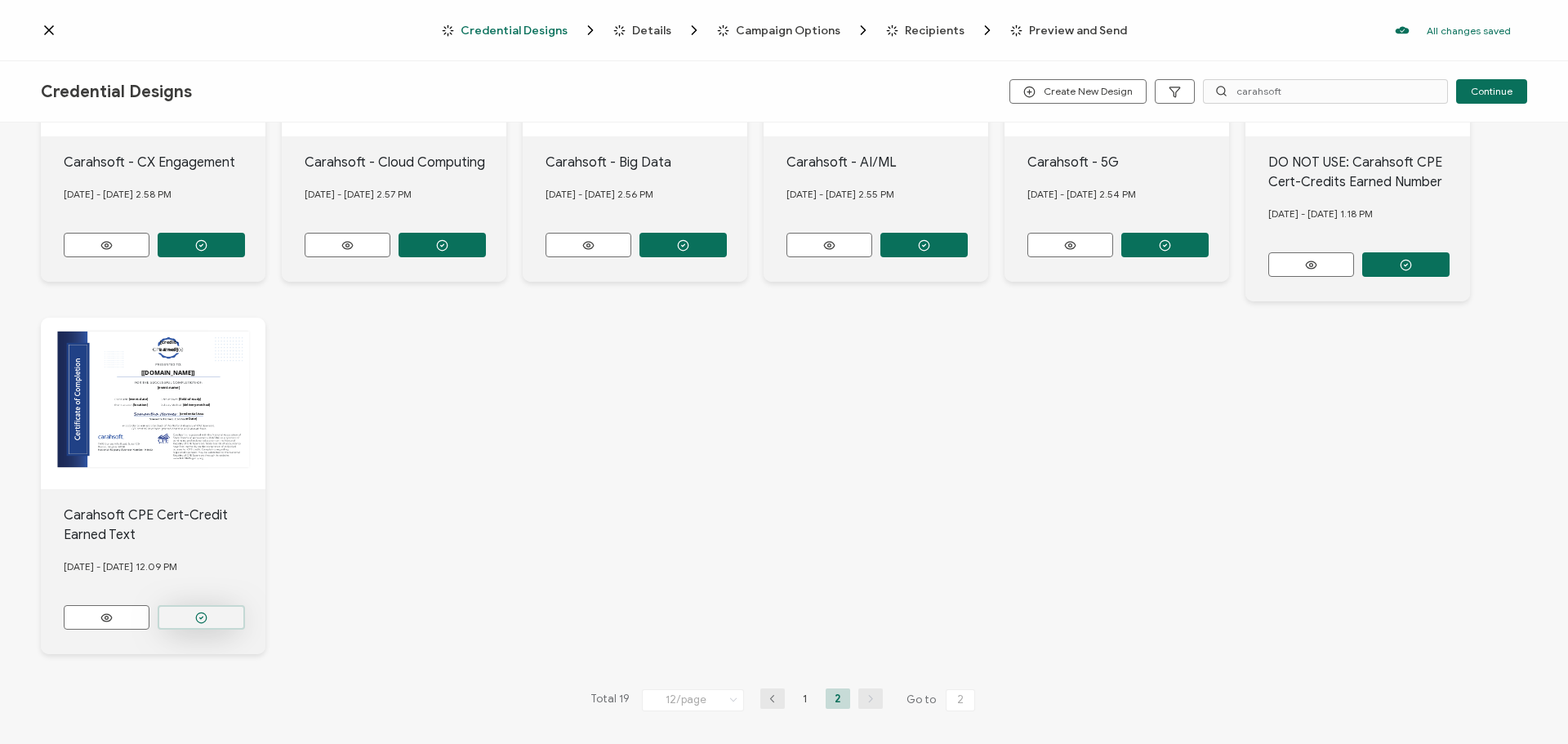
click at [199, 617] on icon "button" at bounding box center [201, 618] width 13 height 13
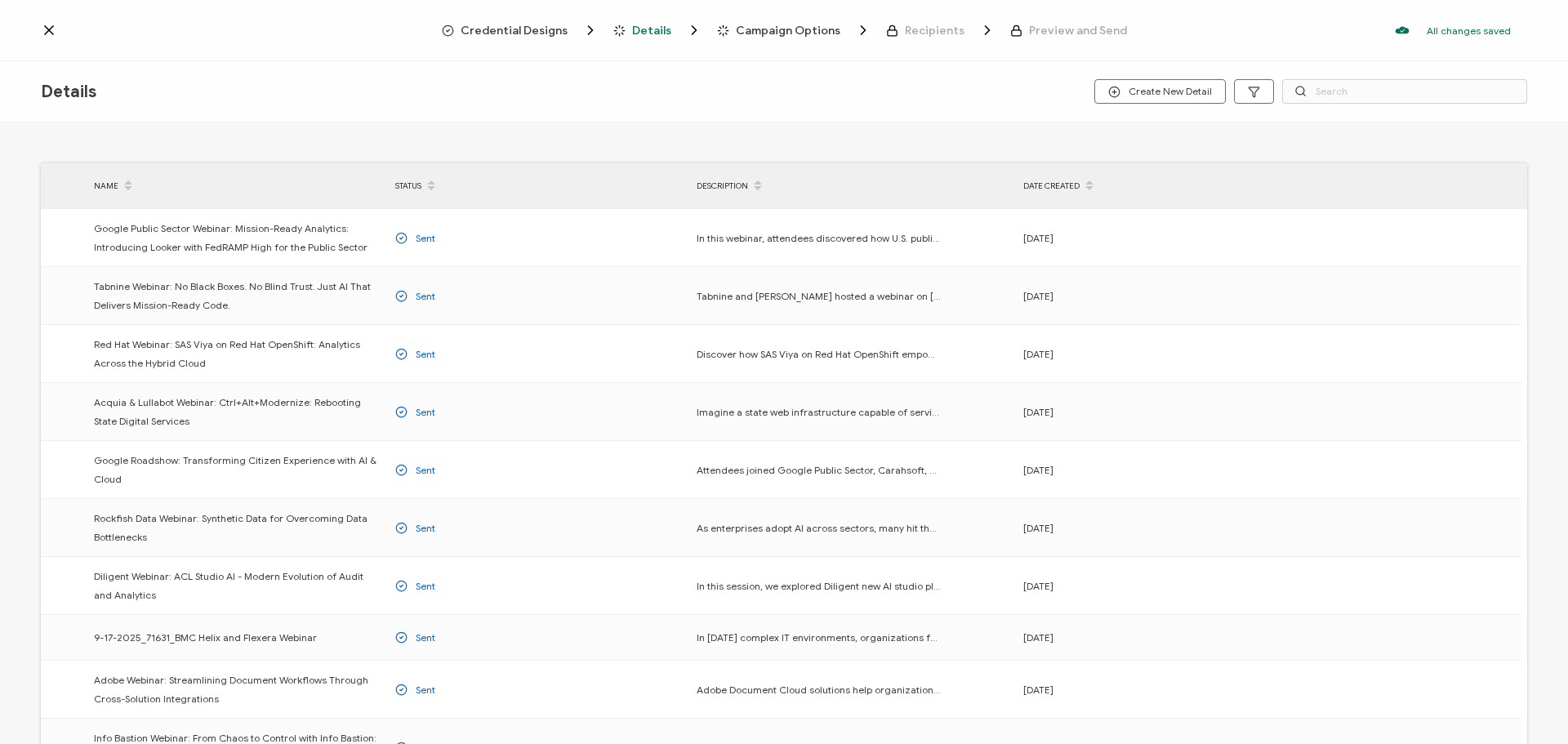
click at [524, 30] on span "Credential Designs" at bounding box center [513, 30] width 107 height 13
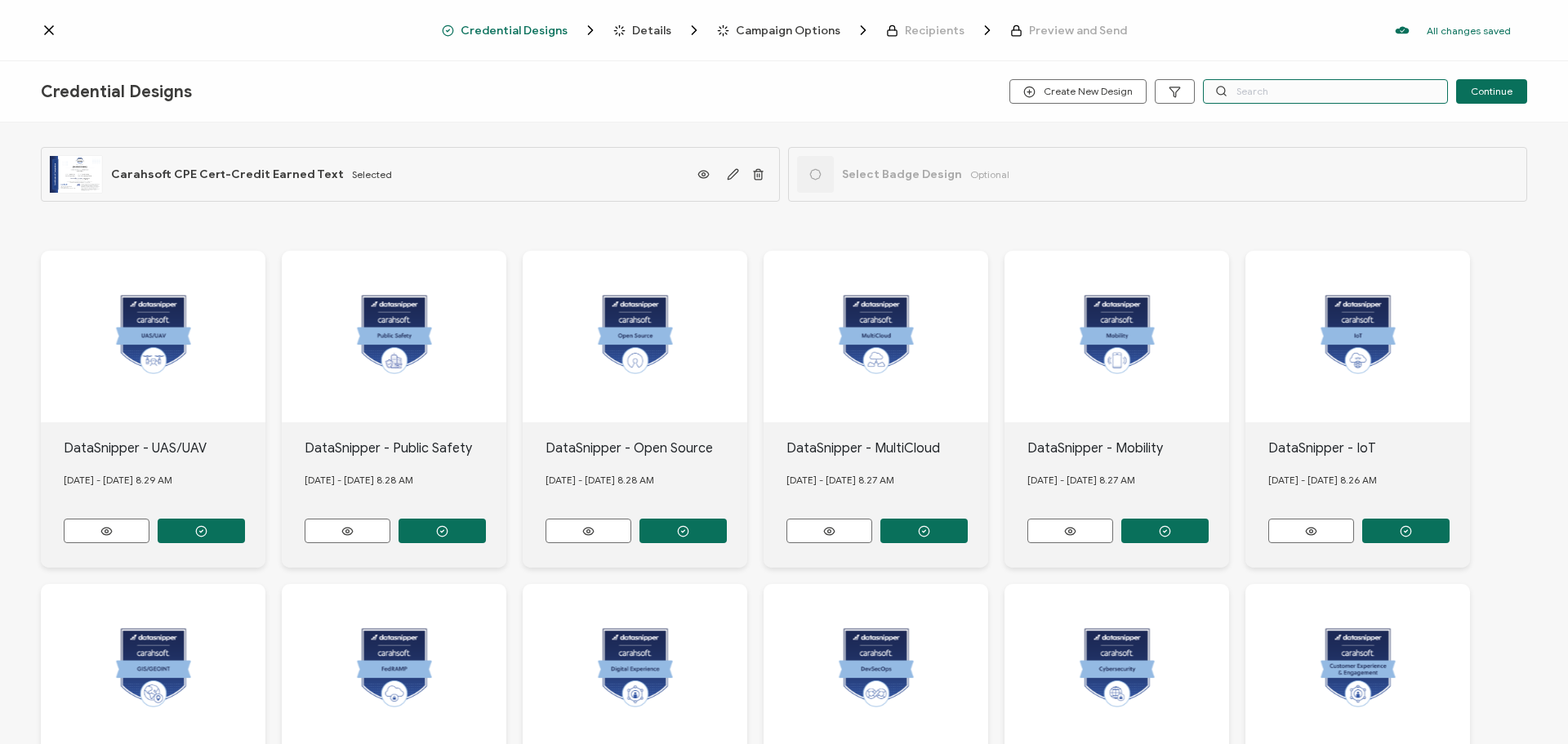
click at [1252, 99] on input "text" at bounding box center [1325, 91] width 245 height 24
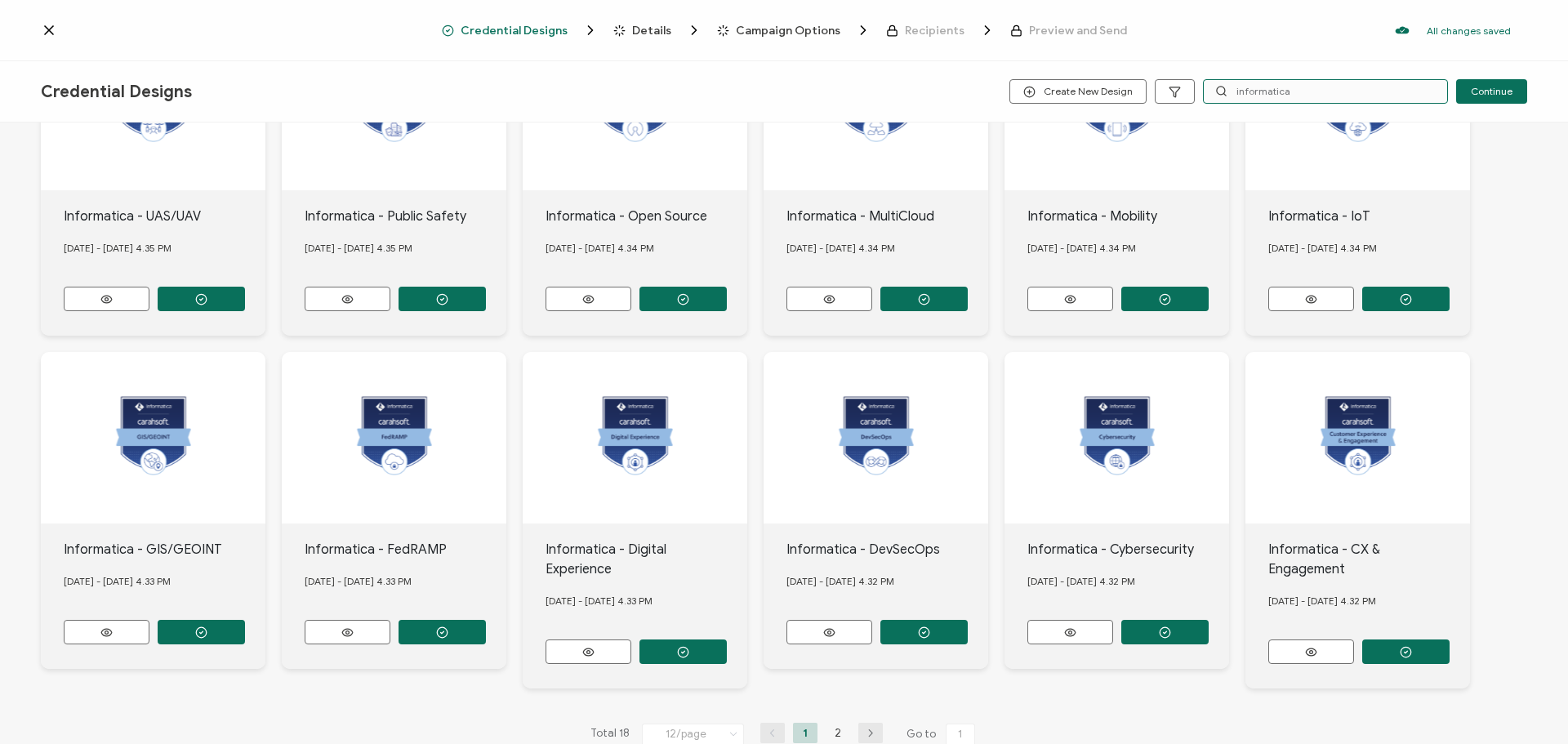
scroll to position [247, 0]
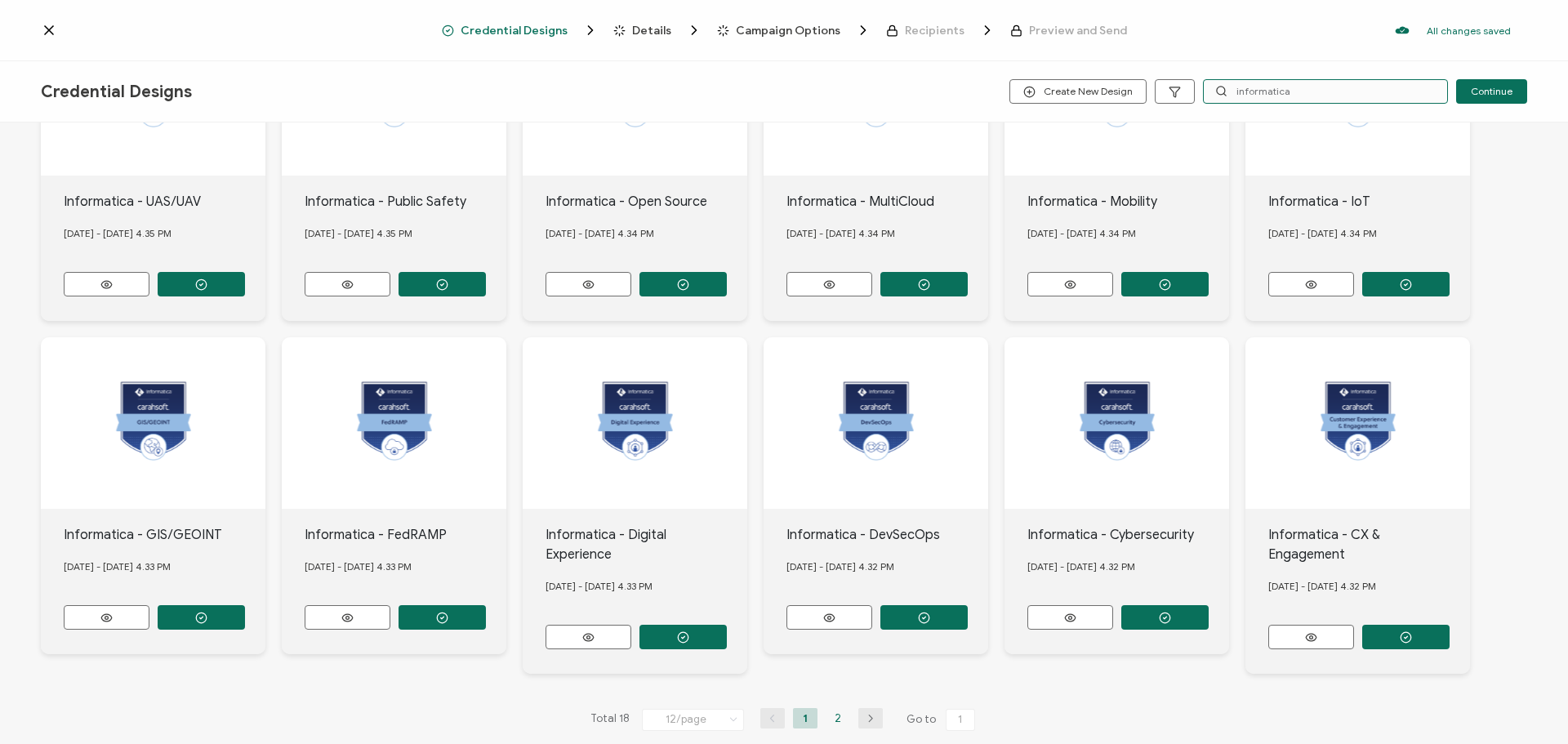
type input "informatica"
click at [833, 708] on li "2" at bounding box center [837, 718] width 24 height 21
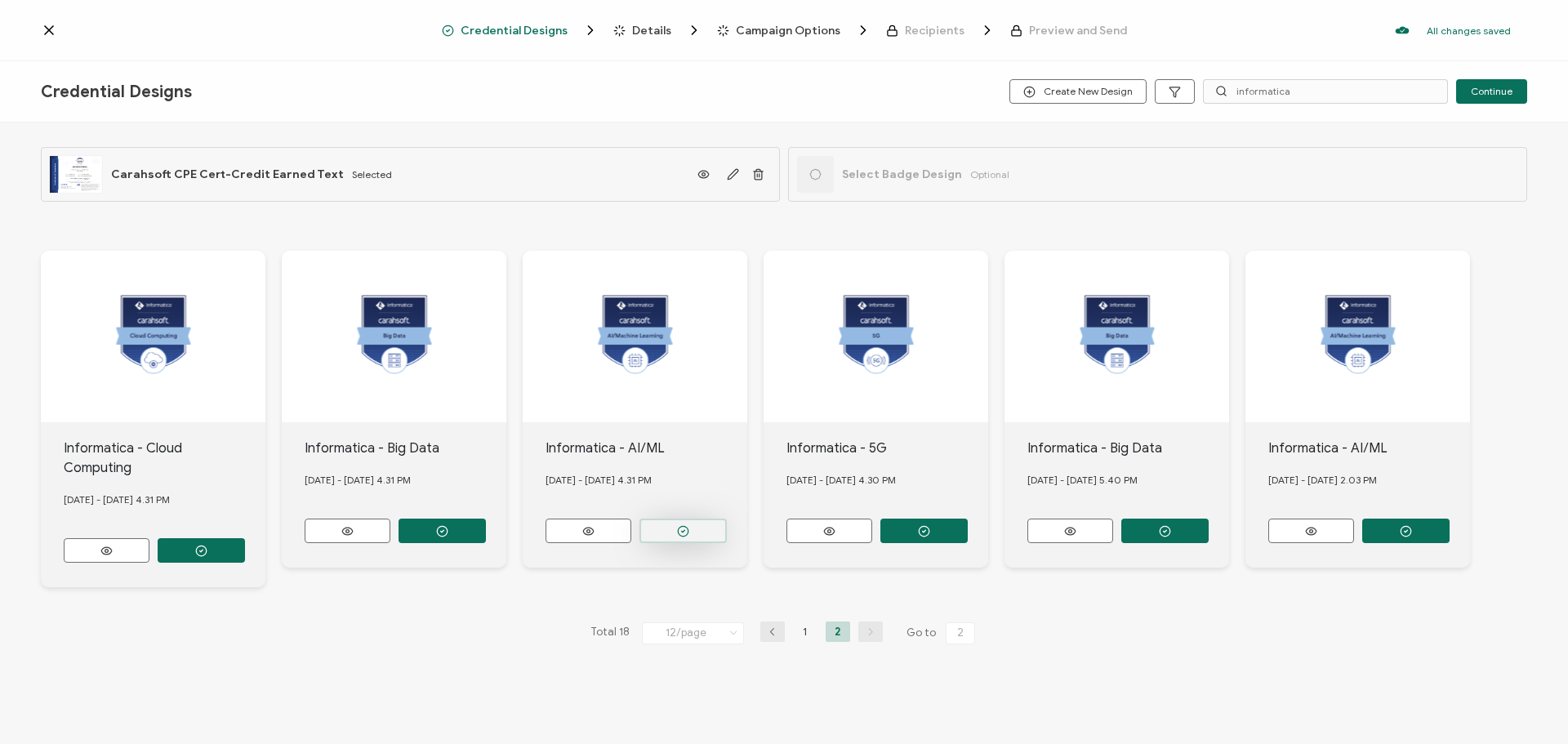
click at [687, 526] on circle "button" at bounding box center [682, 531] width 11 height 11
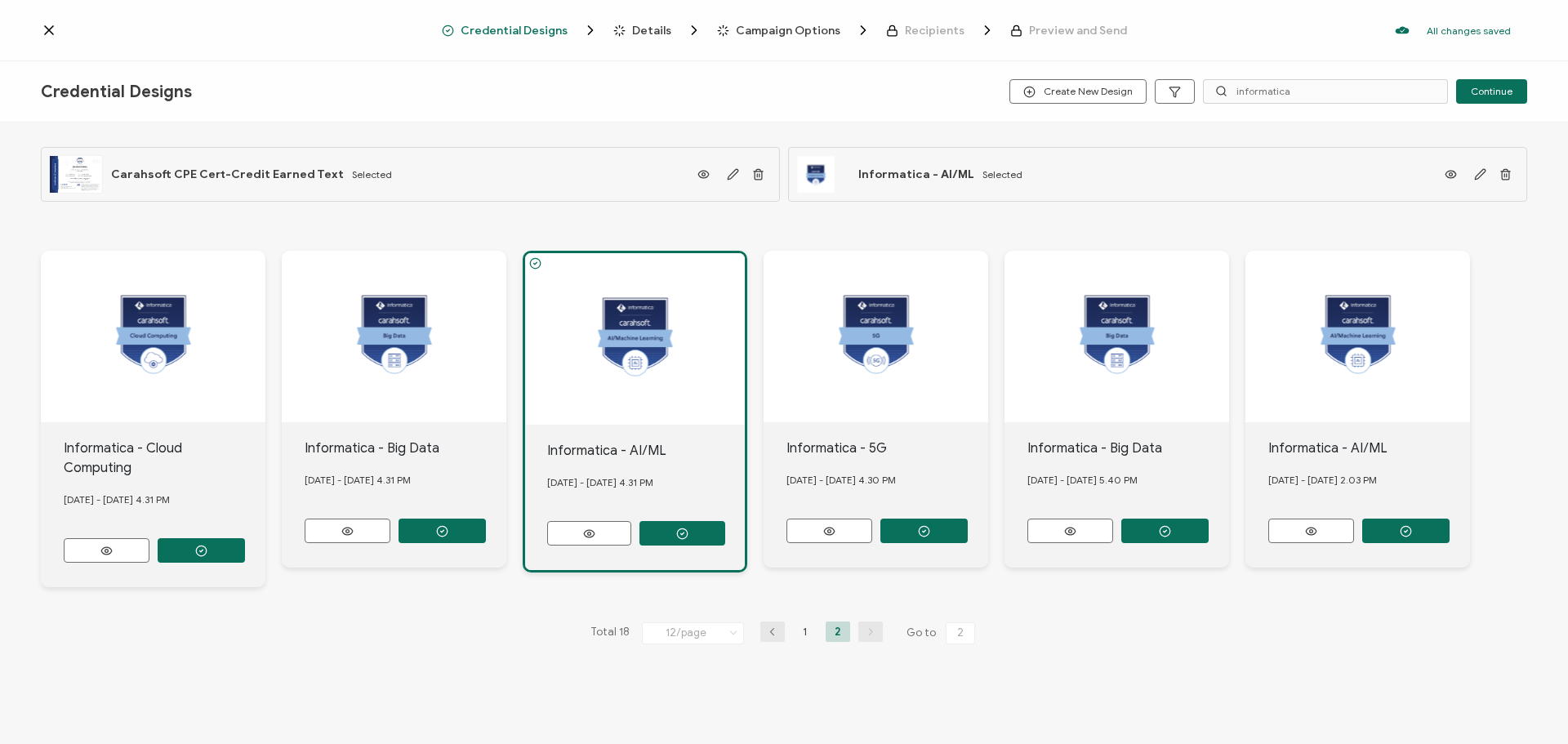
click at [651, 23] on div "Details" at bounding box center [639, 30] width 53 height 17
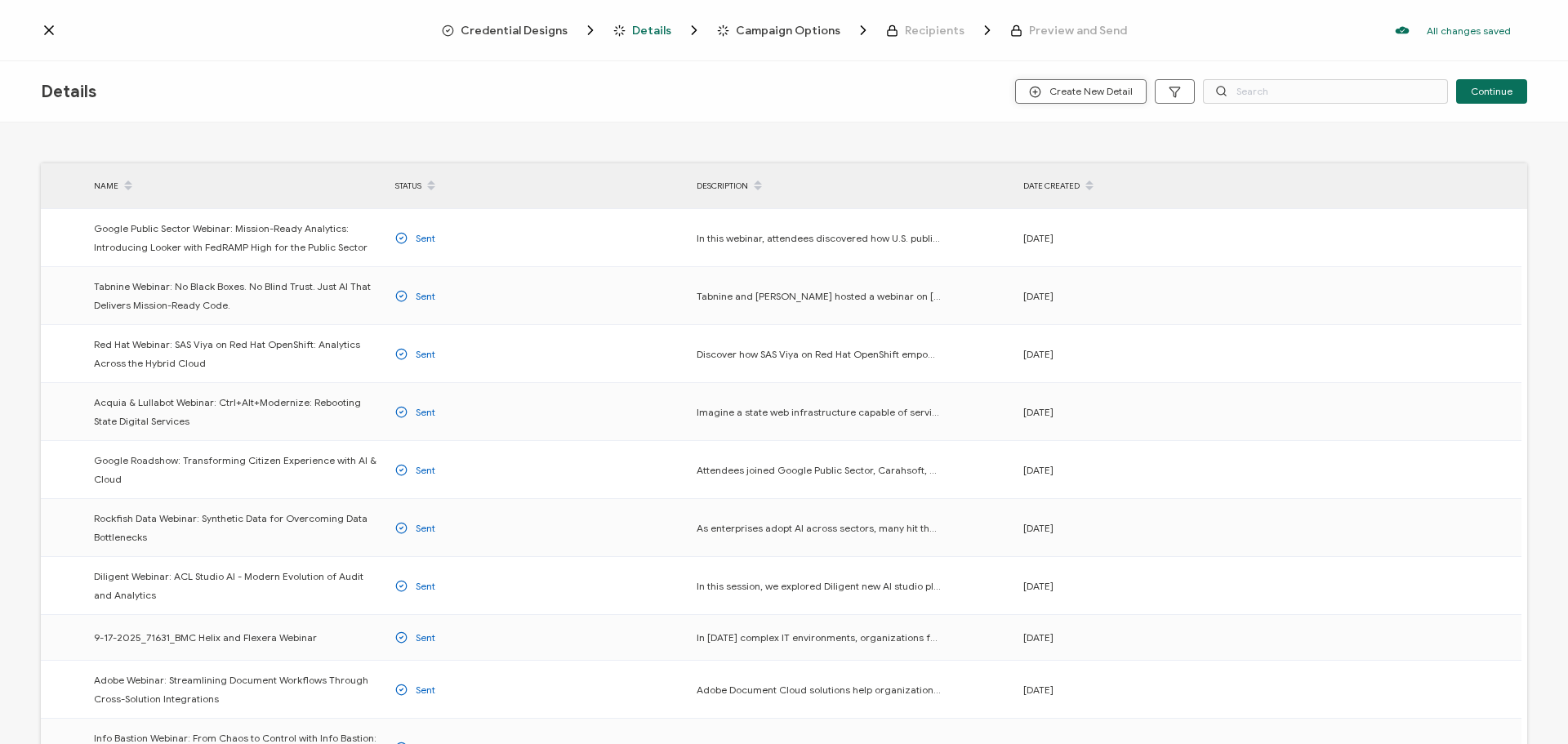
click at [1068, 86] on span "Create New Detail" at bounding box center [1081, 92] width 104 height 13
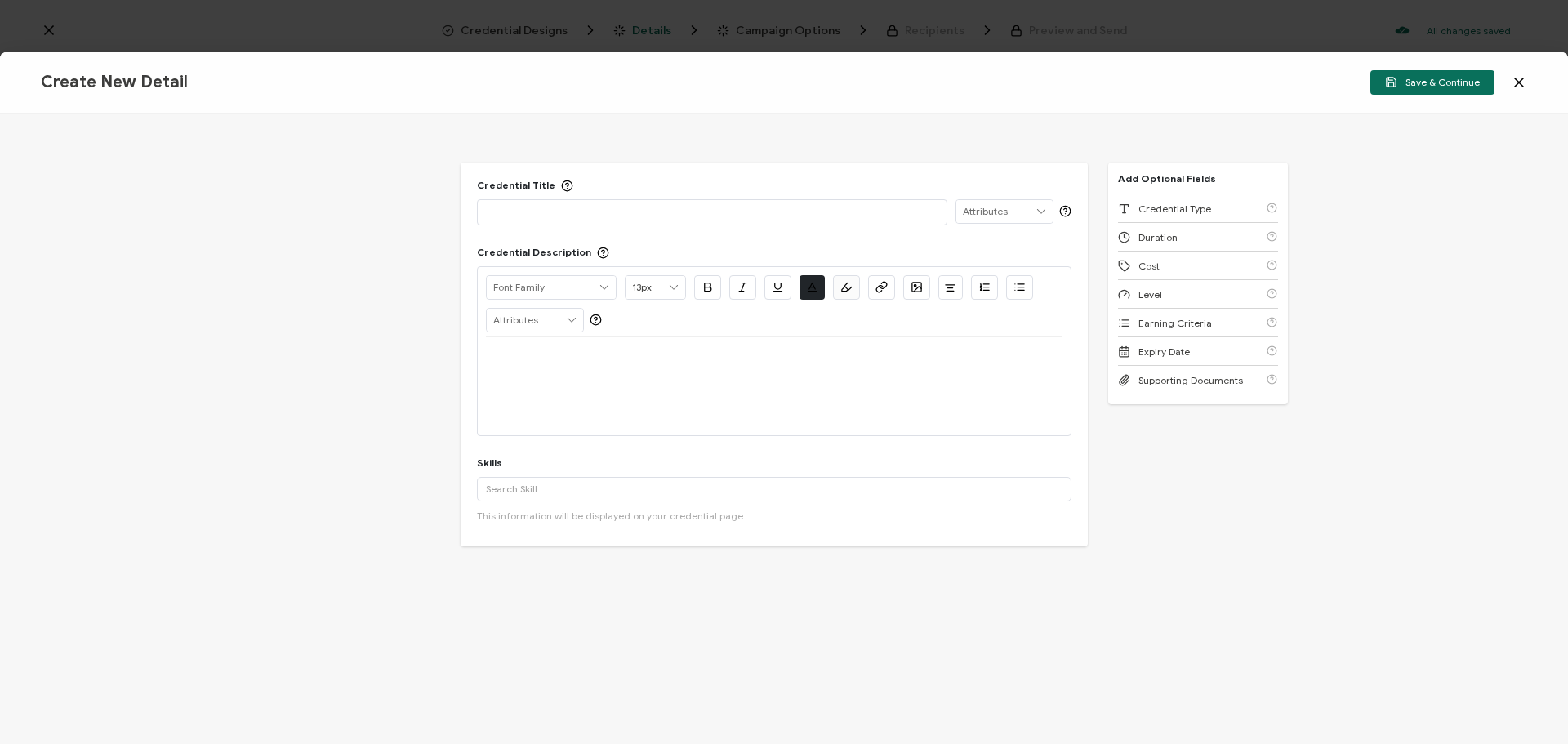
click at [644, 214] on p at bounding box center [712, 211] width 452 height 17
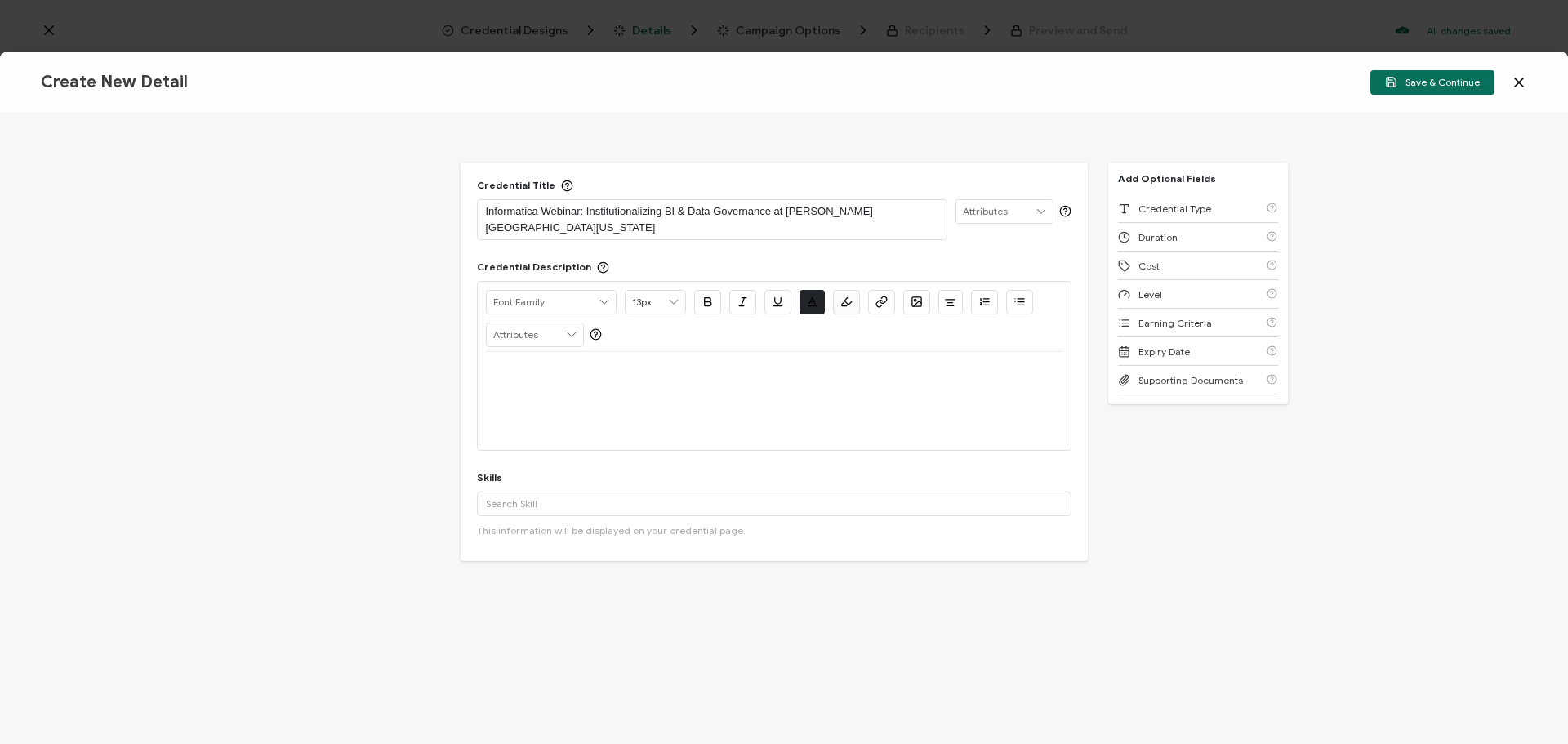
click at [524, 367] on div at bounding box center [773, 372] width 576 height 39
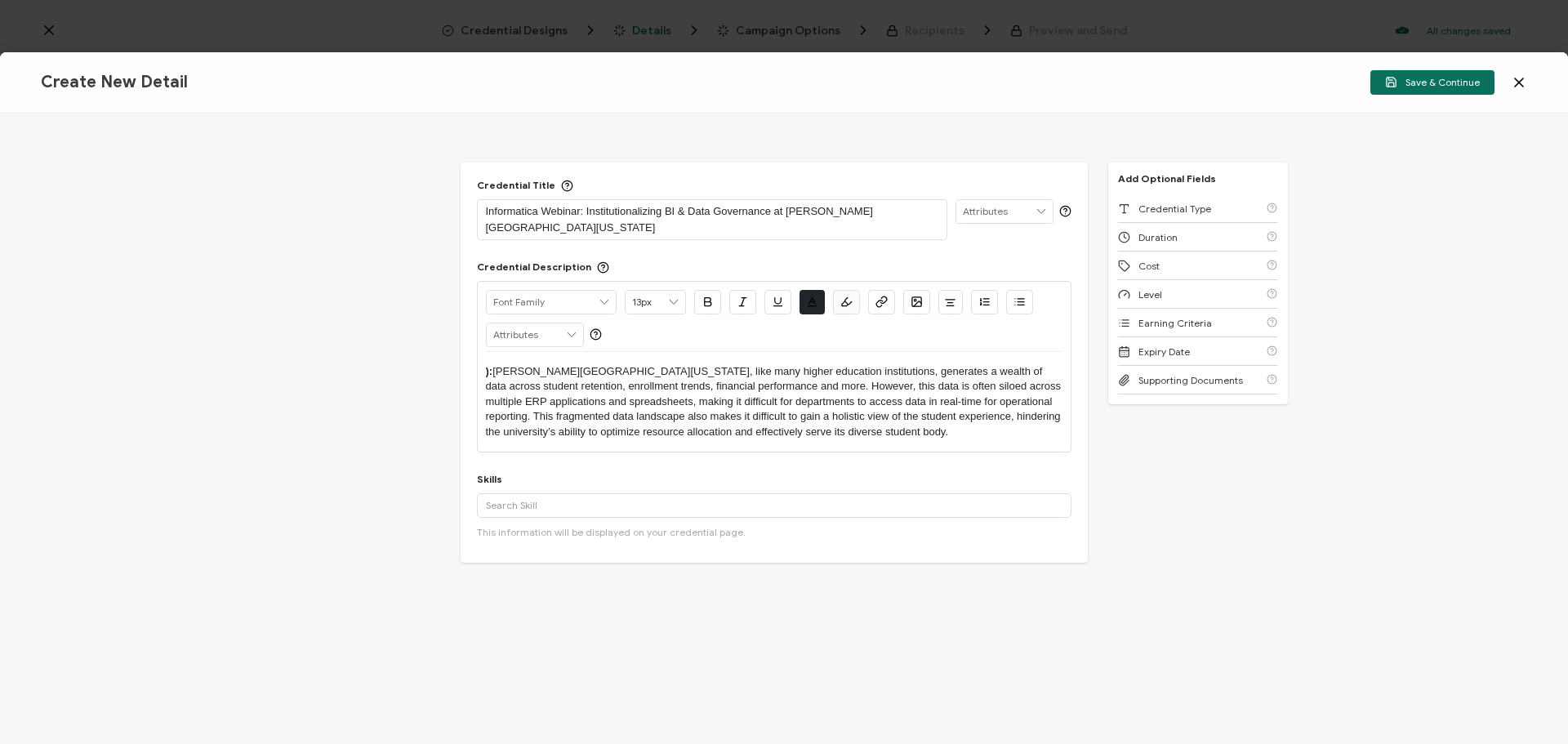
click at [500, 364] on p "): [PERSON_NAME][GEOGRAPHIC_DATA][US_STATE], like many higher education institu…" at bounding box center [773, 401] width 576 height 75
click at [564, 493] on input "text" at bounding box center [773, 505] width 594 height 24
click at [530, 609] on div "Cyber Security" at bounding box center [773, 623] width 594 height 27
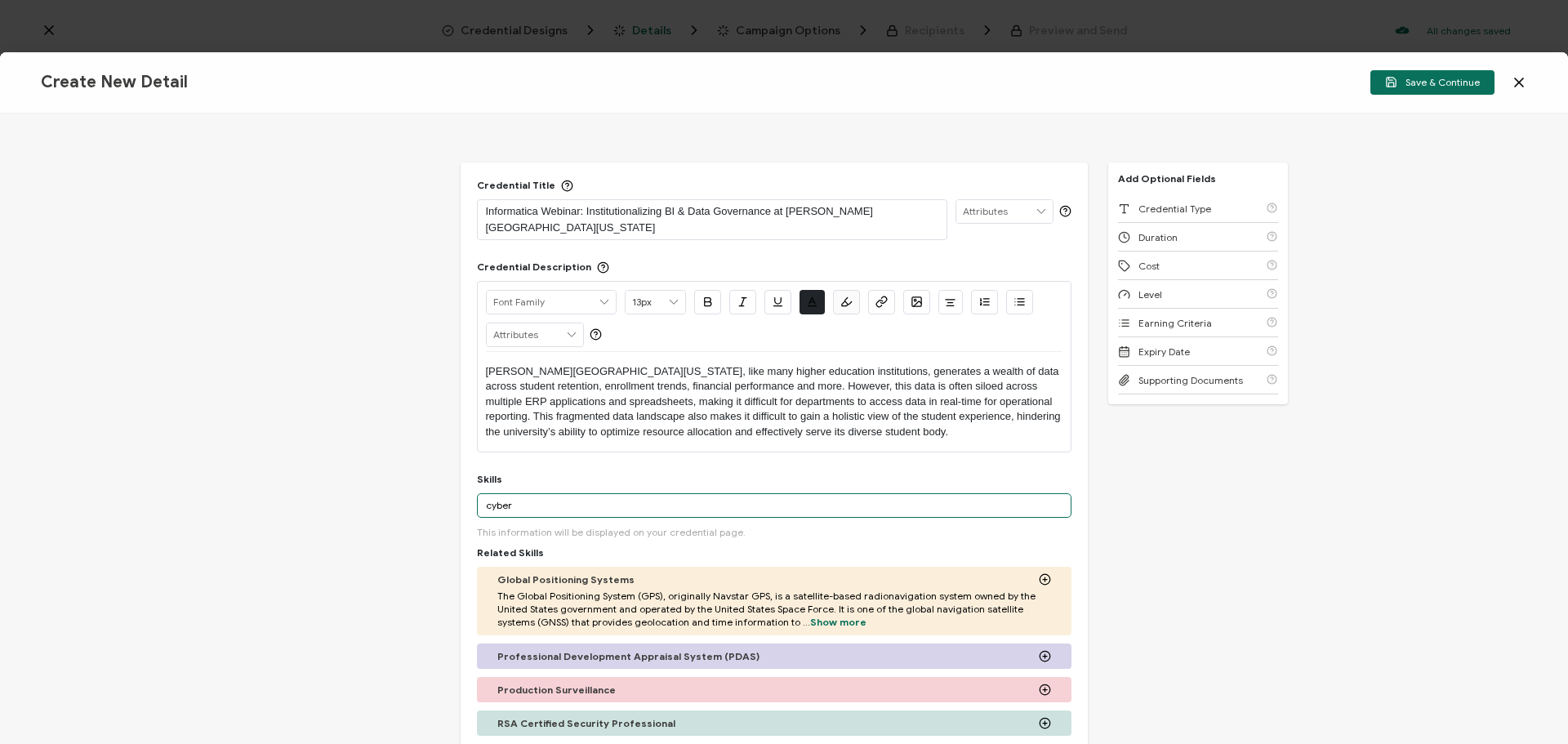
drag, startPoint x: 541, startPoint y: 491, endPoint x: 420, endPoint y: 485, distance: 121.1
click at [420, 485] on div "Credential Title Informatica Webinar: Institutionalizing BI & Data Governance a…" at bounding box center [784, 429] width 1568 height 630
paste input ", Data Governance"
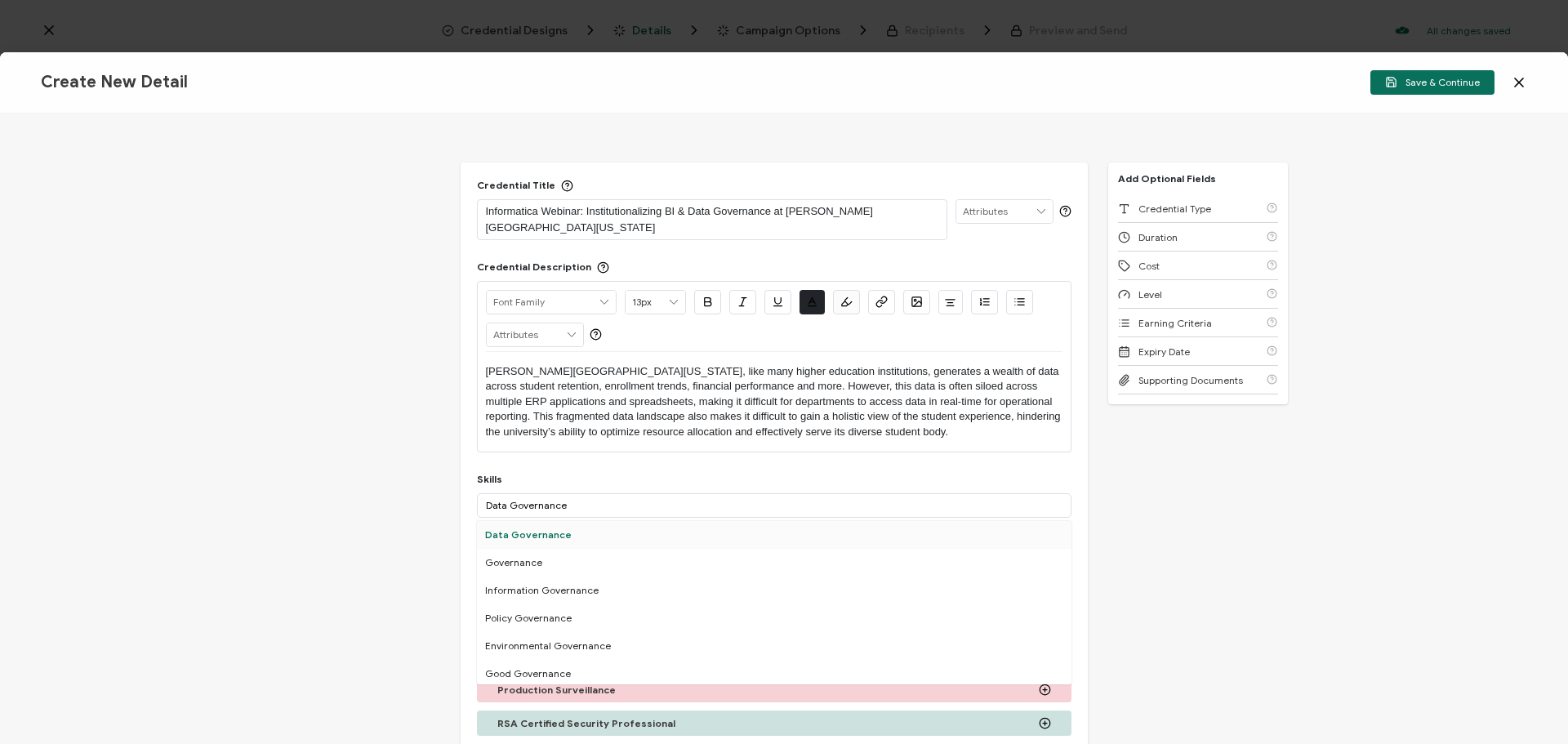
click at [520, 521] on div "Data Governance" at bounding box center [773, 535] width 594 height 27
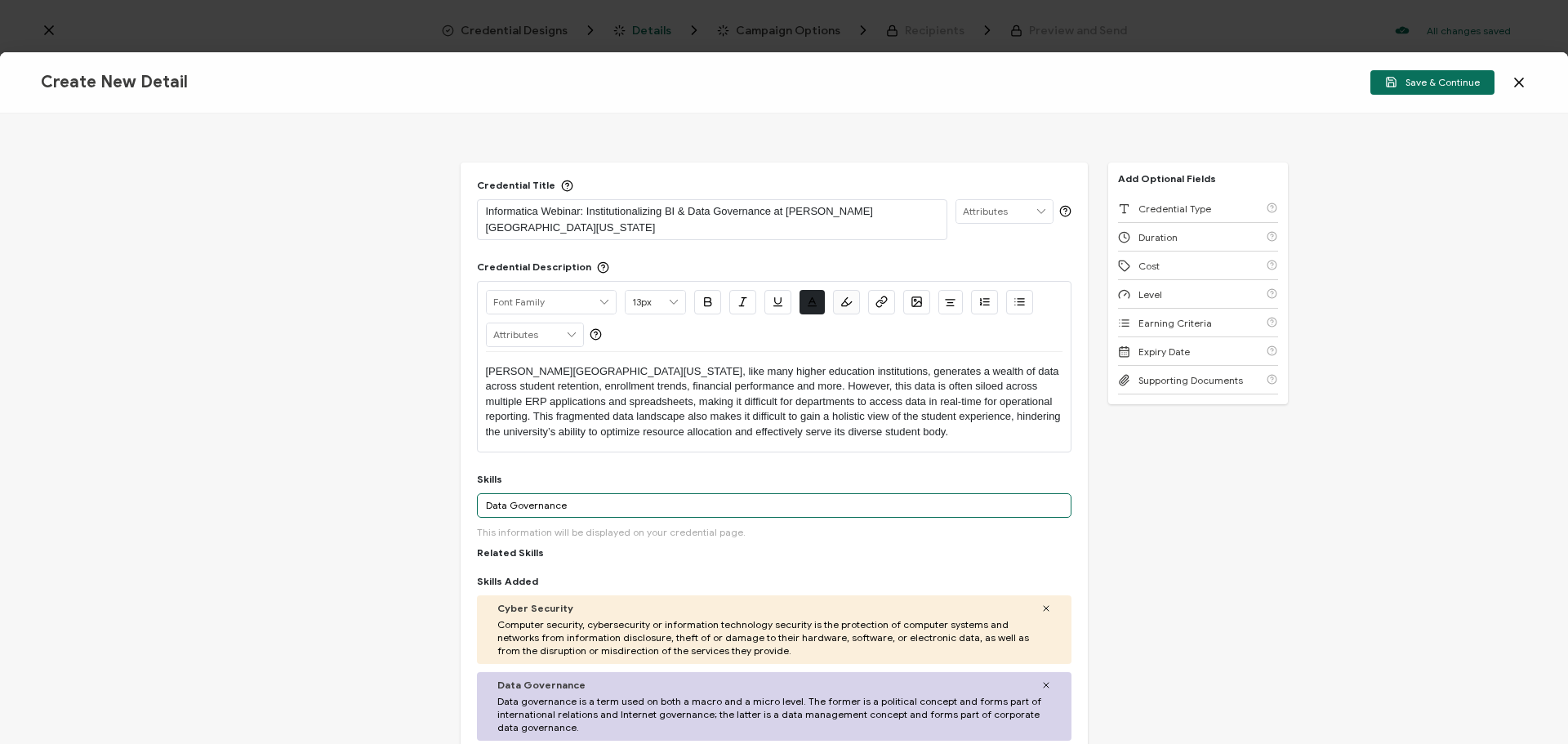
drag, startPoint x: 573, startPoint y: 490, endPoint x: 382, endPoint y: 483, distance: 191.1
click at [382, 483] on div "Credential Title Informatica Webinar: Institutionalizing BI & Data Governance a…" at bounding box center [784, 429] width 1568 height 630
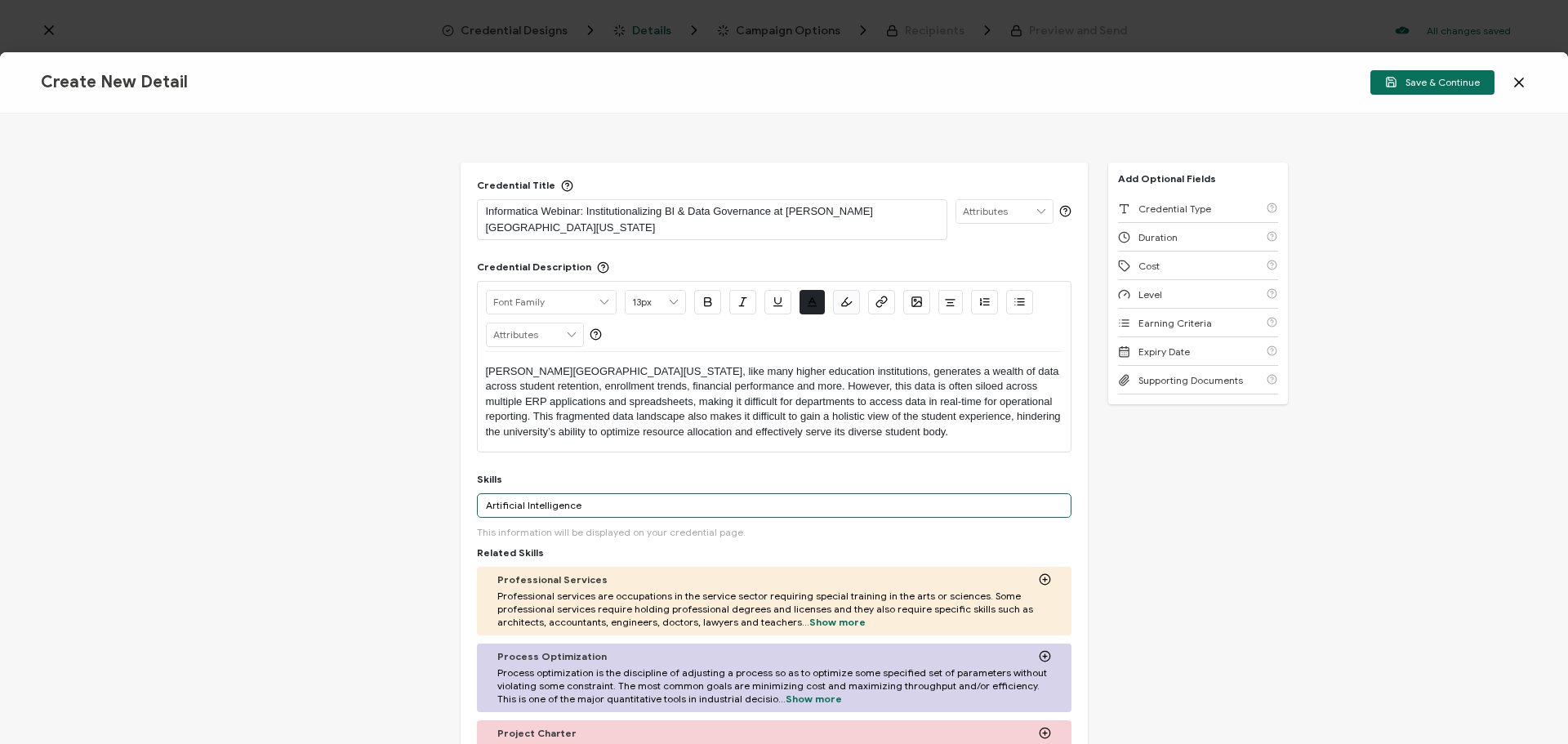
type input "Artificial Intelligence"
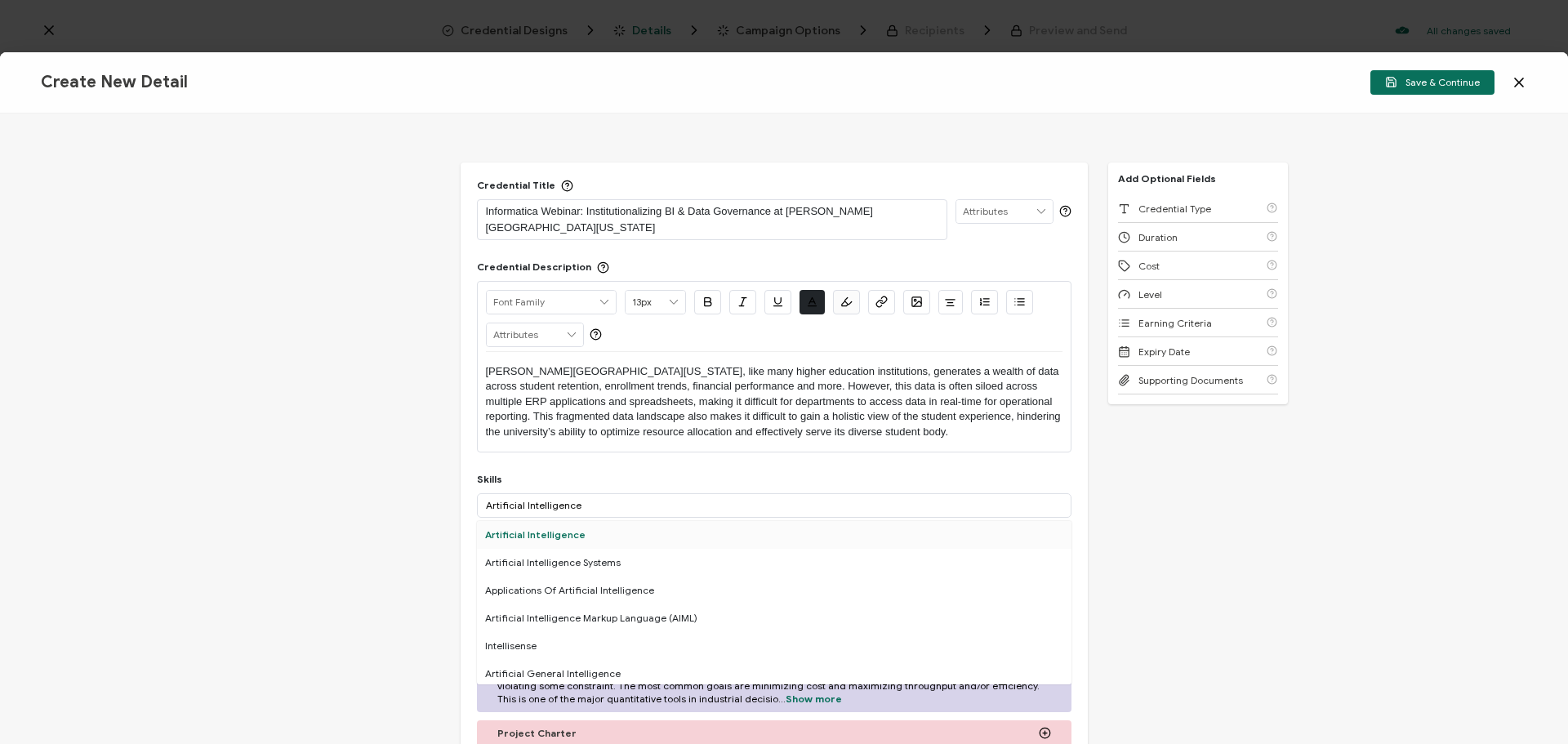
click at [517, 521] on div "Artificial Intelligence" at bounding box center [773, 535] width 594 height 27
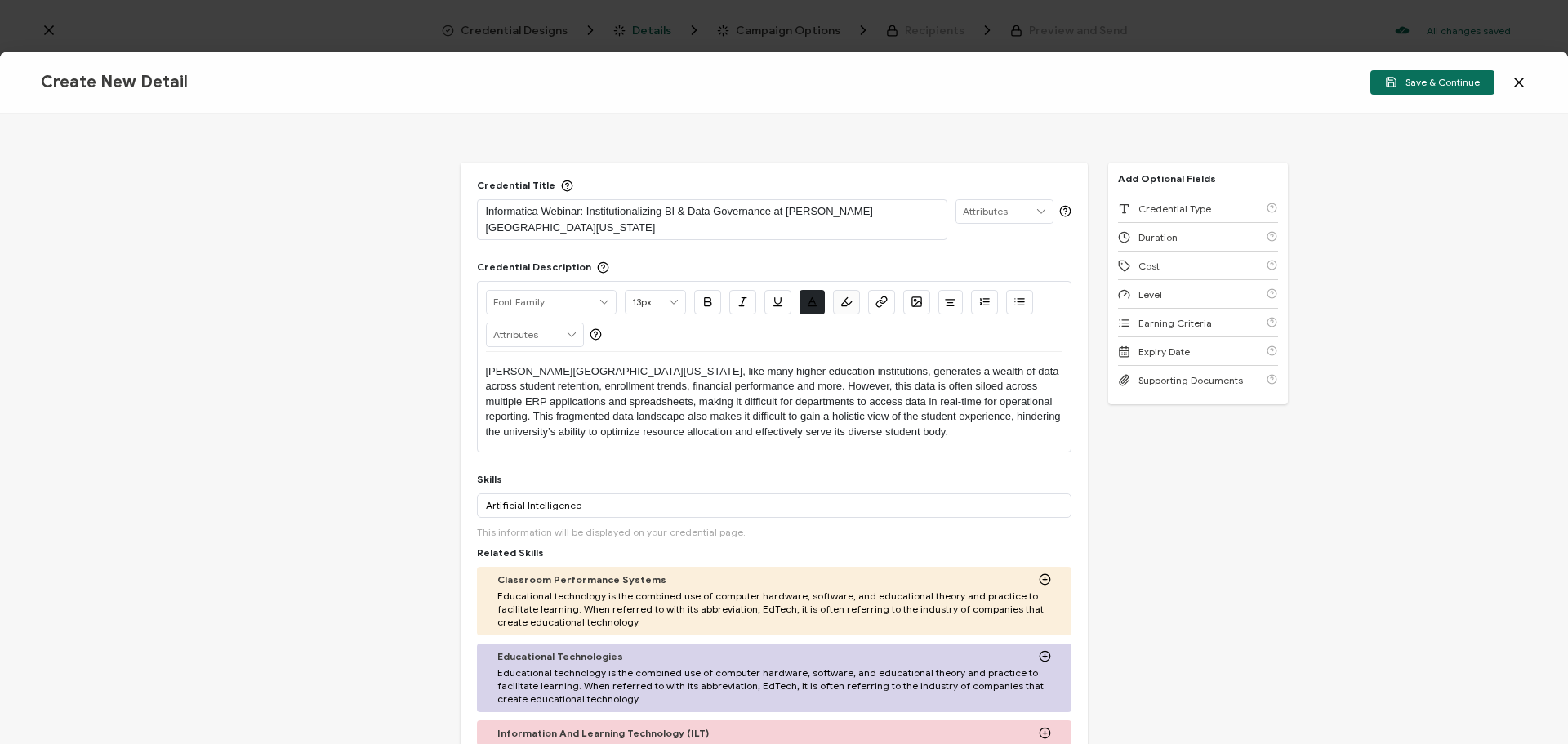
click at [1170, 465] on div "Credential Title Informatica Webinar: Institutionalizing BI & Data Governance a…" at bounding box center [784, 429] width 1568 height 630
click at [1160, 205] on span "Credential Type" at bounding box center [1175, 209] width 72 height 13
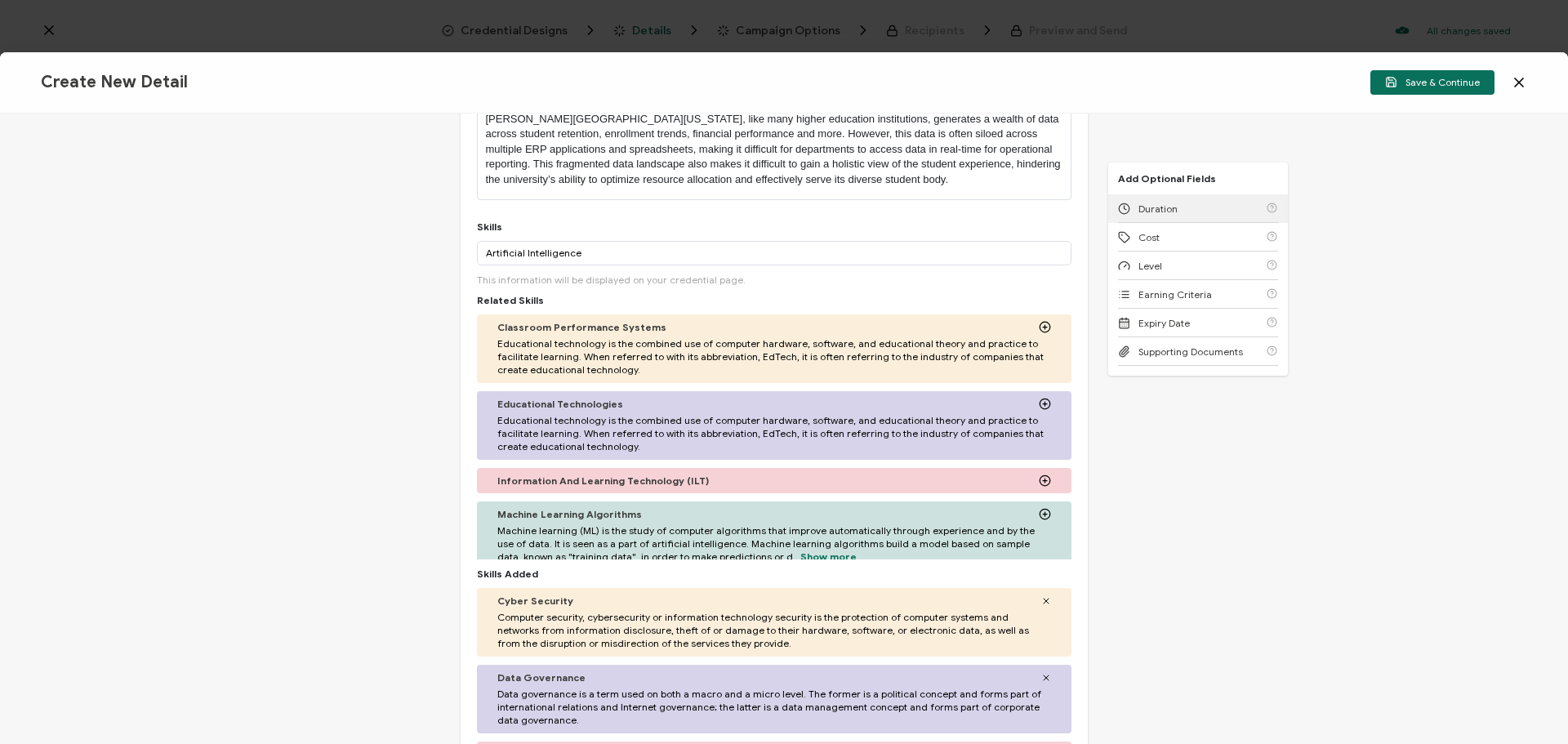
click at [1160, 205] on span "Duration" at bounding box center [1158, 209] width 39 height 13
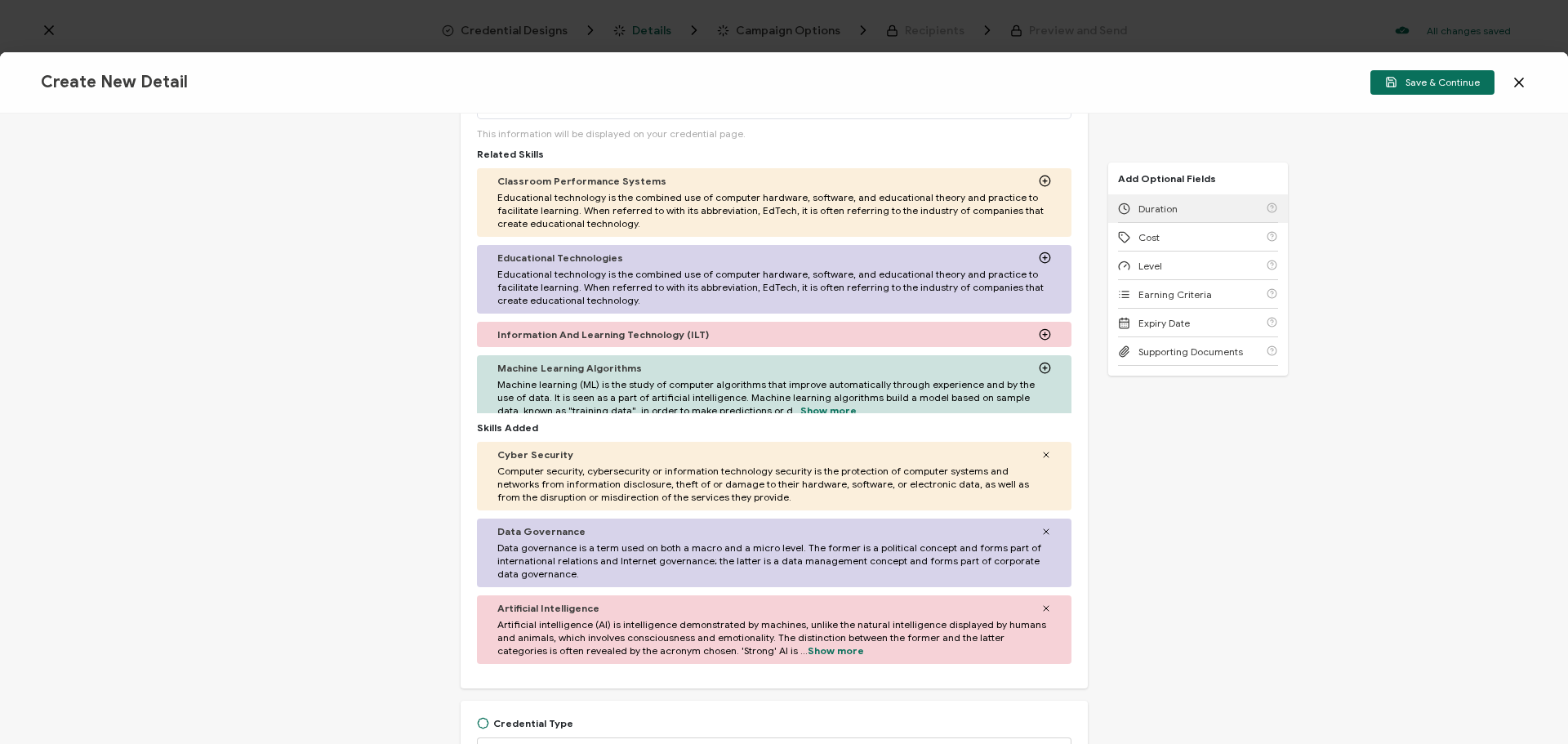
click at [1160, 205] on div "Duration" at bounding box center [1197, 209] width 160 height 28
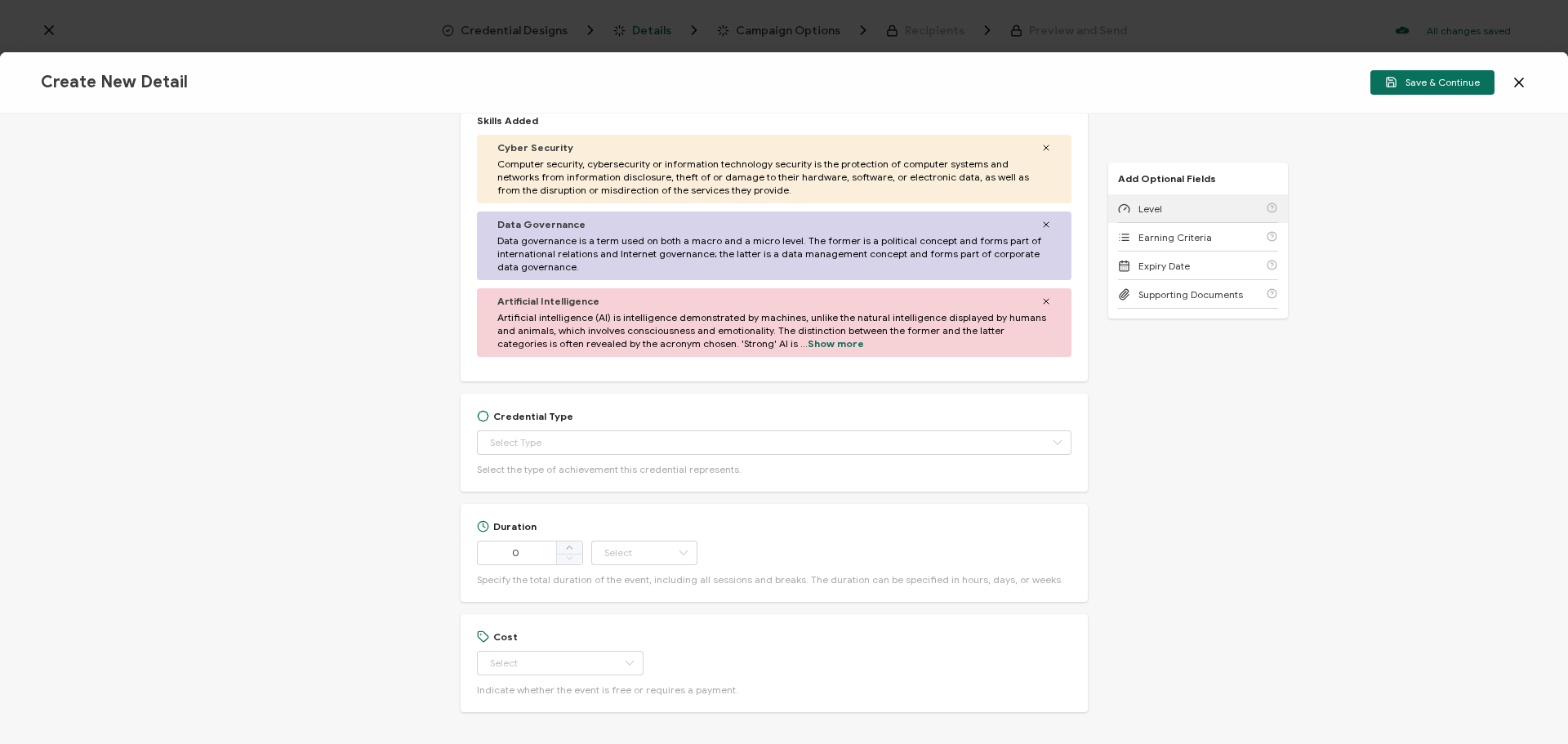
click at [1160, 205] on div "Level" at bounding box center [1197, 209] width 160 height 28
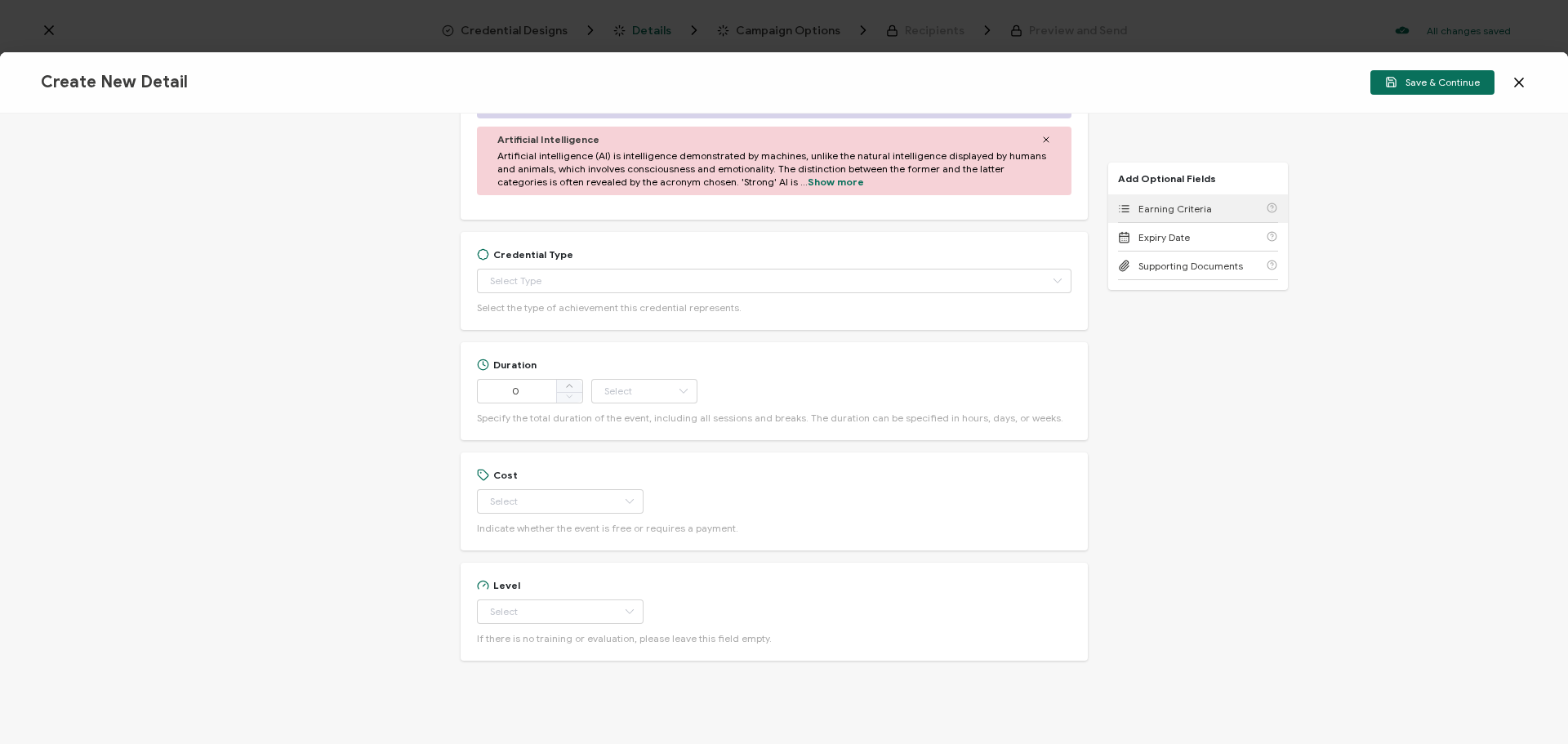
click at [1160, 205] on span "Earning Criteria" at bounding box center [1175, 209] width 73 height 13
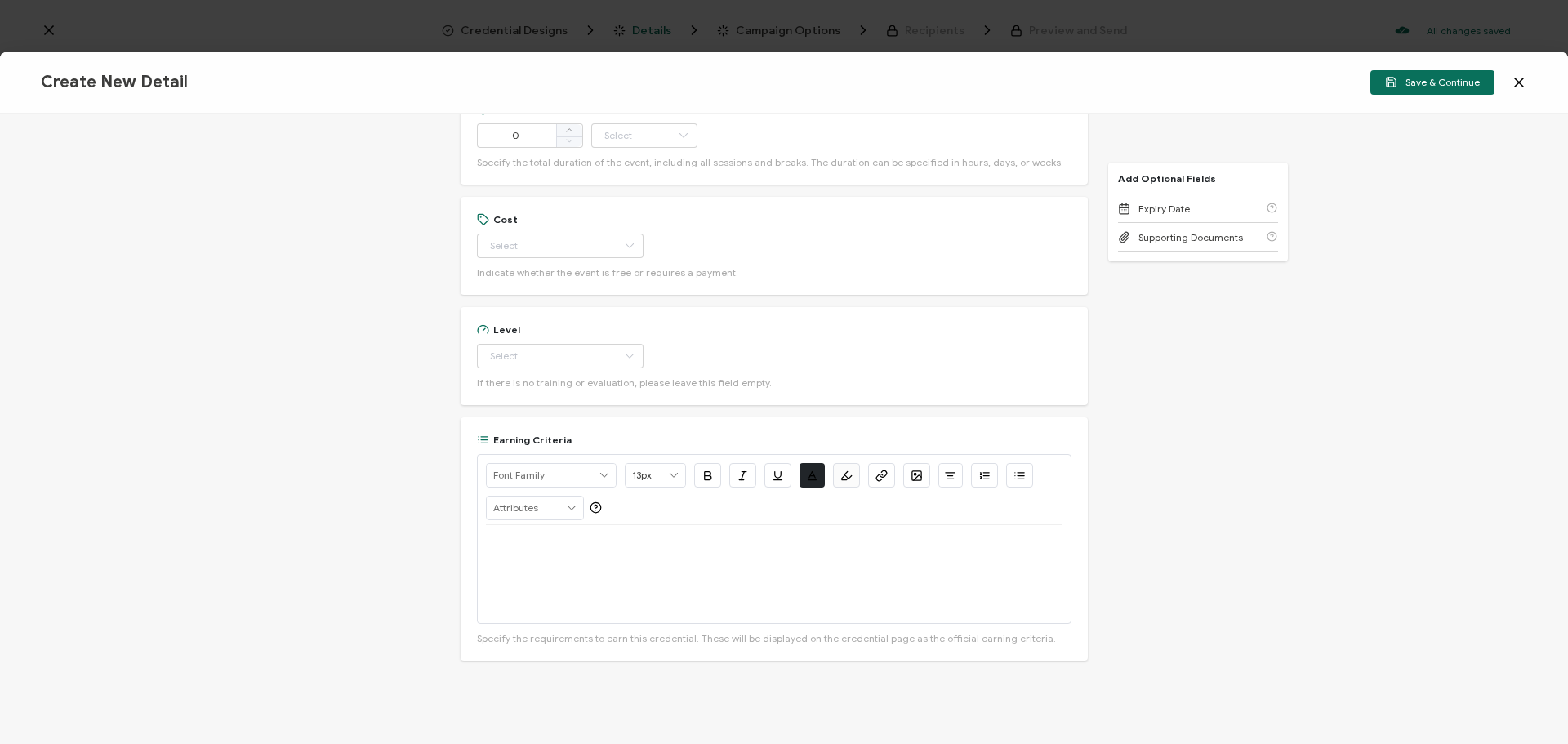
scroll to position [632, 0]
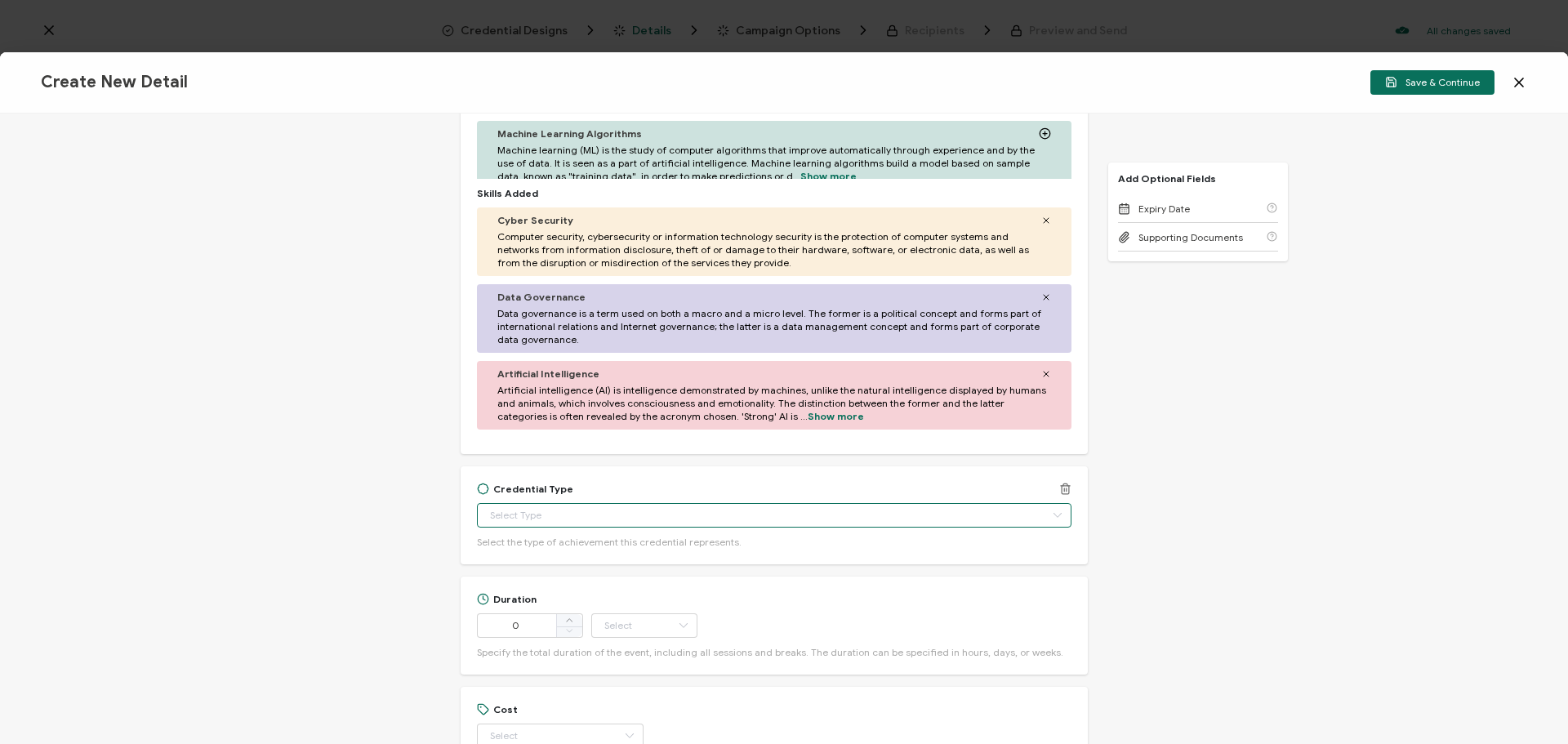
click at [508, 506] on input "text" at bounding box center [773, 515] width 594 height 24
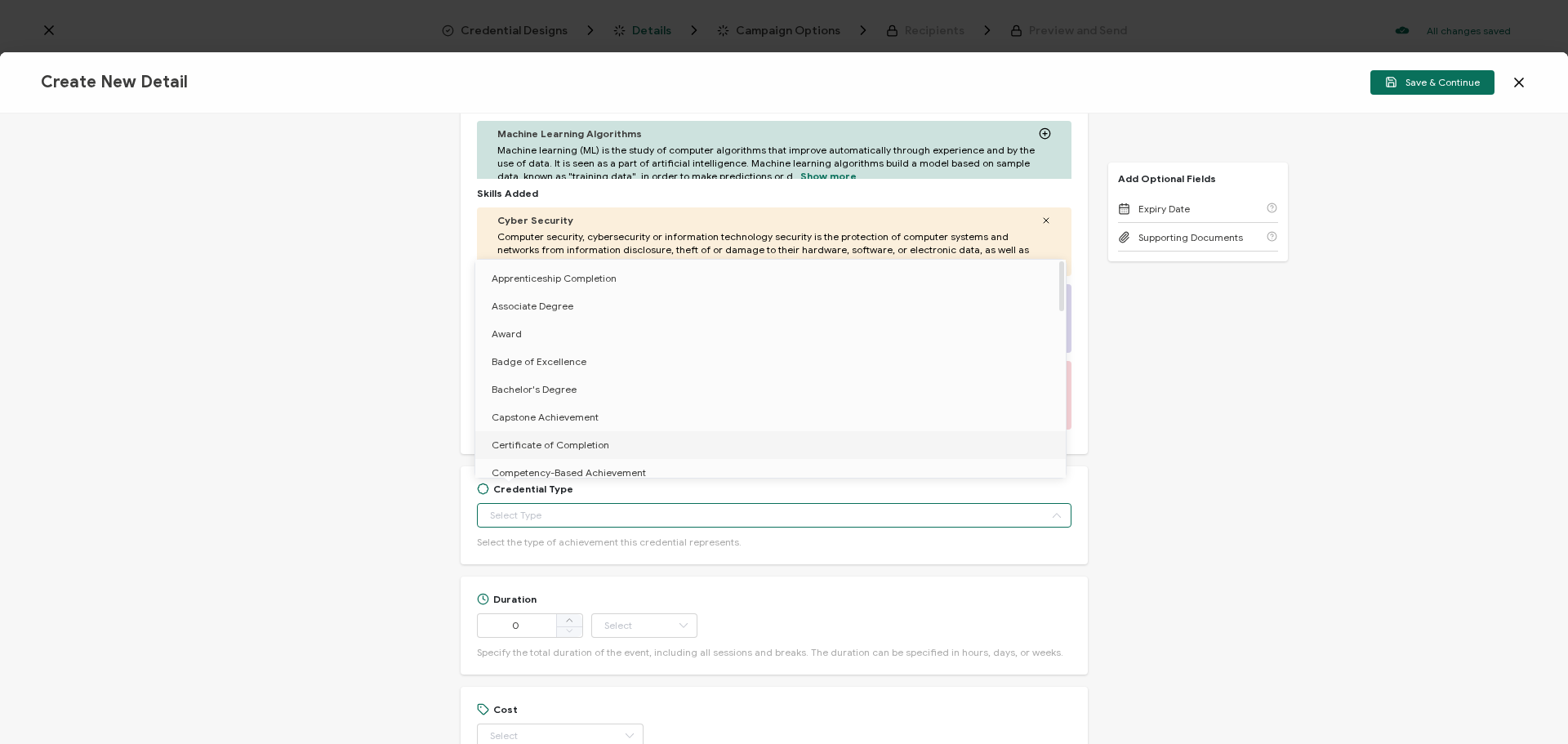
click at [546, 444] on span "Certificate of Completion" at bounding box center [550, 444] width 117 height 13
type input "Certificate of Completion"
click at [549, 443] on span "Certificate of Completion" at bounding box center [555, 444] width 128 height 13
type input "Certificate of Completion"
click at [411, 569] on div "Credential Title Informatica Webinar: Institutionalizing BI & Data Governance a…" at bounding box center [784, 429] width 1568 height 630
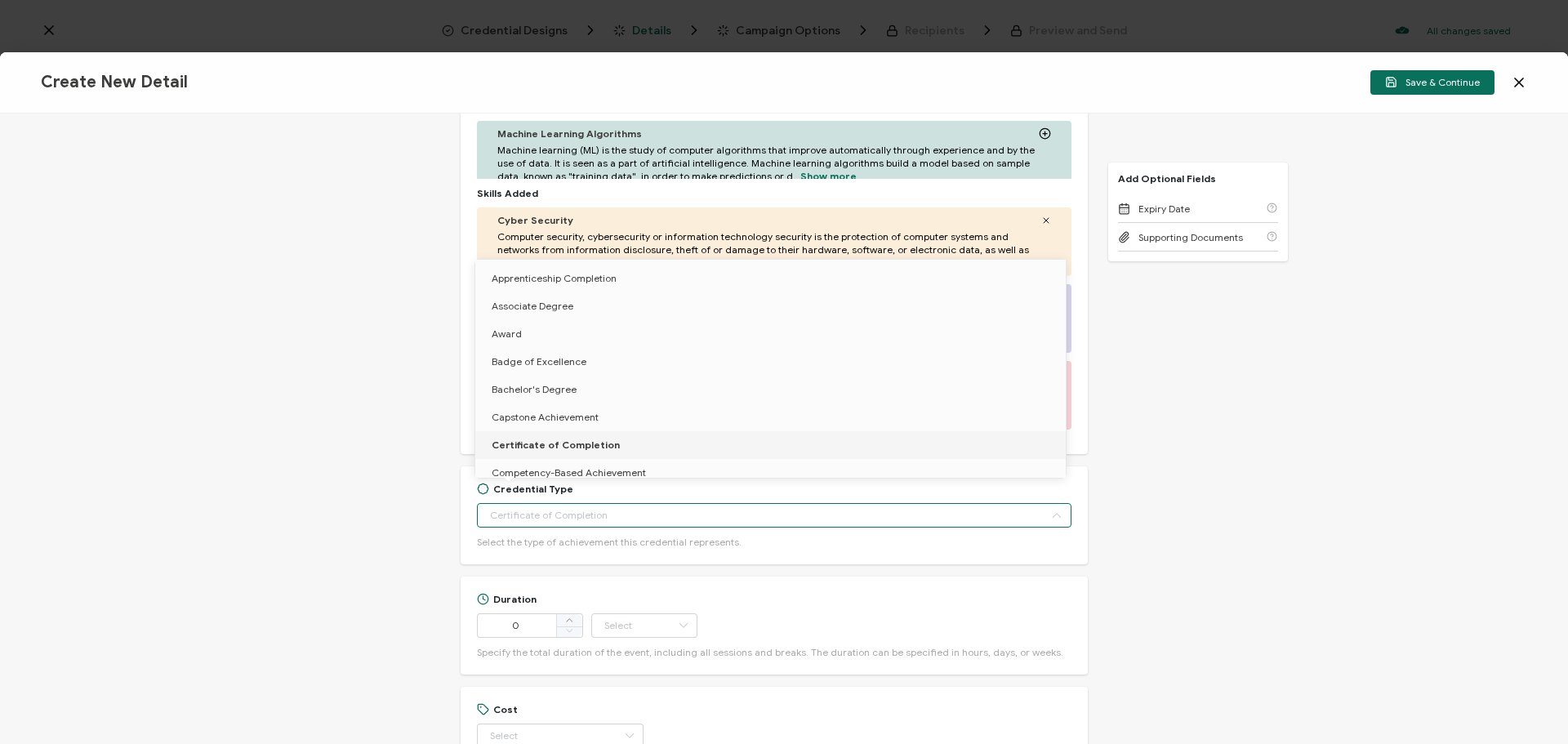
type input "Certificate of Completion"
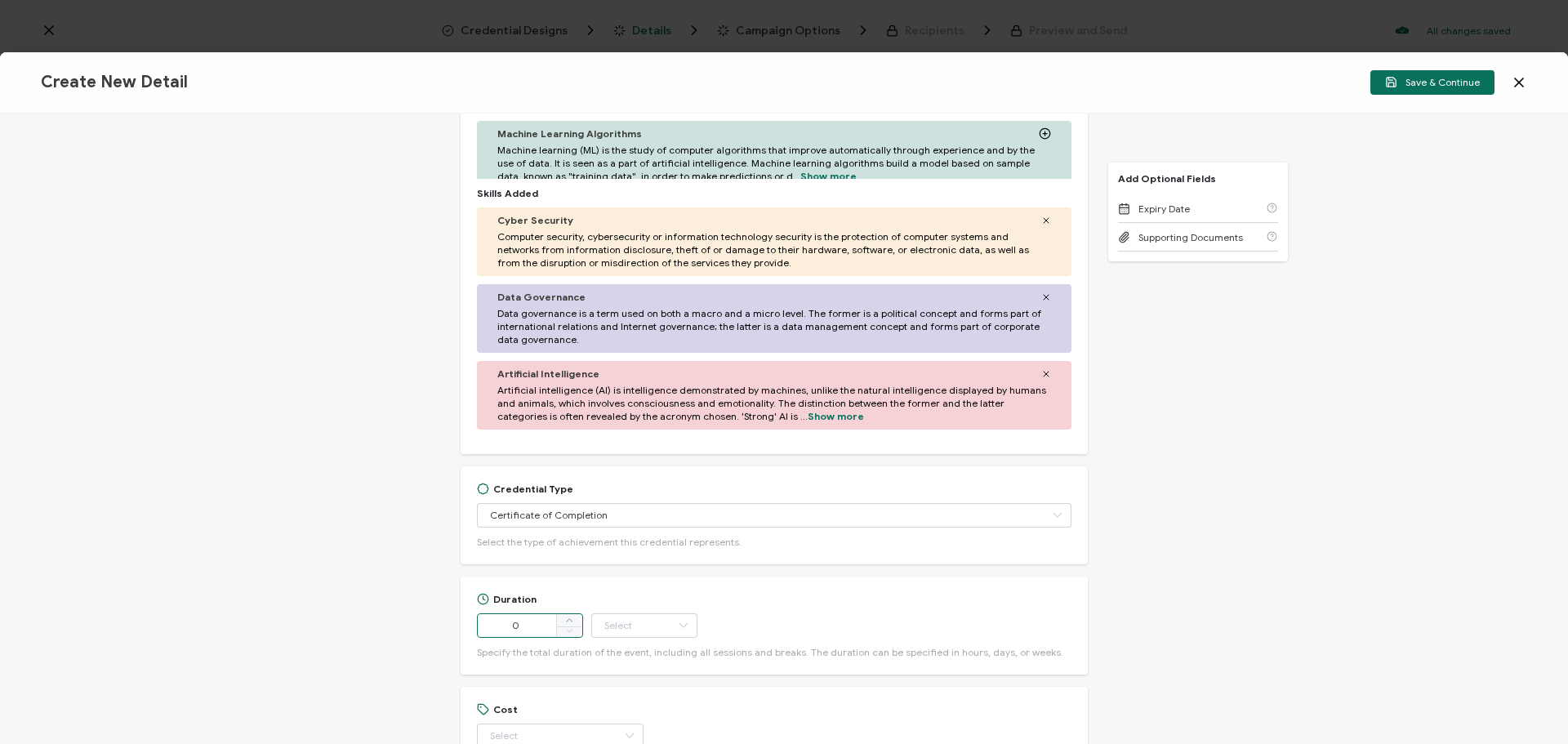
drag, startPoint x: 530, startPoint y: 609, endPoint x: 415, endPoint y: 598, distance: 115.5
click at [415, 598] on div "Credential Title Informatica Webinar: Institutionalizing BI & Data Governance a…" at bounding box center [784, 429] width 1568 height 630
type input "6"
type input "54"
click at [607, 613] on input "text" at bounding box center [644, 625] width 106 height 24
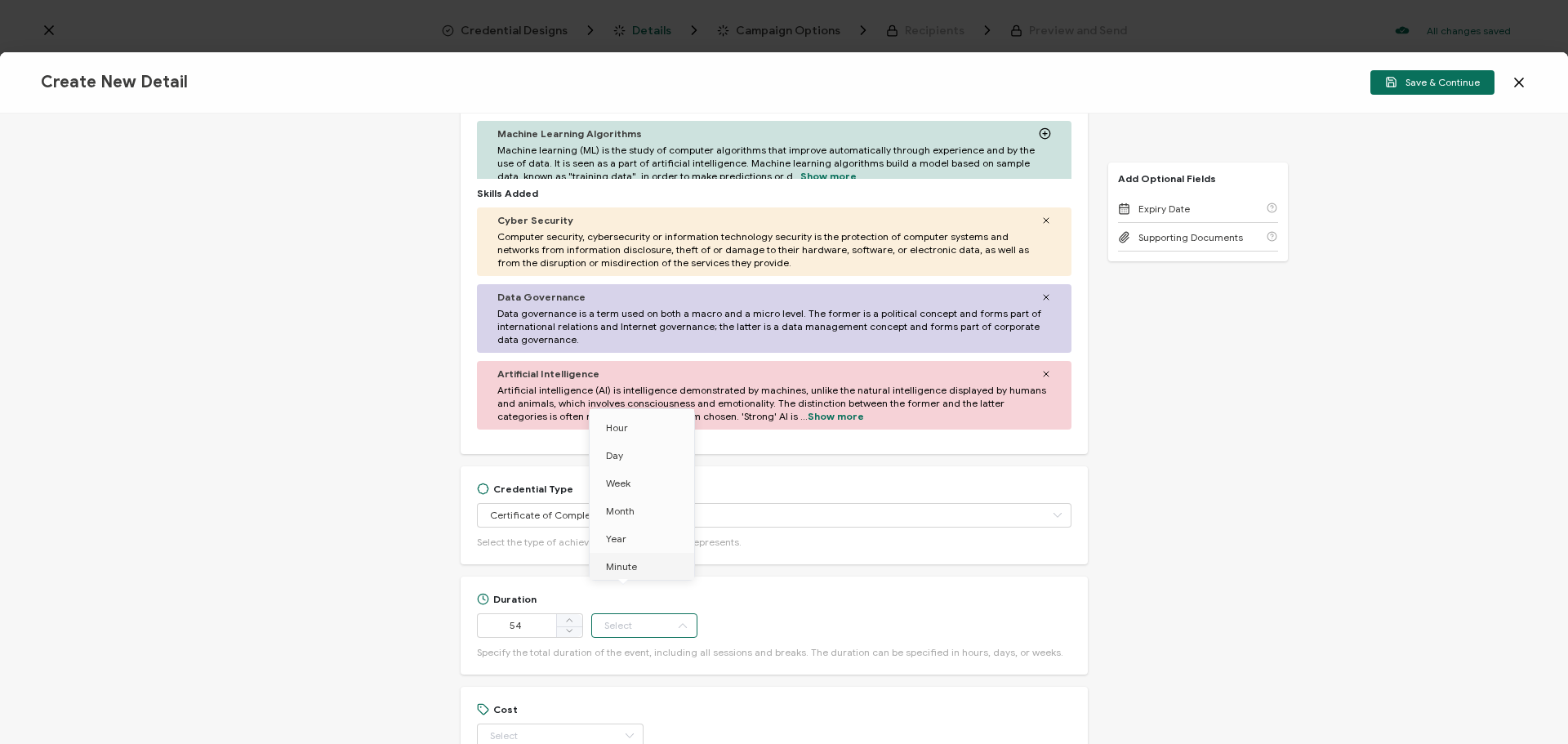
click at [622, 563] on span "Minute" at bounding box center [622, 566] width 31 height 13
type input "Minute"
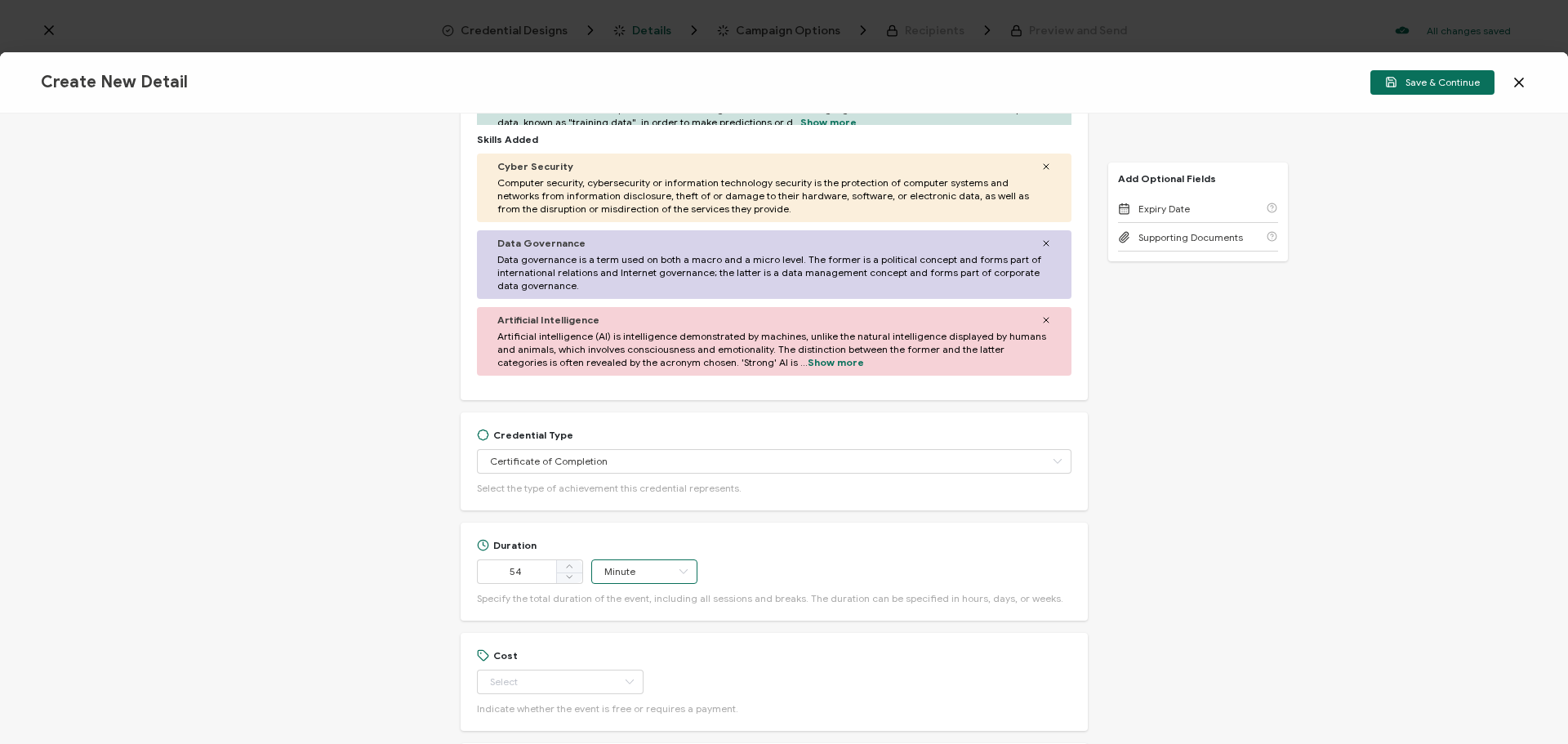
scroll to position [959, 0]
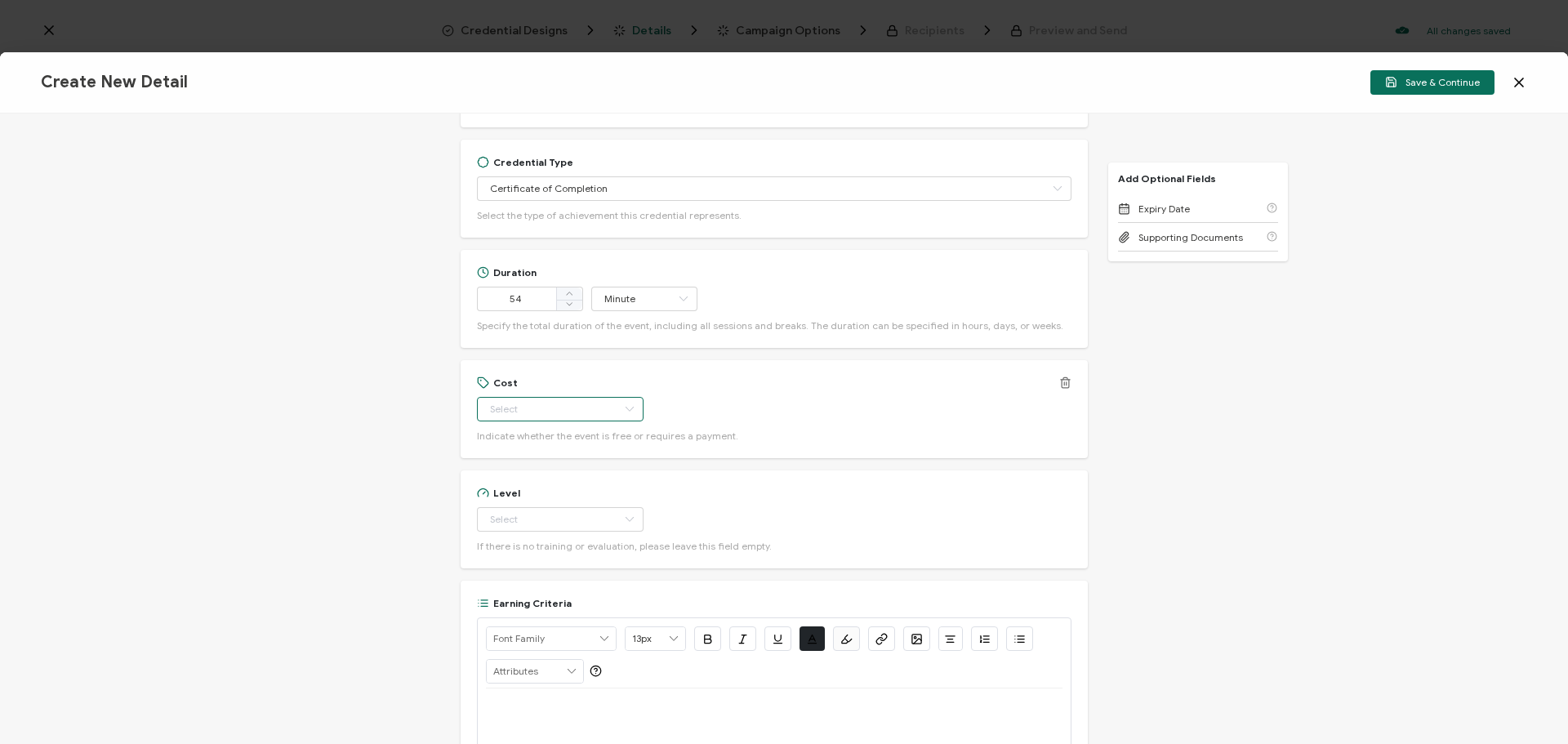
click at [515, 396] on input "text" at bounding box center [560, 408] width 166 height 24
click at [514, 441] on li "Free" at bounding box center [551, 436] width 154 height 27
type input "Free"
click at [521, 507] on input "text" at bounding box center [560, 519] width 166 height 24
click at [517, 540] on span "Beginner" at bounding box center [512, 545] width 42 height 13
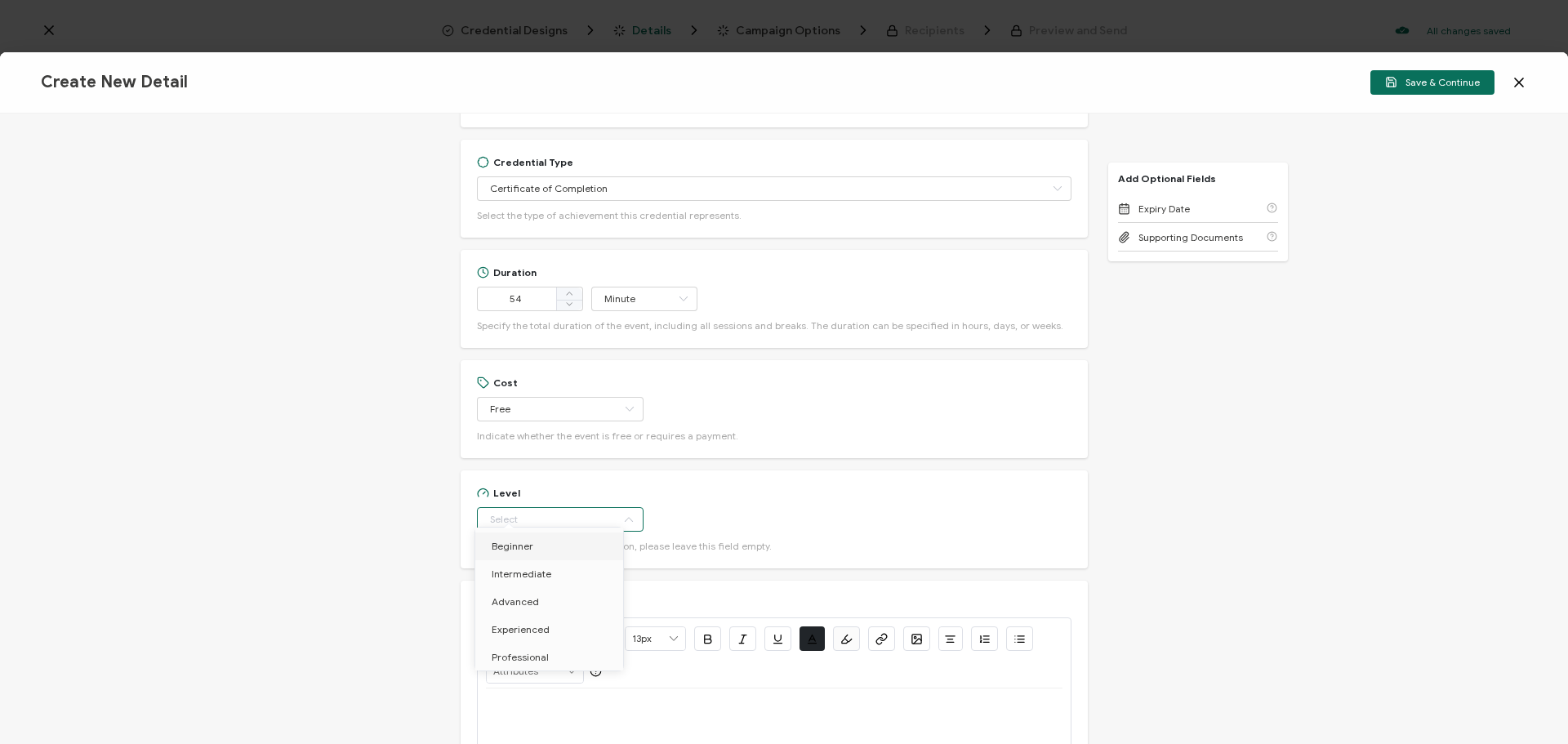
type input "Beginner"
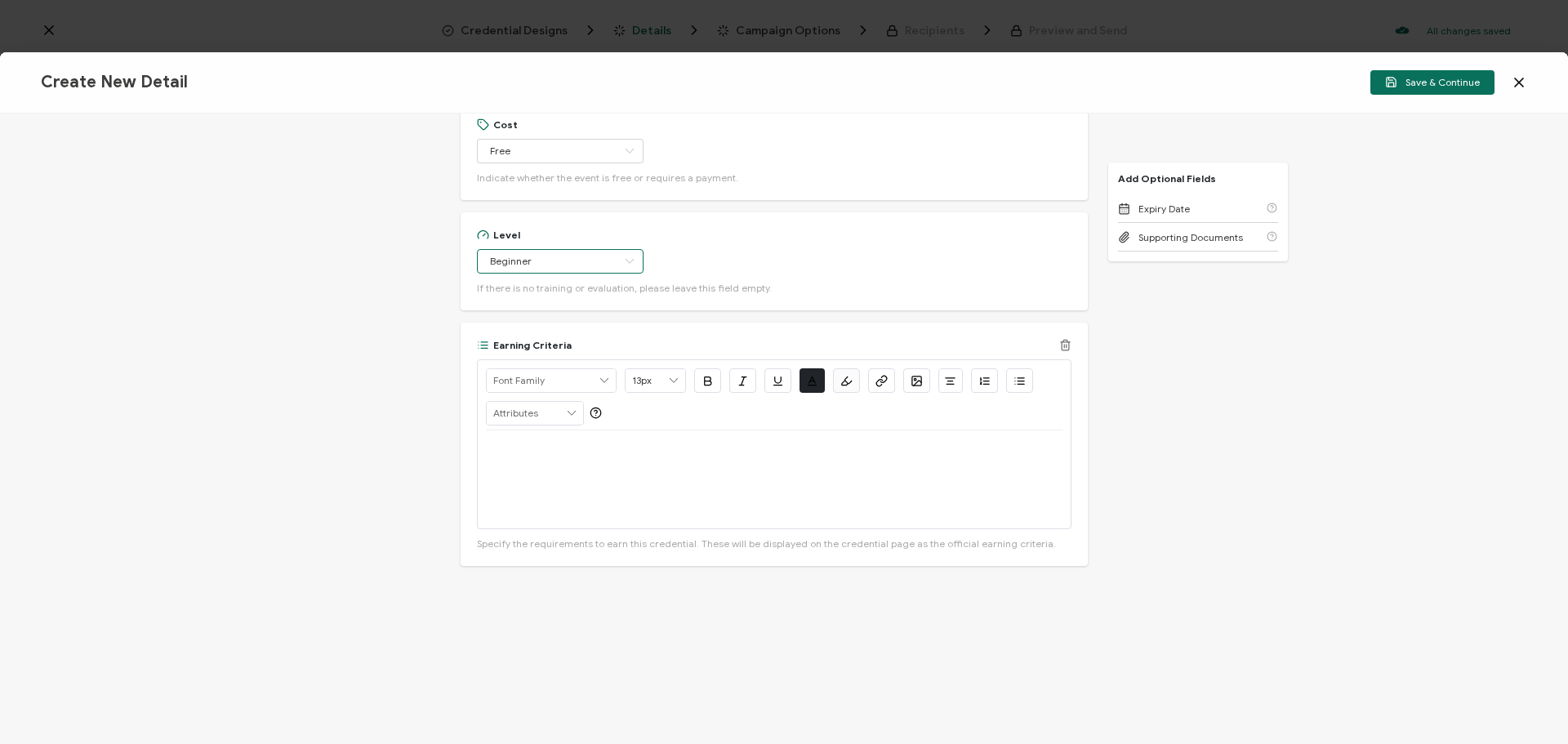
scroll to position [1221, 0]
click at [505, 450] on div at bounding box center [773, 476] width 576 height 98
drag, startPoint x: 800, startPoint y: 433, endPoint x: 582, endPoint y: 447, distance: 218.4
click at [582, 447] on div "Watch On-Demand: [URL][DOMAIN_NAME]" at bounding box center [773, 476] width 576 height 98
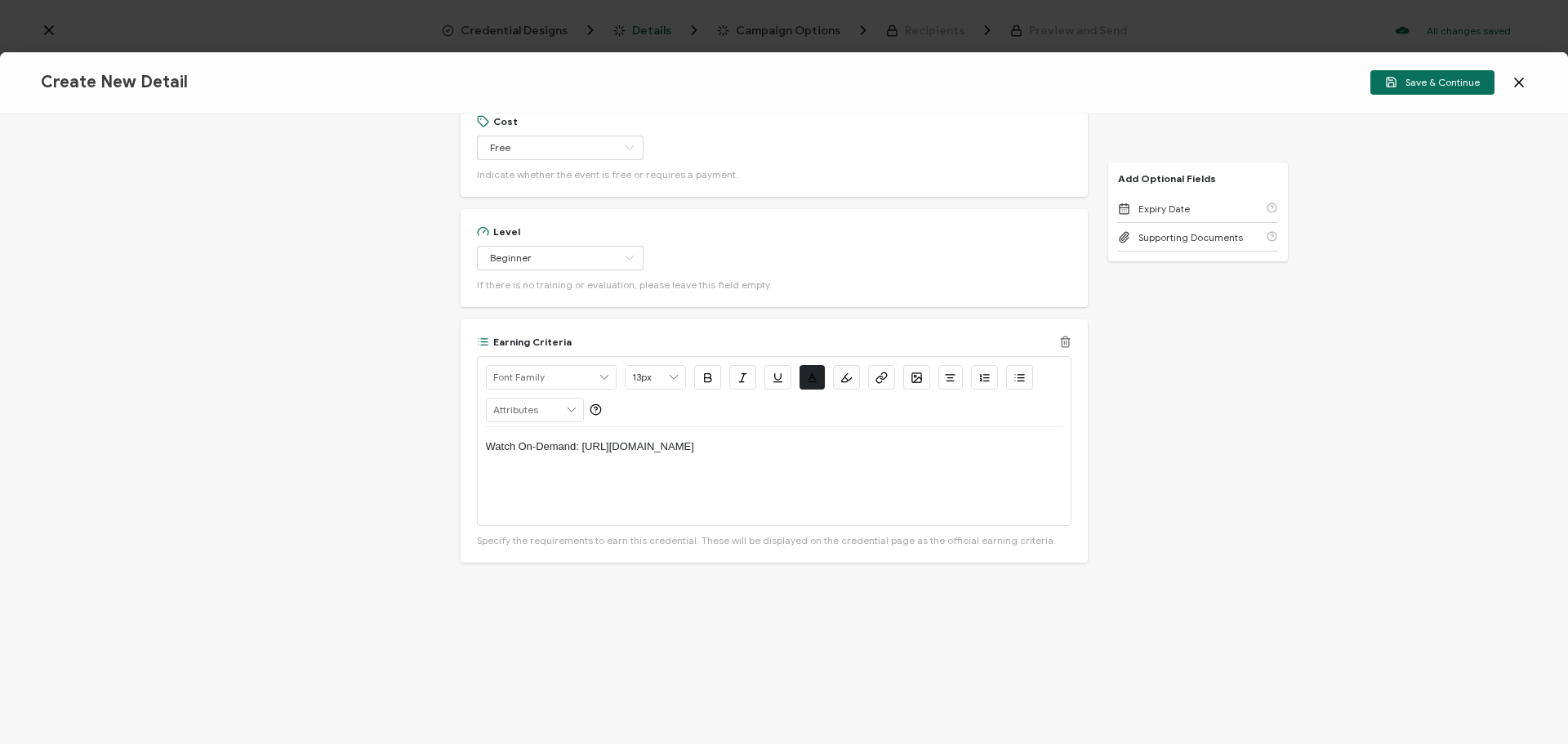
click at [876, 376] on icon "button" at bounding box center [879, 379] width 6 height 7
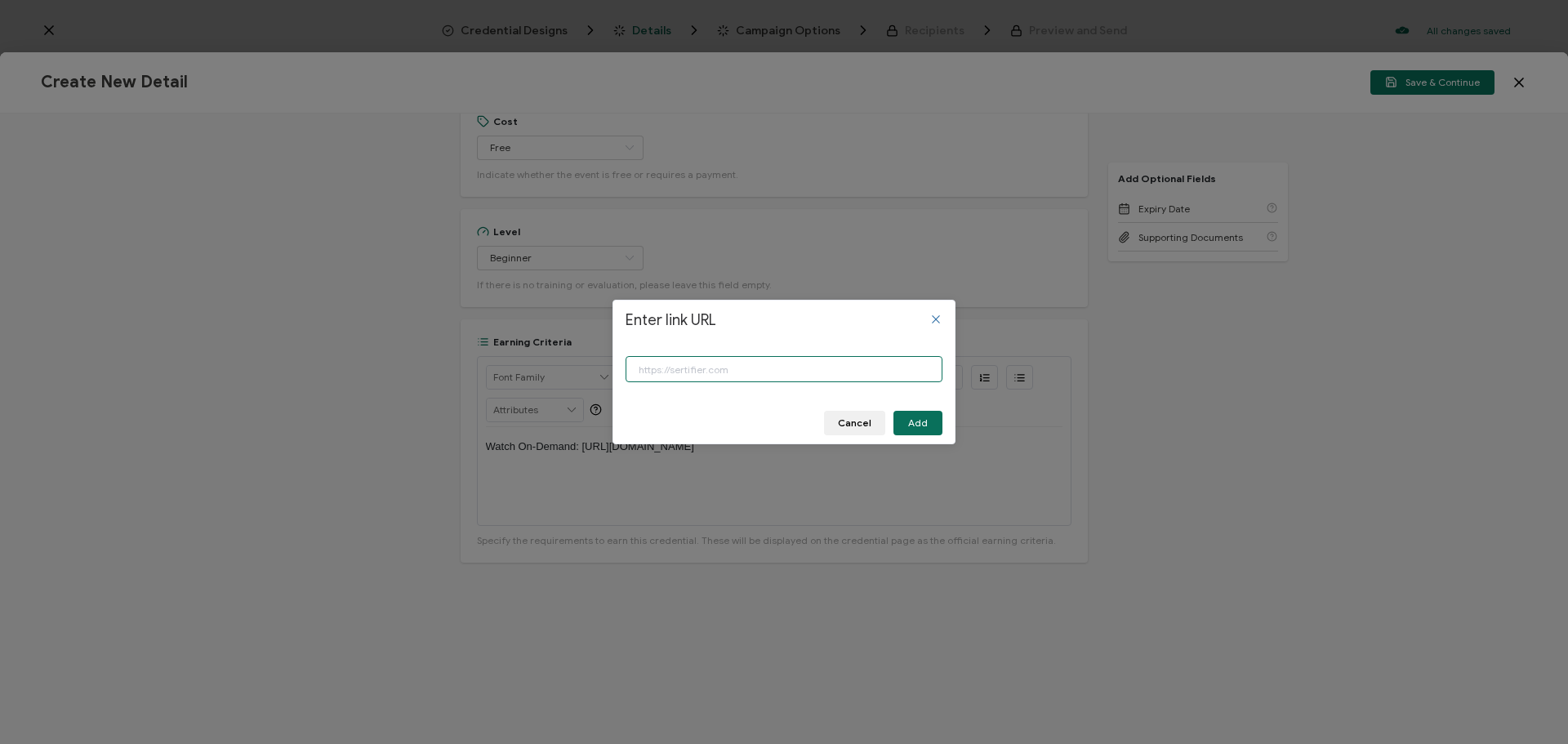
click at [799, 365] on input "Enter link URL" at bounding box center [784, 369] width 317 height 26
paste input "[URL][DOMAIN_NAME]"
type input "[URL][DOMAIN_NAME]"
click at [918, 418] on span "Add" at bounding box center [918, 423] width 20 height 10
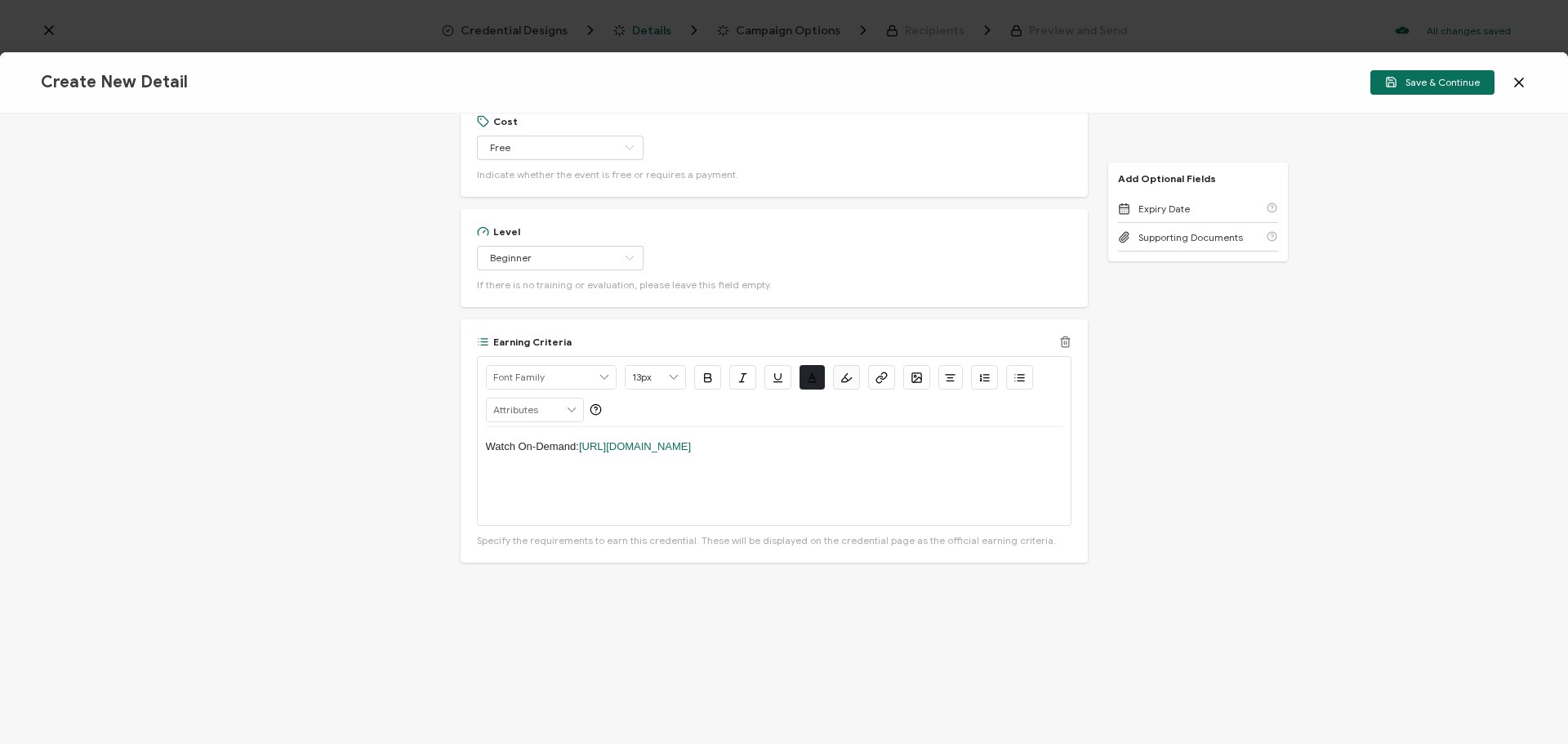
click at [881, 440] on p "Watch On-Demand: [URL][DOMAIN_NAME]" at bounding box center [773, 446] width 576 height 15
click at [1435, 73] on button "Save & Continue" at bounding box center [1432, 82] width 124 height 24
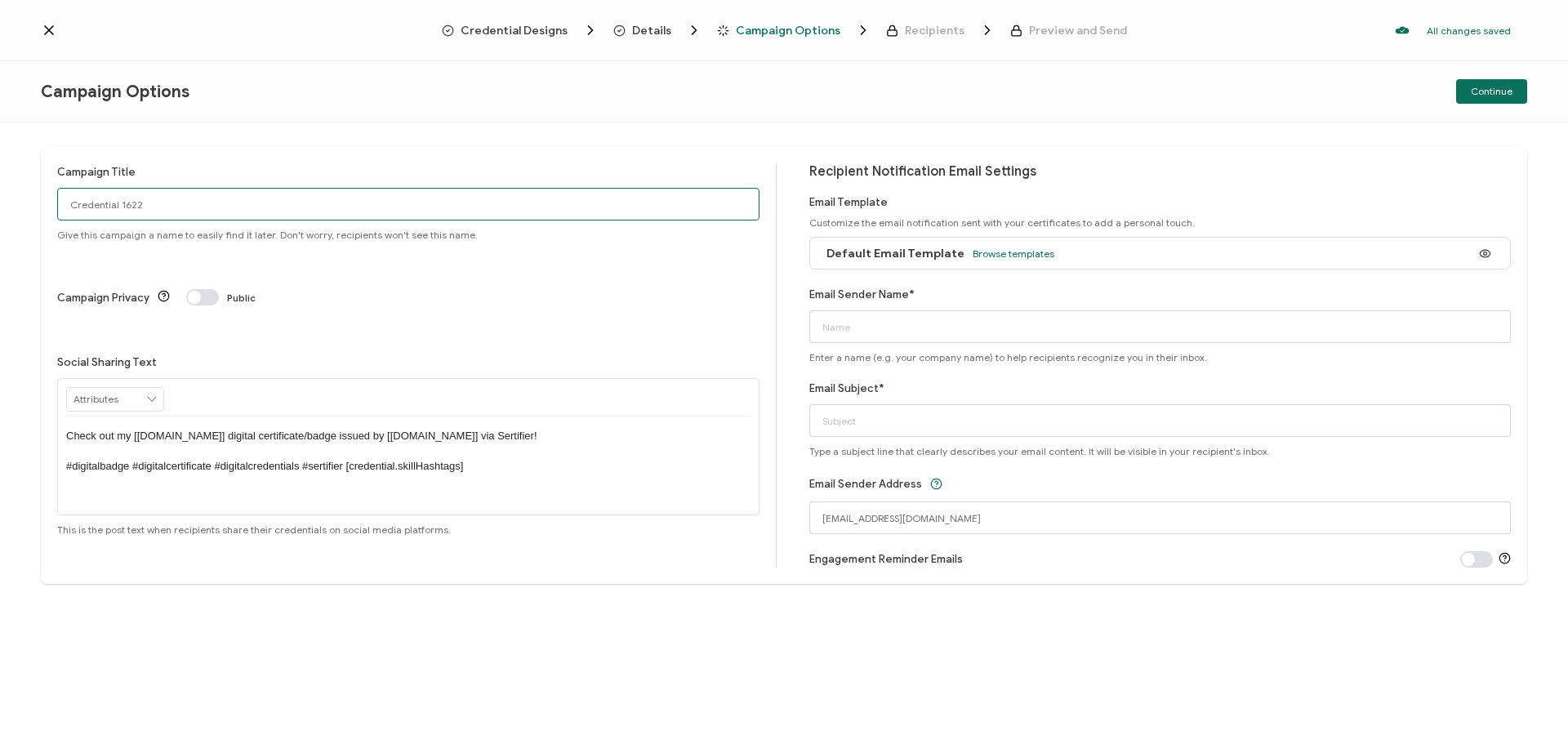
drag, startPoint x: 220, startPoint y: 213, endPoint x: 28, endPoint y: 213, distance: 192.0
click at [9, 208] on div "Campaign Title Credential 1622 Give this campaign a name to easily find it late…" at bounding box center [784, 433] width 1568 height 622
click at [179, 197] on input "Credential 1622" at bounding box center [407, 204] width 702 height 32
click at [178, 198] on input "Credential 1622" at bounding box center [407, 204] width 702 height 32
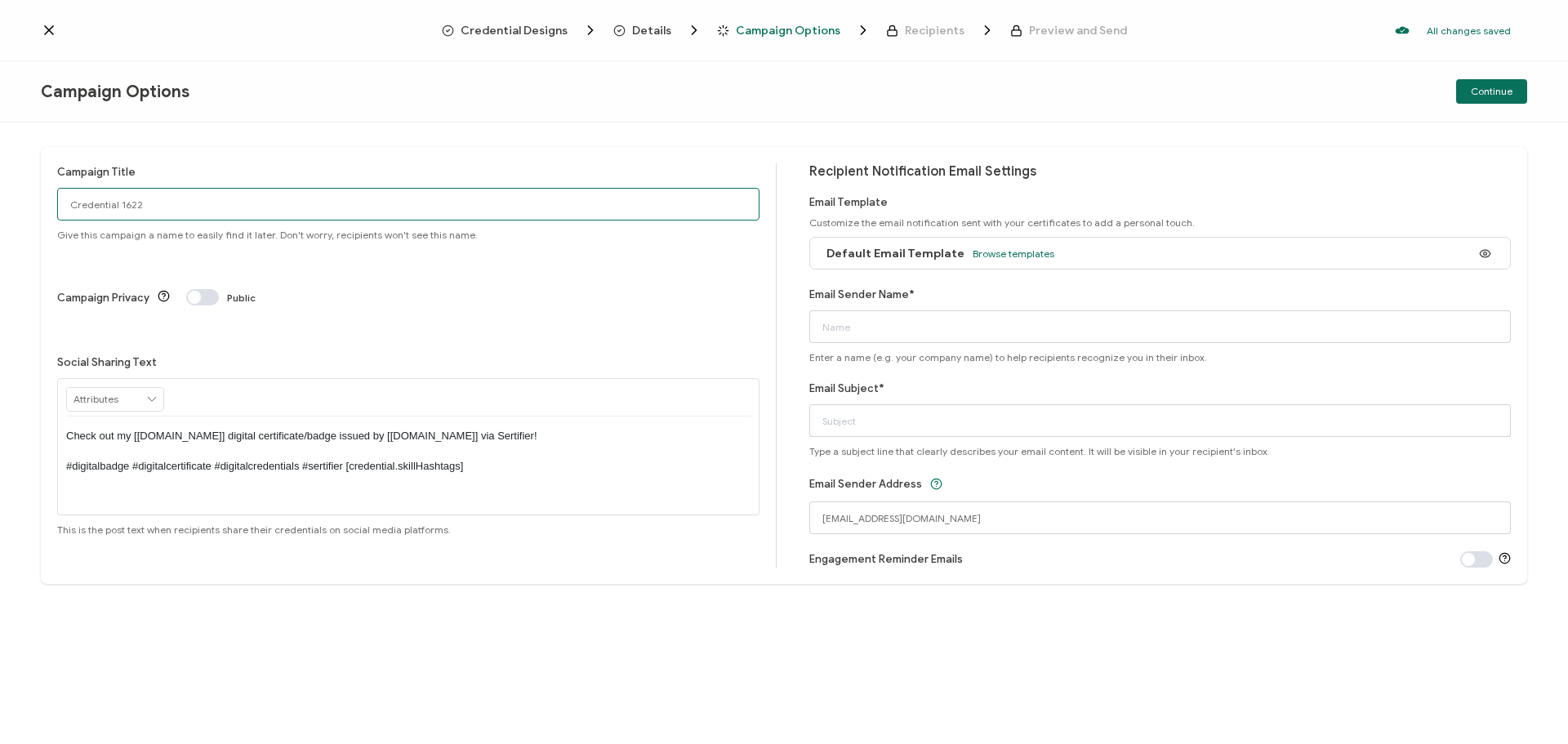
click at [178, 198] on input "Credential 1622" at bounding box center [407, 204] width 702 height 32
type input "9-18-25_68321_Informatica Webinar"
drag, startPoint x: 240, startPoint y: 205, endPoint x: 52, endPoint y: 205, distance: 188.0
click at [52, 205] on div "Campaign Title 9-18-25_68321_Informatica Webinar Give this campaign a name to e…" at bounding box center [784, 365] width 1486 height 437
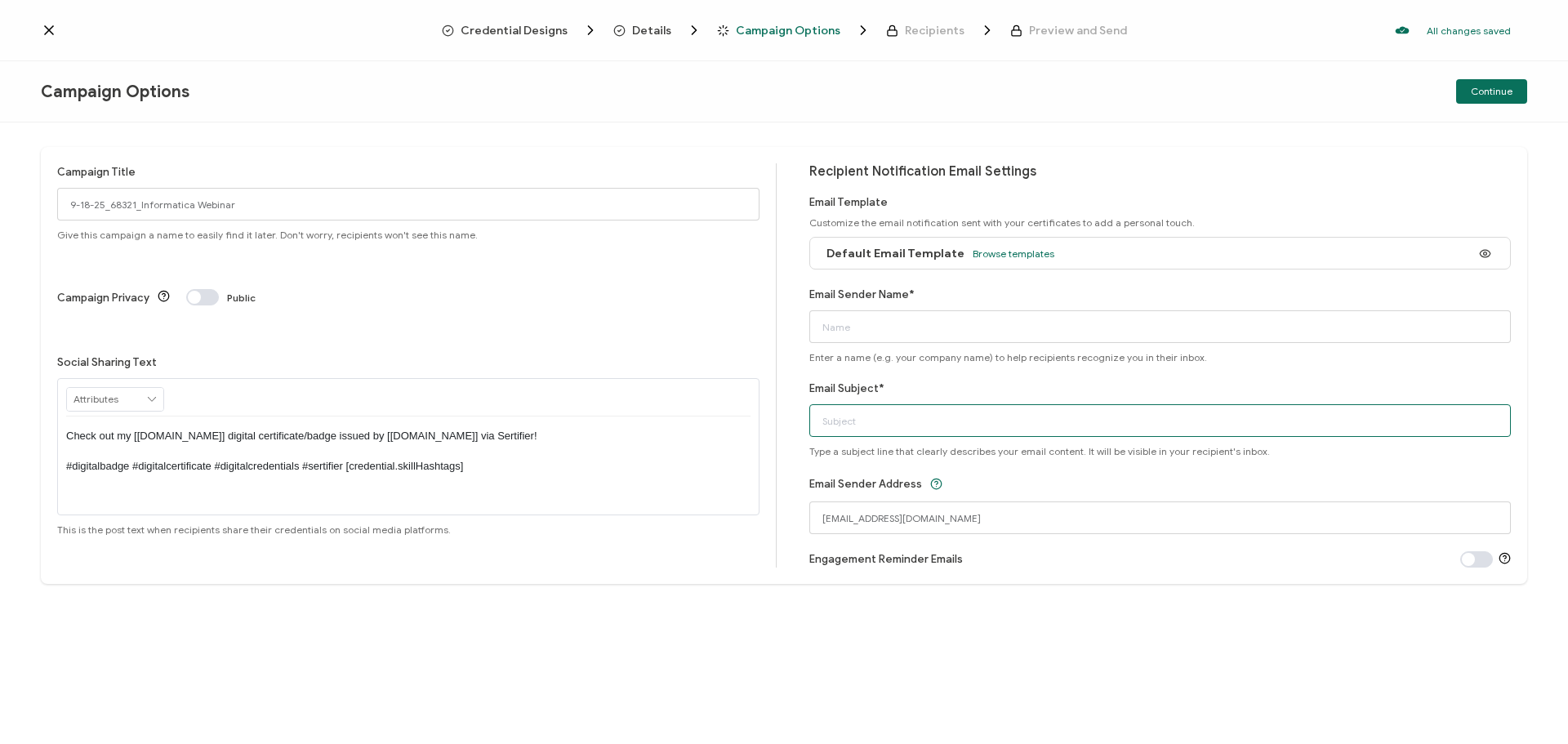
click at [868, 423] on input "Email Subject*" at bounding box center [1160, 420] width 702 height 32
paste input "9-18-25_68321_Informatica Webinar"
type input "9-18-25_68321_Informatica Webinar"
click at [862, 339] on input "Email Sender Name*" at bounding box center [1160, 326] width 702 height 32
type input "CPE"
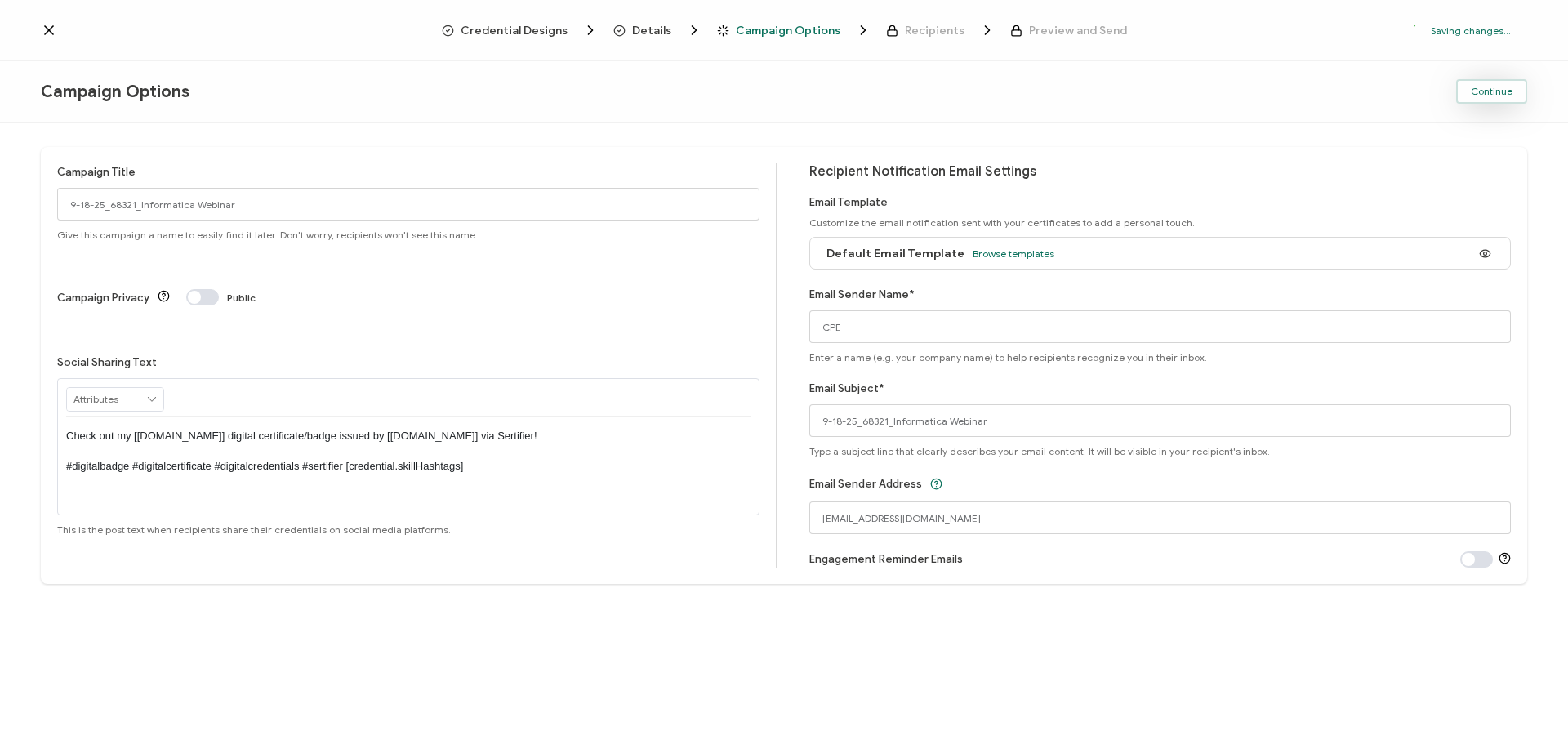
click at [1485, 81] on button "Continue" at bounding box center [1491, 91] width 71 height 24
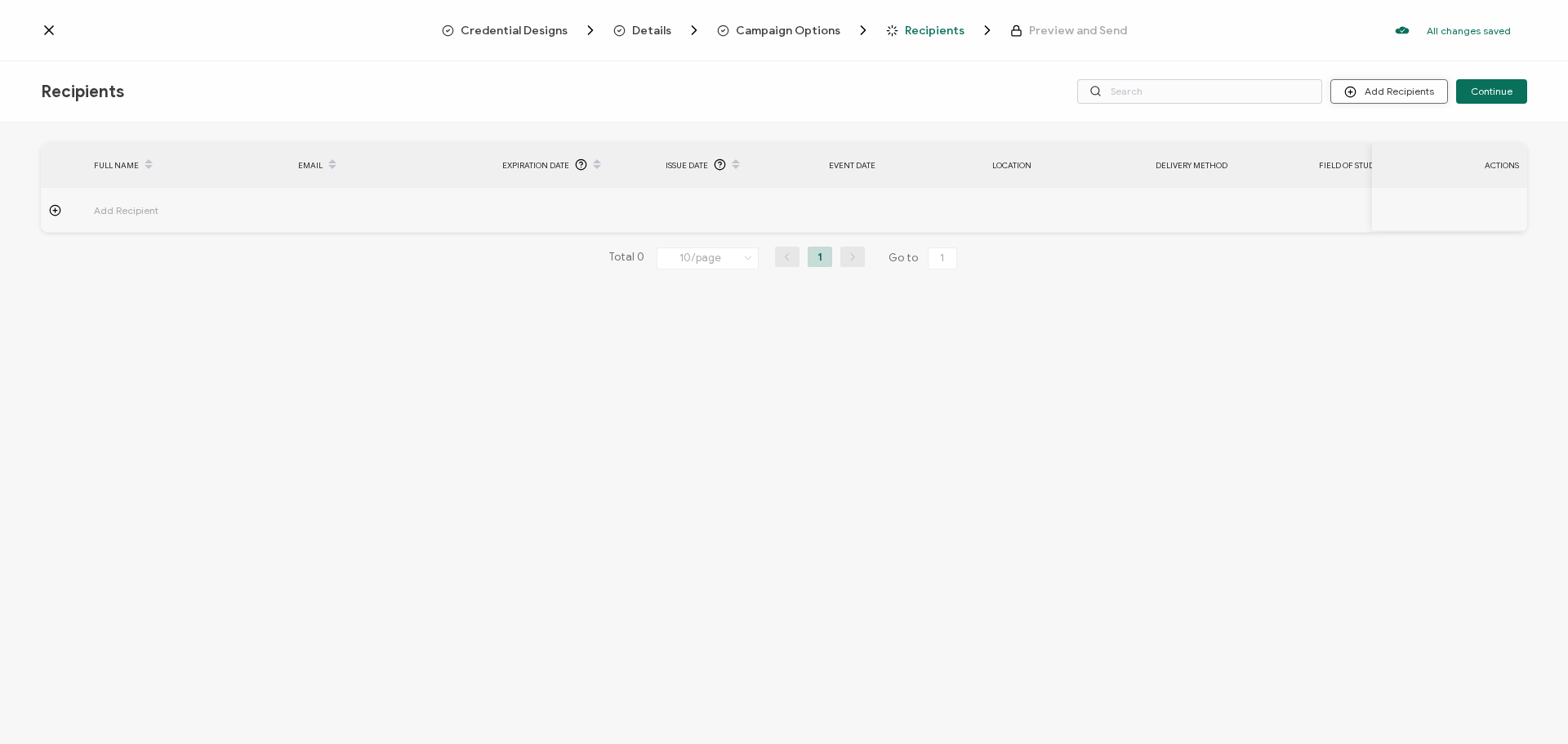
click at [1407, 86] on button "Add Recipients" at bounding box center [1389, 91] width 117 height 24
click at [1420, 193] on span "Import From List" at bounding box center [1406, 189] width 74 height 13
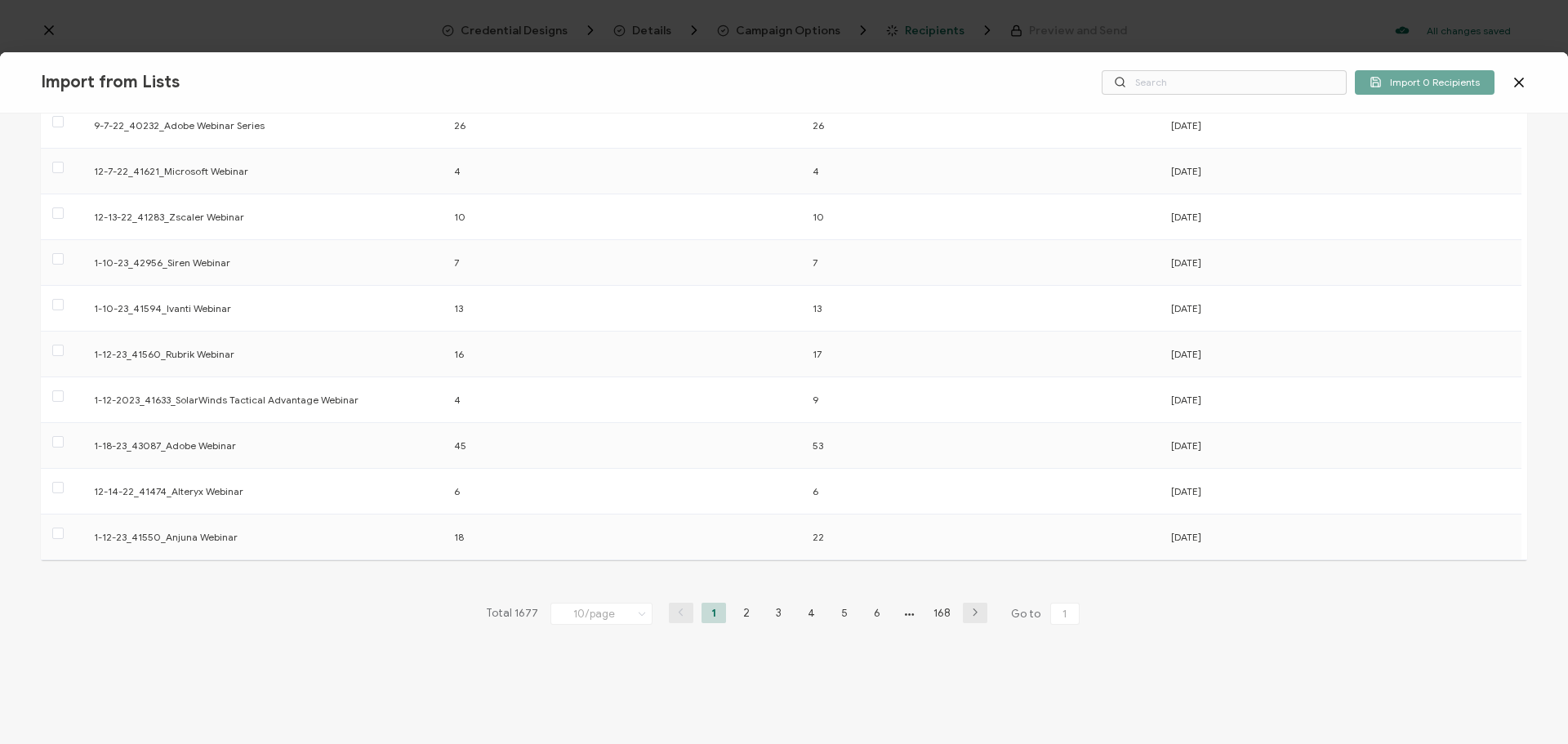
scroll to position [124, 0]
click at [938, 608] on li "168" at bounding box center [942, 611] width 24 height 21
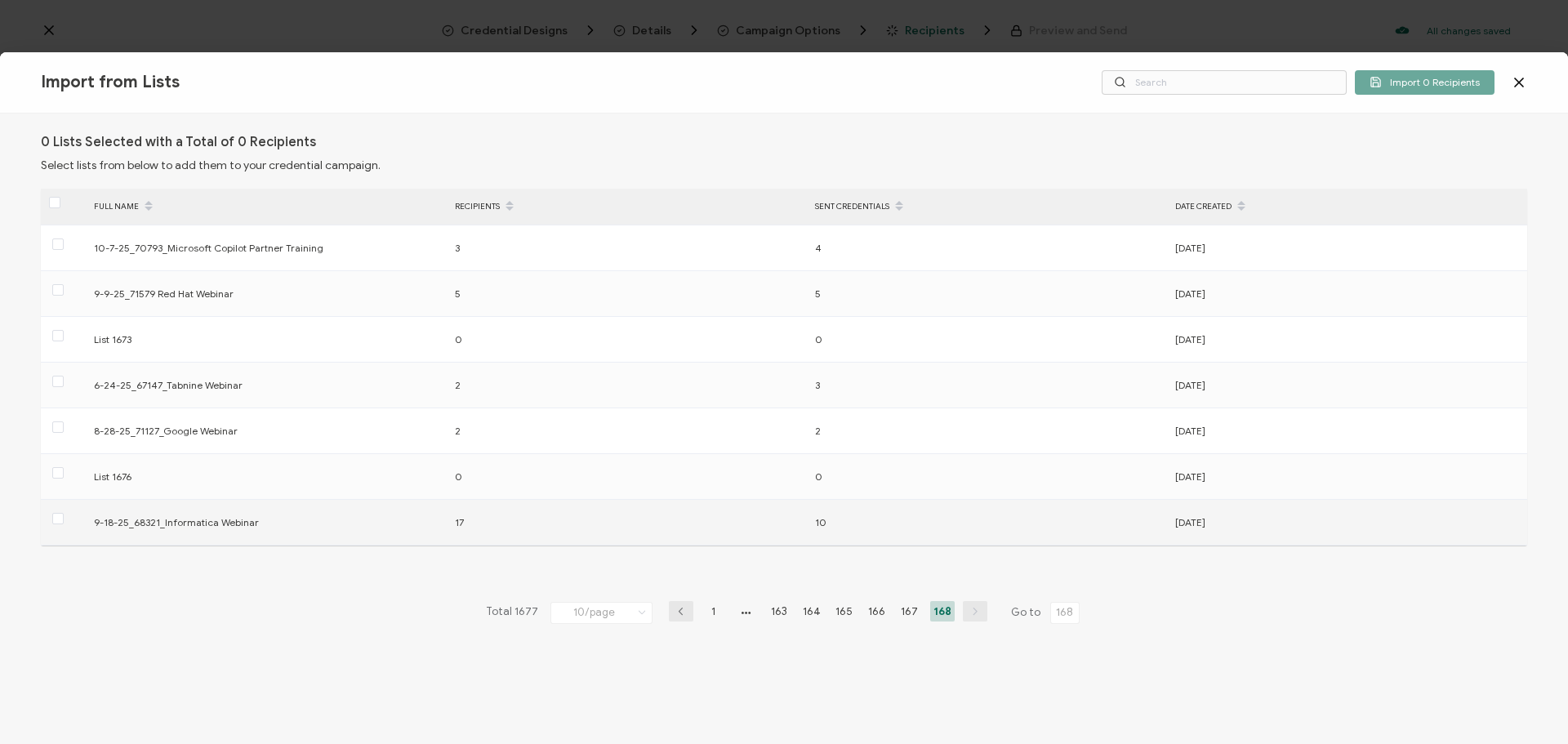
click at [52, 518] on div at bounding box center [64, 523] width 45 height 25
click at [61, 520] on span at bounding box center [58, 519] width 12 height 12
click at [64, 513] on input "checkbox" at bounding box center [64, 513] width 0 height 0
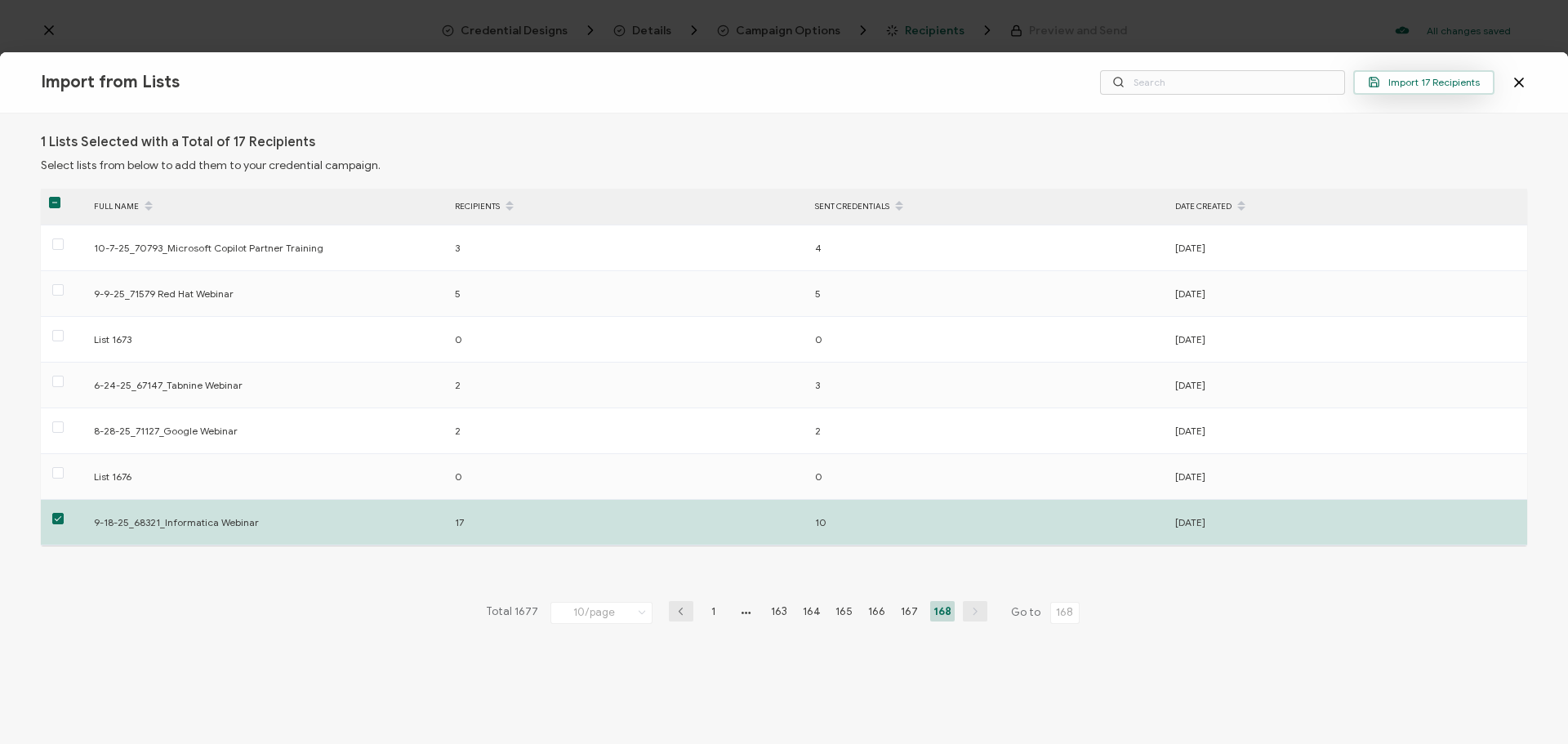
click at [1460, 78] on span "Import 17 Recipients" at bounding box center [1423, 82] width 112 height 13
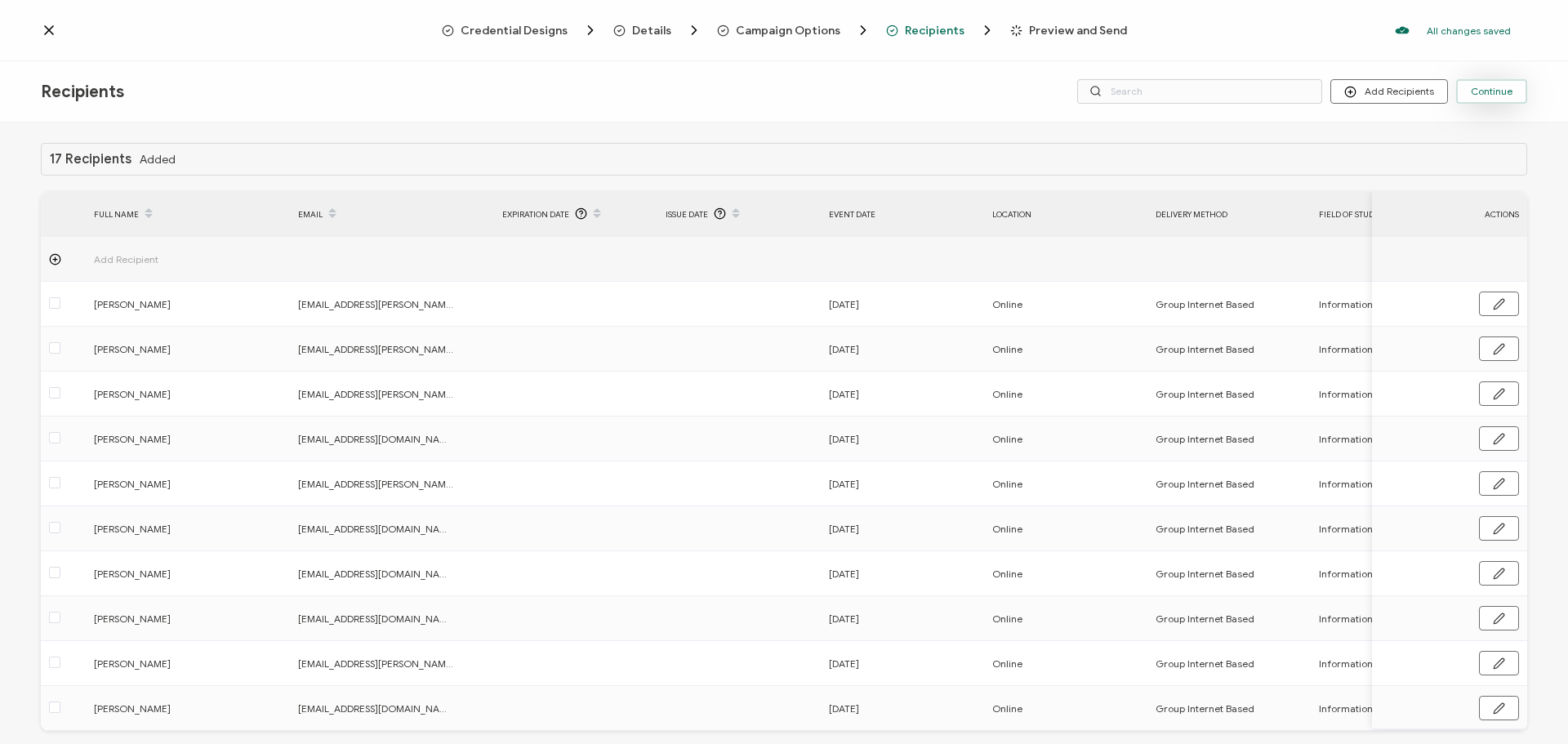
click at [1495, 89] on span "Continue" at bounding box center [1491, 91] width 42 height 10
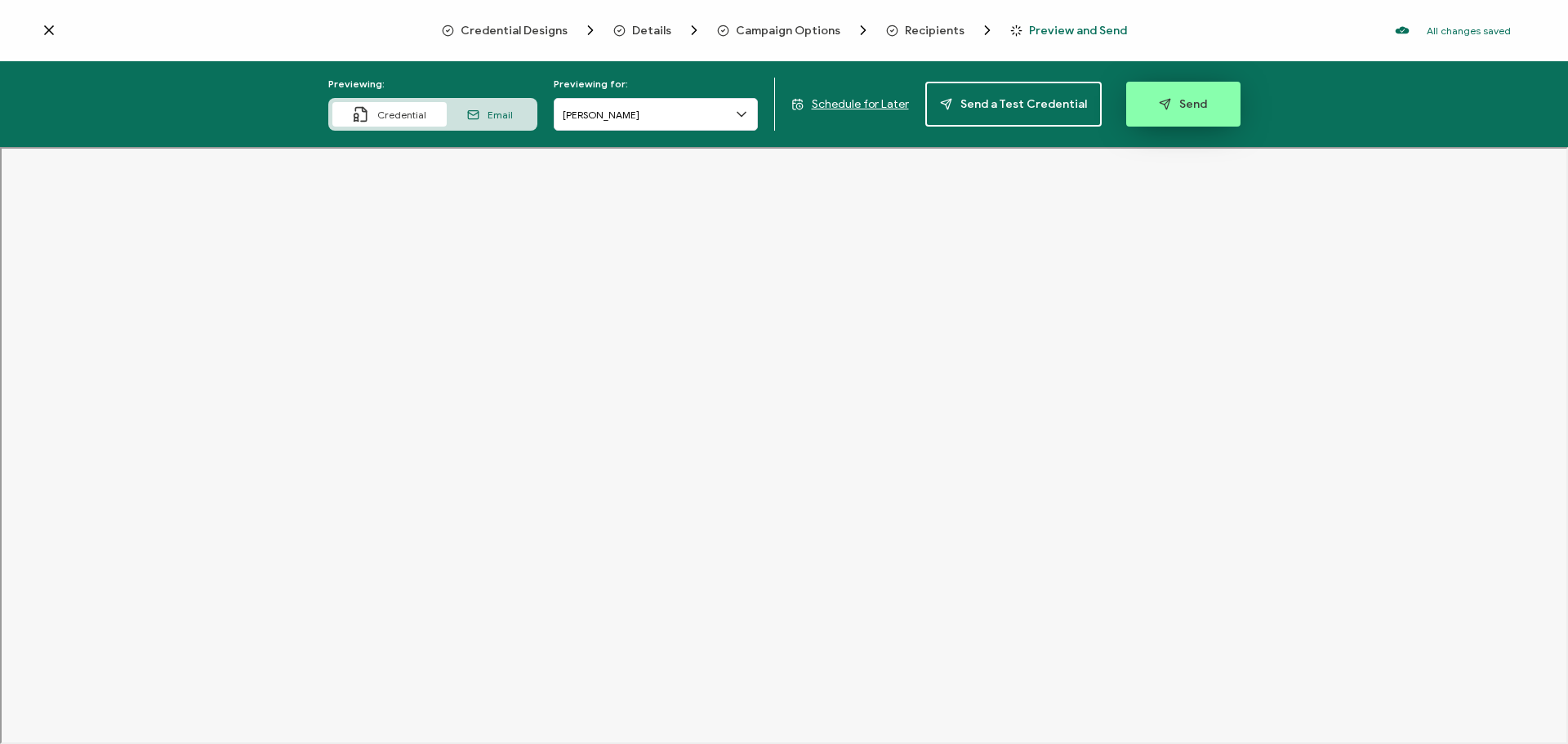
click at [1192, 102] on span "Send" at bounding box center [1182, 104] width 48 height 13
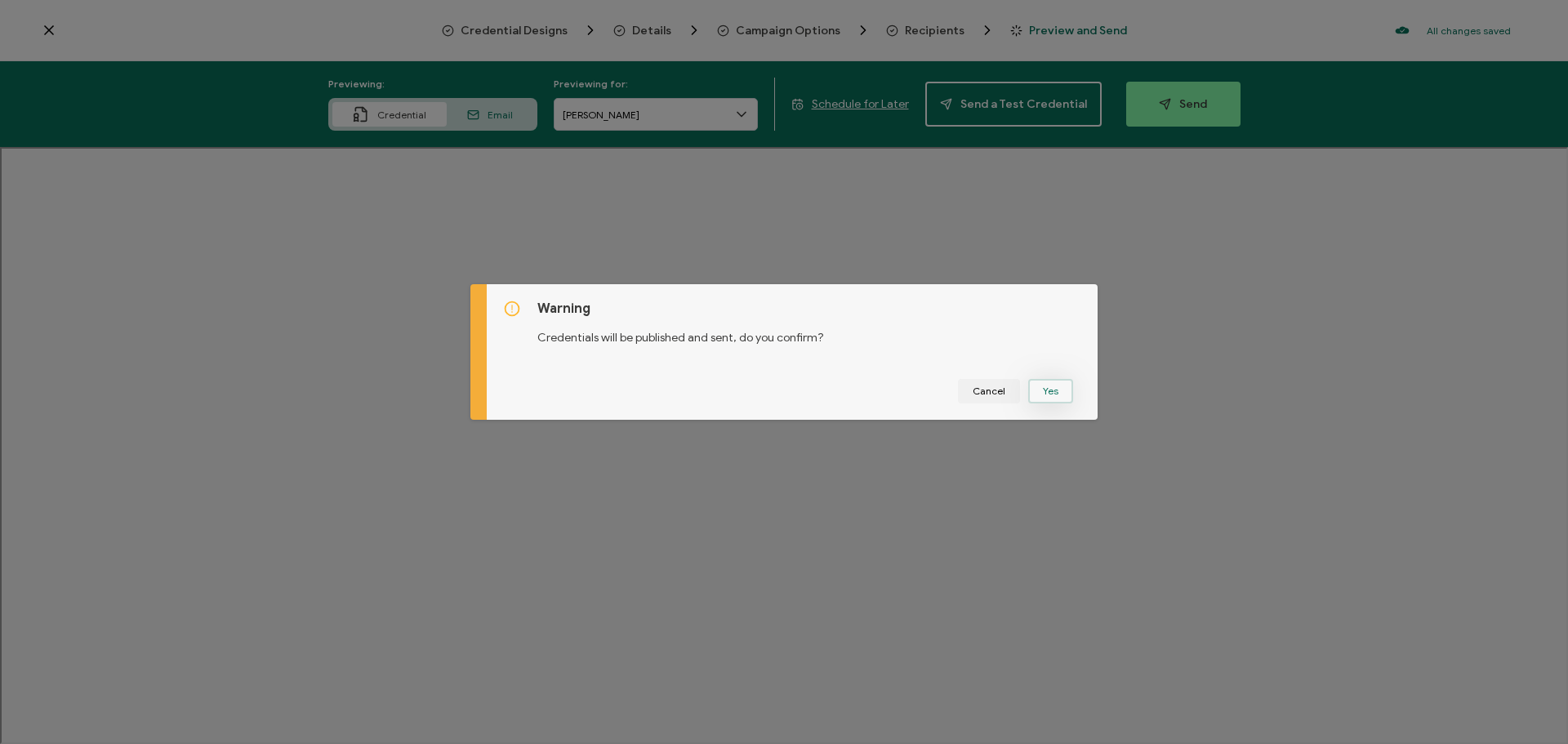
click at [1044, 401] on button "Yes" at bounding box center [1050, 391] width 45 height 24
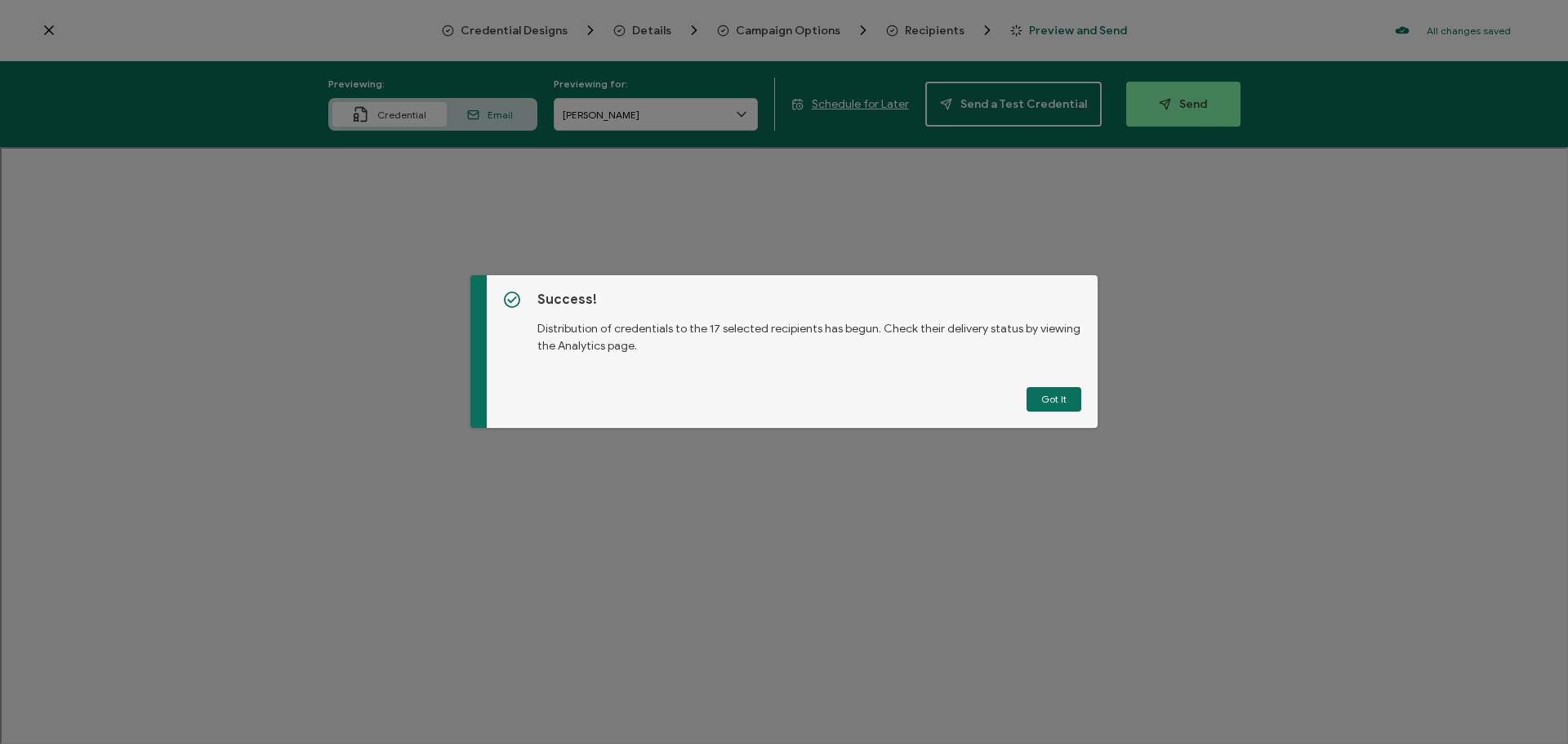
click at [1044, 401] on button "Got It" at bounding box center [1054, 398] width 55 height 24
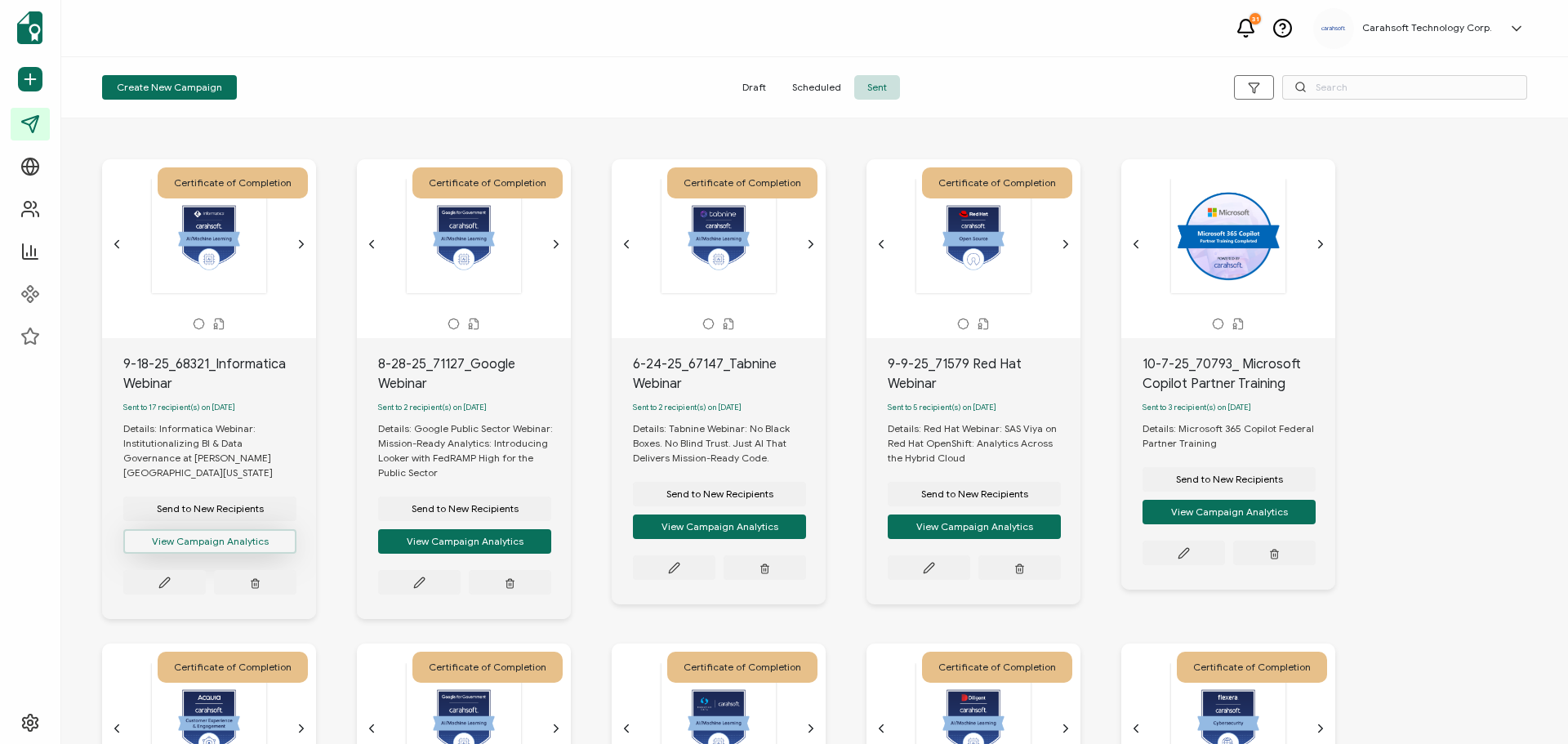
click at [241, 530] on button "View Campaign Analytics" at bounding box center [209, 541] width 173 height 24
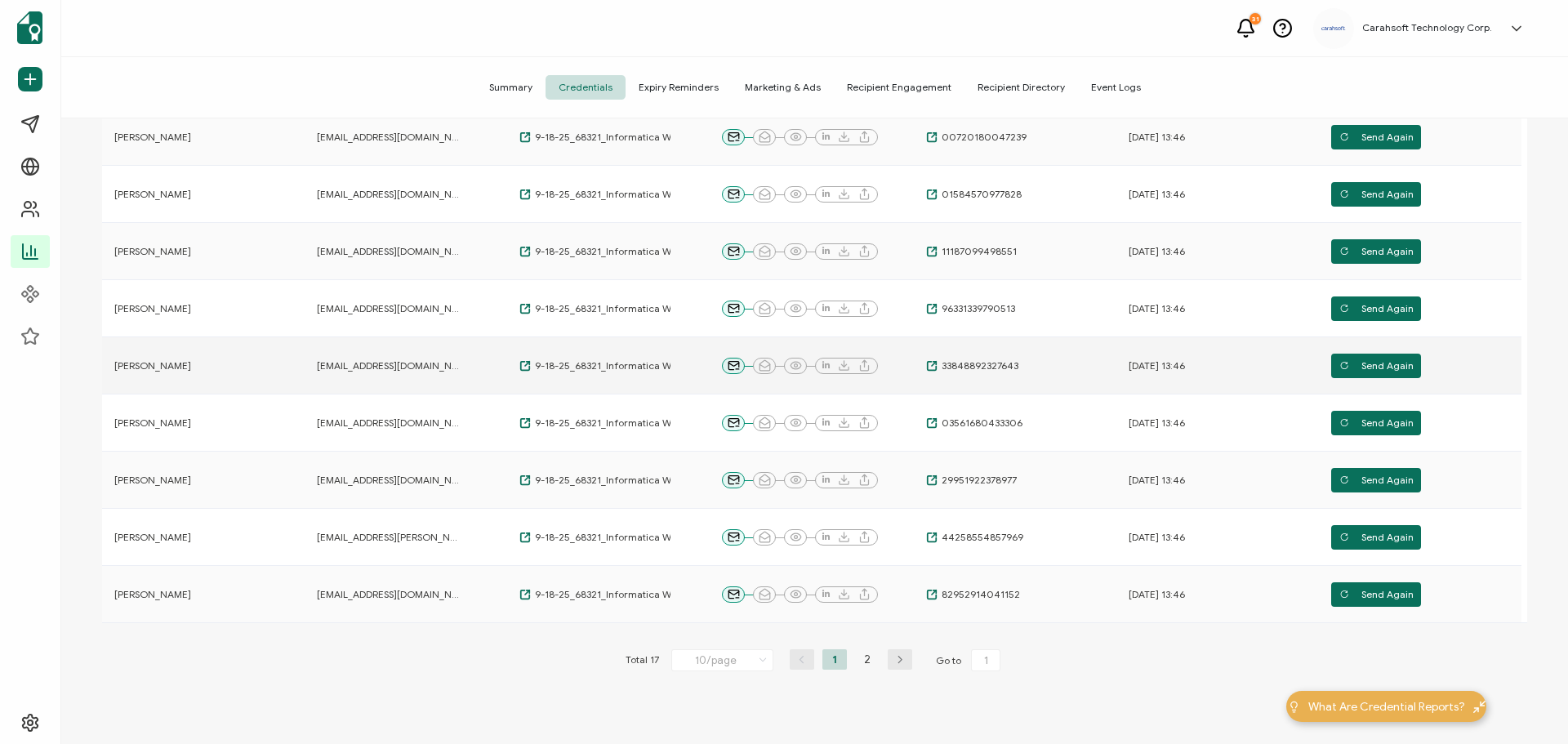
scroll to position [390, 0]
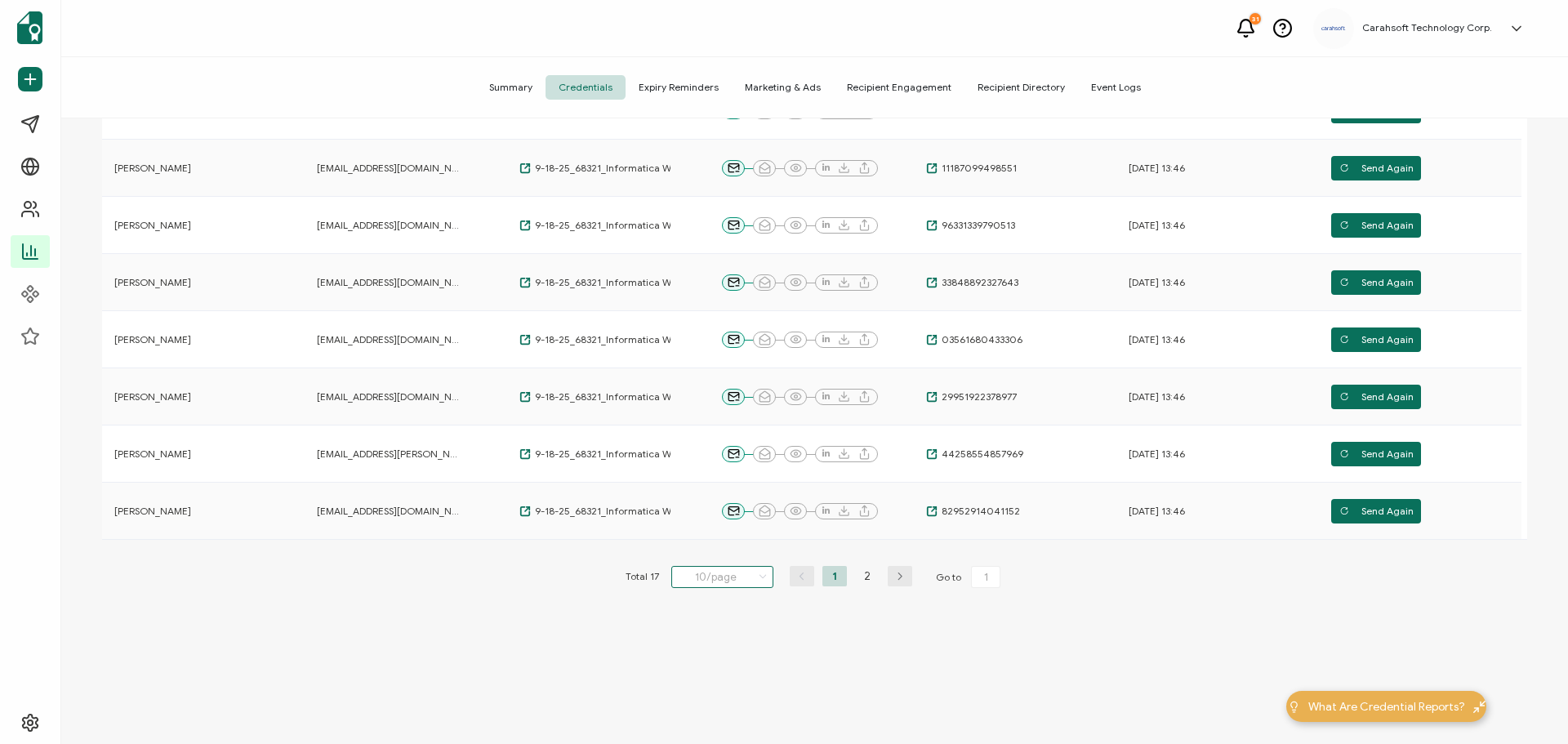
click at [741, 577] on input "10/page" at bounding box center [722, 577] width 102 height 23
click at [721, 651] on li "20/page" at bounding box center [725, 645] width 115 height 27
type input "20/page"
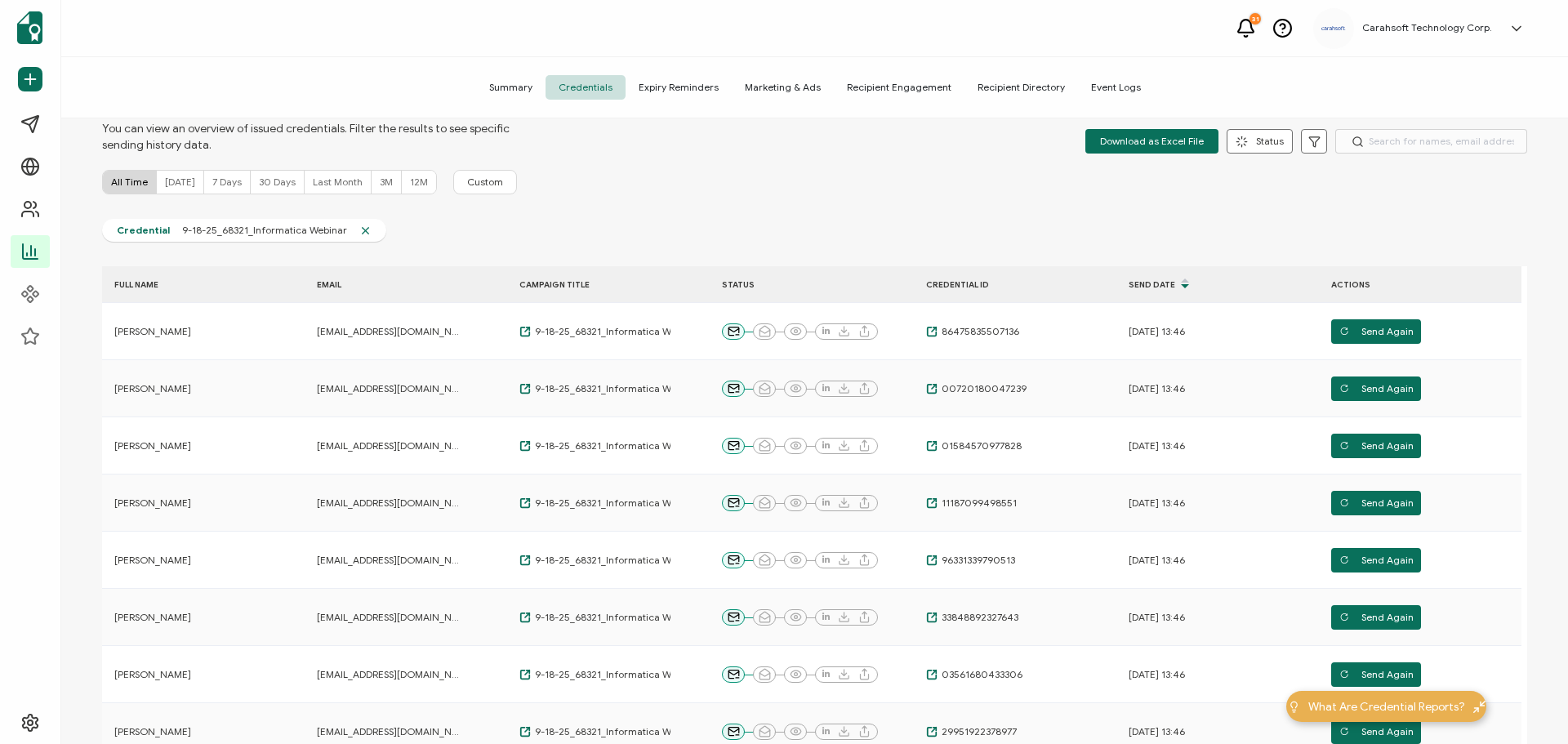
scroll to position [0, 0]
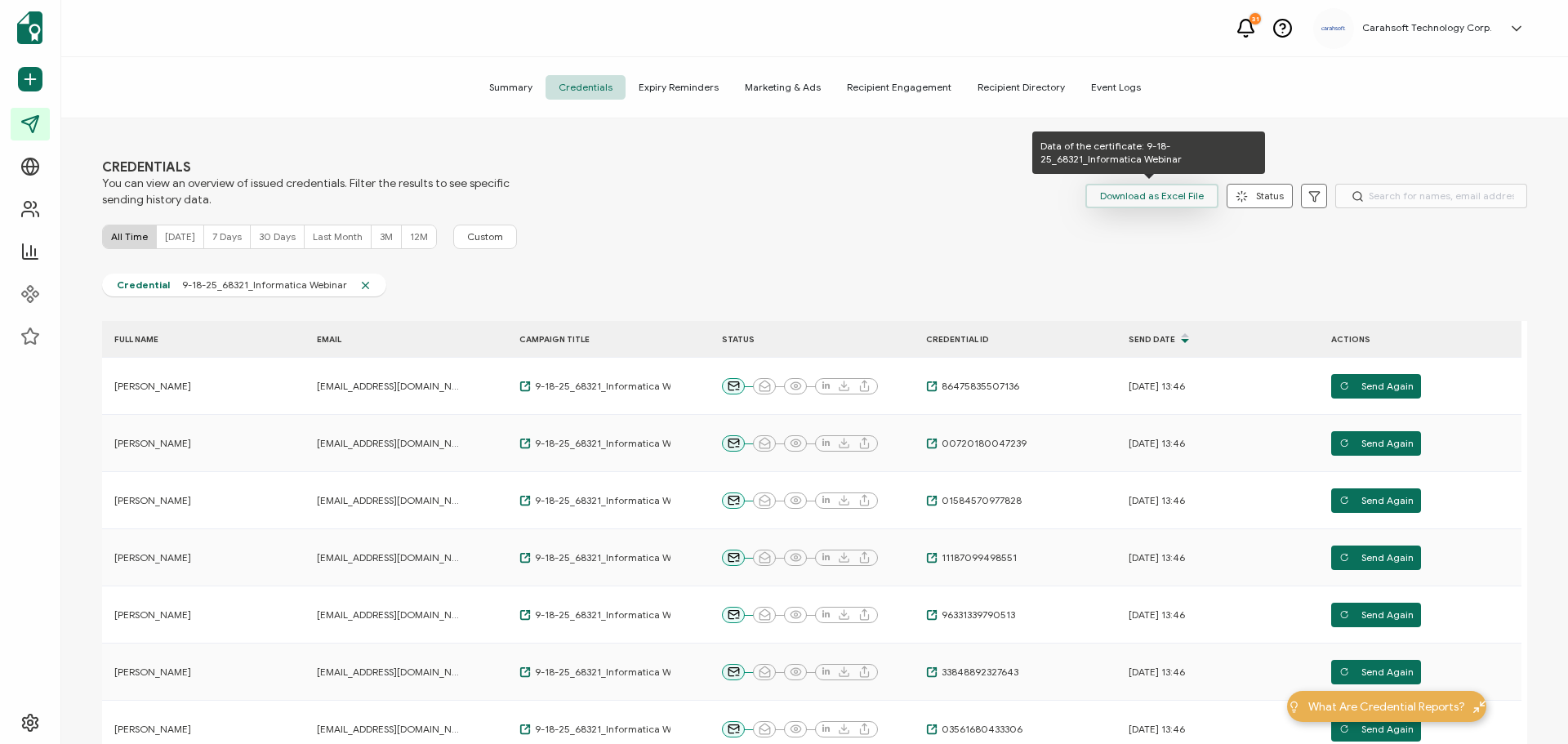
click at [1126, 190] on span "Download as Excel File" at bounding box center [1152, 196] width 104 height 24
